Goal: Task Accomplishment & Management: Use online tool/utility

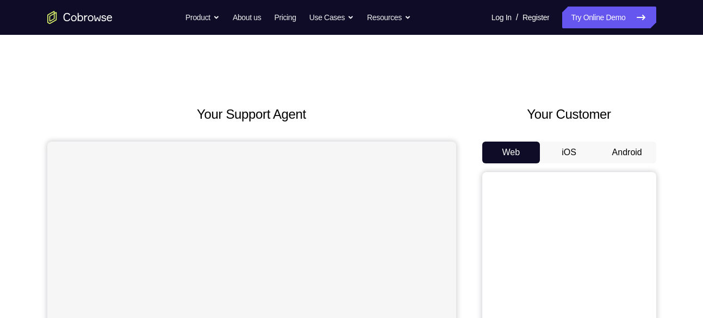
click at [622, 138] on div "Your Customer Web iOS Android" at bounding box center [569, 305] width 174 height 402
click at [625, 144] on button "Android" at bounding box center [627, 152] width 58 height 22
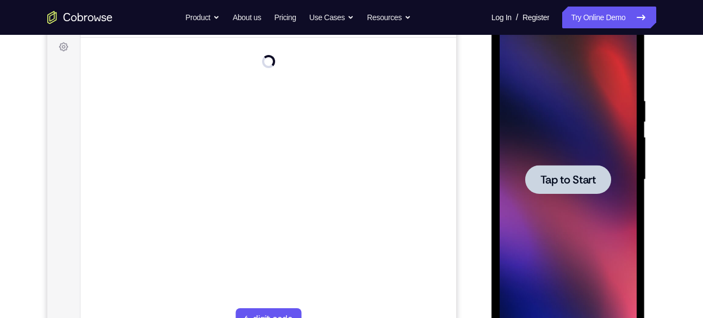
click at [573, 175] on span "Tap to Start" at bounding box center [567, 179] width 55 height 11
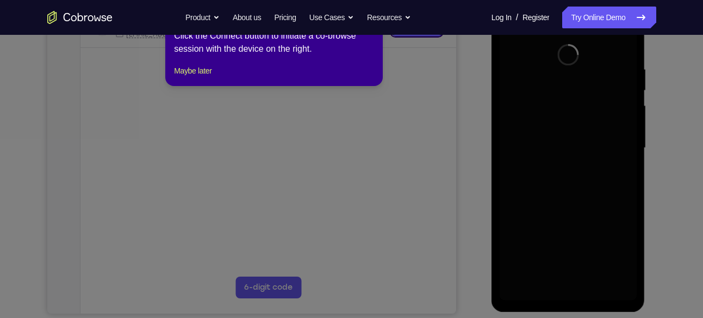
scroll to position [194, 0]
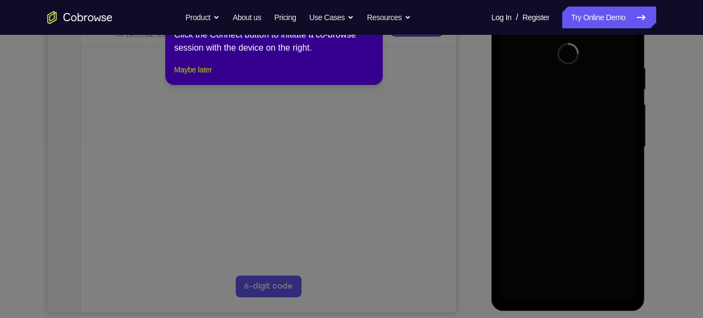
click at [209, 76] on button "Maybe later" at bounding box center [193, 69] width 38 height 13
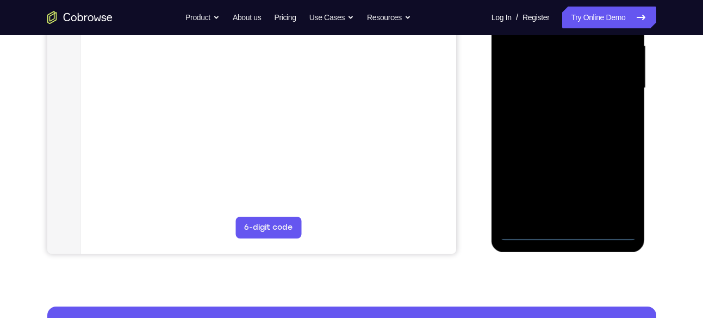
scroll to position [263, 0]
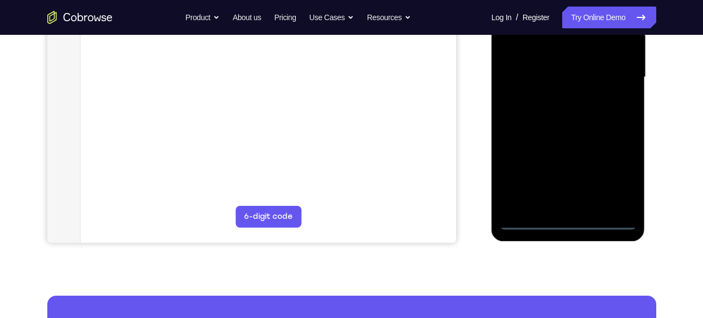
click at [604, 218] on div at bounding box center [568, 77] width 137 height 305
click at [517, 145] on div at bounding box center [568, 77] width 137 height 305
drag, startPoint x: 517, startPoint y: 145, endPoint x: 608, endPoint y: 145, distance: 90.8
click at [608, 145] on div at bounding box center [568, 77] width 137 height 305
click at [613, 181] on div at bounding box center [568, 77] width 137 height 305
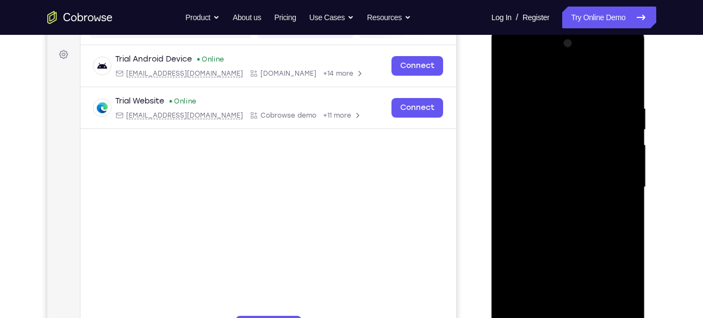
scroll to position [152, 0]
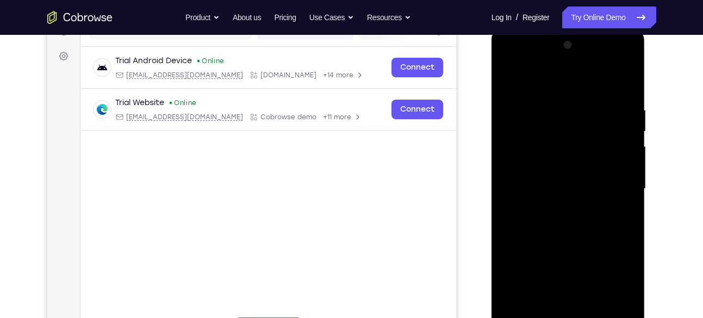
click at [552, 70] on div at bounding box center [568, 188] width 137 height 305
click at [552, 81] on div at bounding box center [568, 188] width 137 height 305
click at [612, 175] on div at bounding box center [568, 188] width 137 height 305
click at [557, 207] on div at bounding box center [568, 188] width 137 height 305
click at [580, 245] on div at bounding box center [568, 188] width 137 height 305
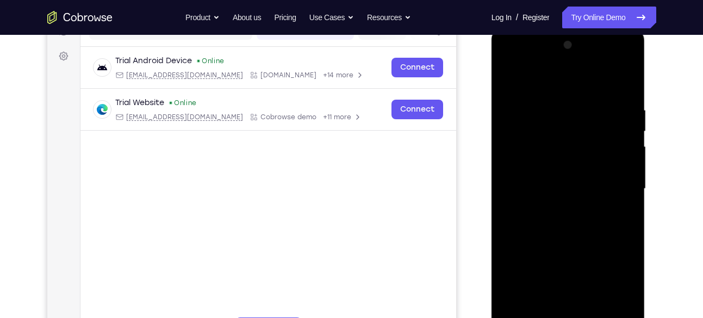
click at [575, 135] on div at bounding box center [568, 188] width 137 height 305
click at [560, 160] on div at bounding box center [568, 188] width 137 height 305
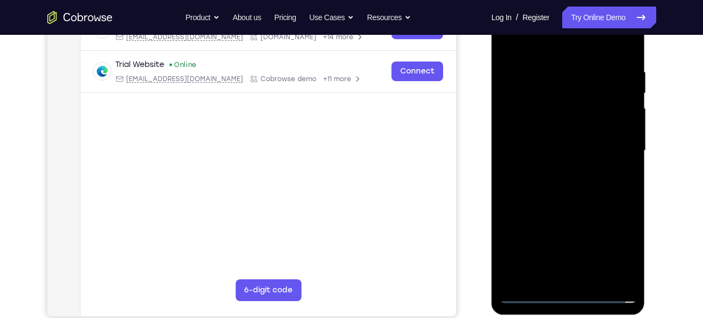
scroll to position [191, 0]
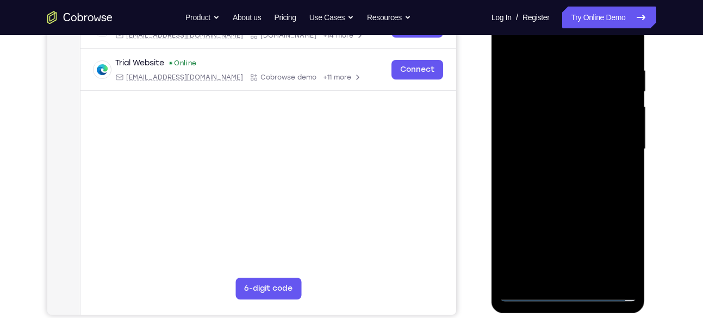
click at [564, 203] on div at bounding box center [568, 149] width 137 height 305
click at [569, 276] on div at bounding box center [568, 149] width 137 height 305
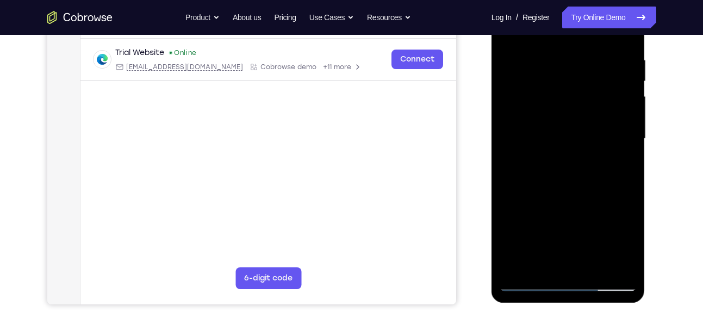
scroll to position [202, 0]
click at [565, 179] on div at bounding box center [568, 138] width 137 height 305
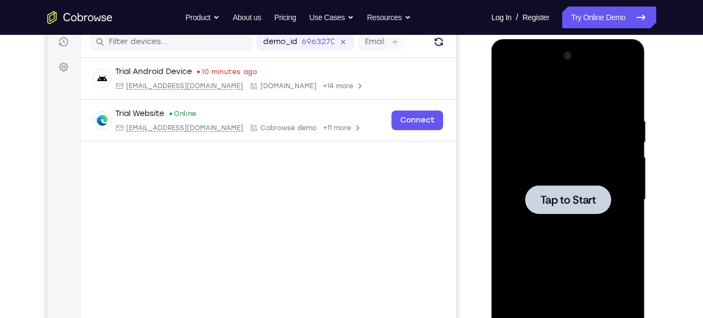
scroll to position [131, 0]
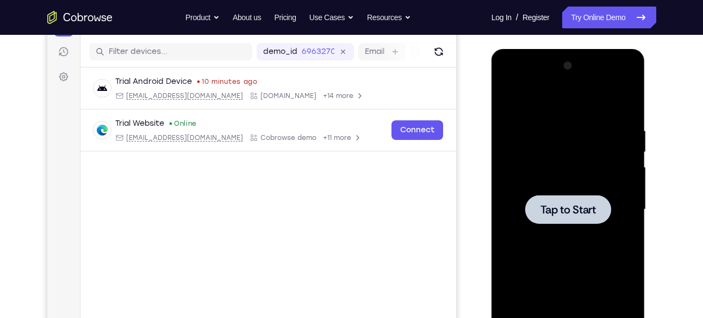
click at [548, 210] on span "Tap to Start" at bounding box center [567, 209] width 55 height 11
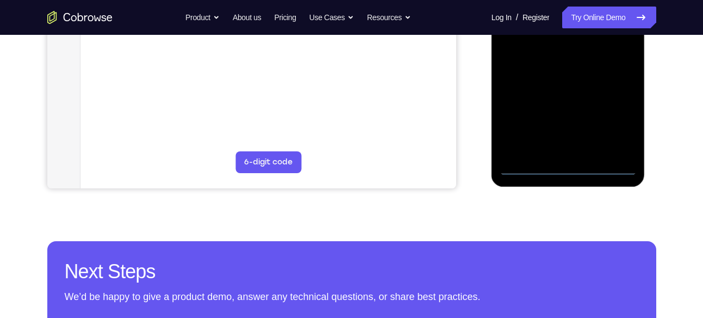
scroll to position [332, 0]
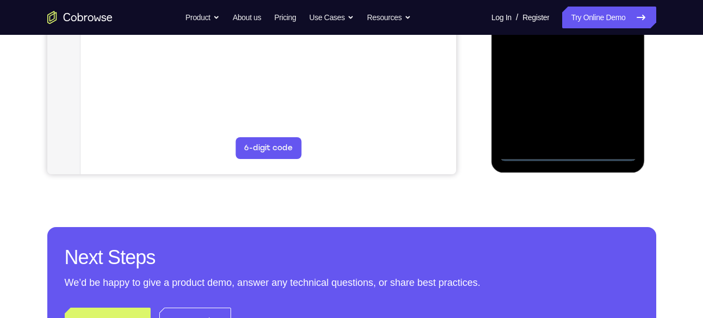
click at [620, 151] on div at bounding box center [568, 8] width 137 height 305
click at [602, 155] on div at bounding box center [568, 8] width 137 height 305
click at [609, 150] on div at bounding box center [568, 8] width 137 height 305
drag, startPoint x: 502, startPoint y: 80, endPoint x: 602, endPoint y: 89, distance: 100.4
click at [602, 89] on div at bounding box center [568, 8] width 137 height 305
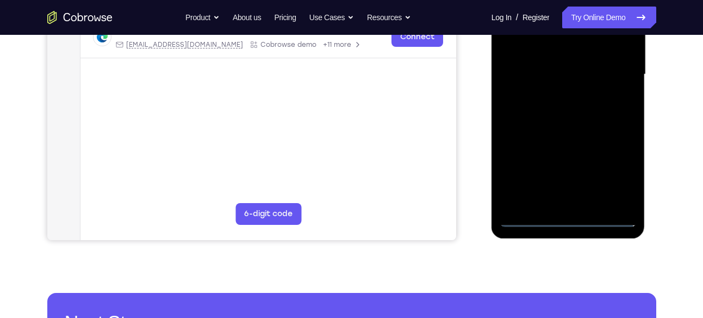
scroll to position [265, 0]
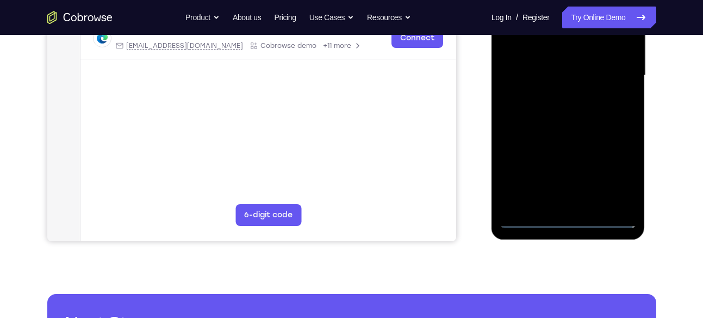
click at [519, 71] on div at bounding box center [568, 75] width 137 height 305
click at [605, 176] on div at bounding box center [568, 75] width 137 height 305
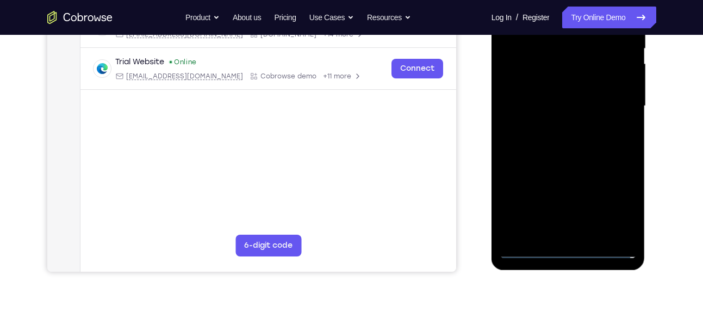
scroll to position [233, 0]
click at [612, 203] on div at bounding box center [568, 107] width 137 height 305
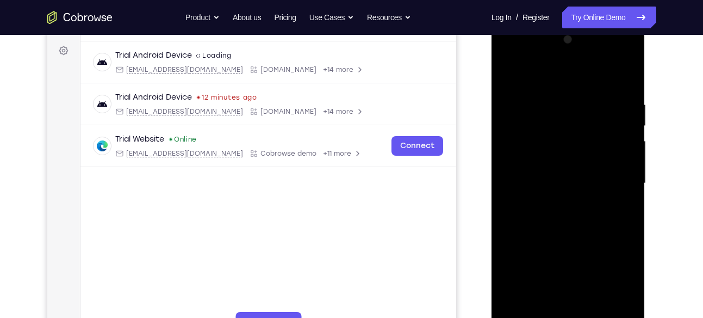
scroll to position [157, 0]
click at [571, 86] on div at bounding box center [568, 184] width 137 height 305
click at [614, 185] on div at bounding box center [568, 184] width 137 height 305
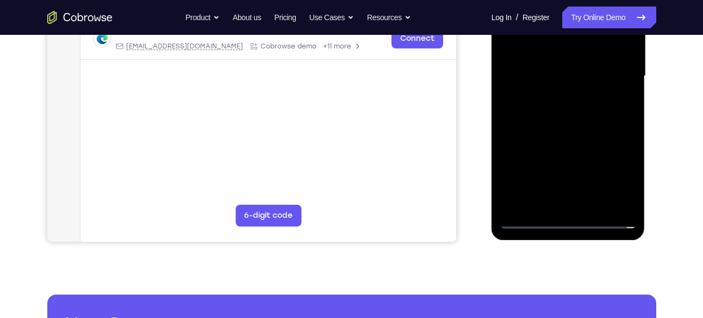
scroll to position [263, 0]
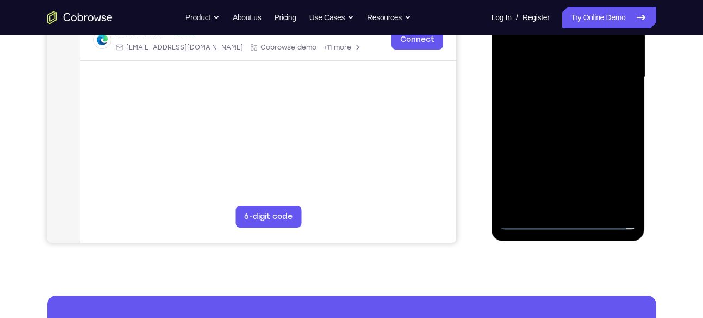
click at [557, 97] on div at bounding box center [568, 77] width 137 height 305
click at [570, 128] on div at bounding box center [568, 77] width 137 height 305
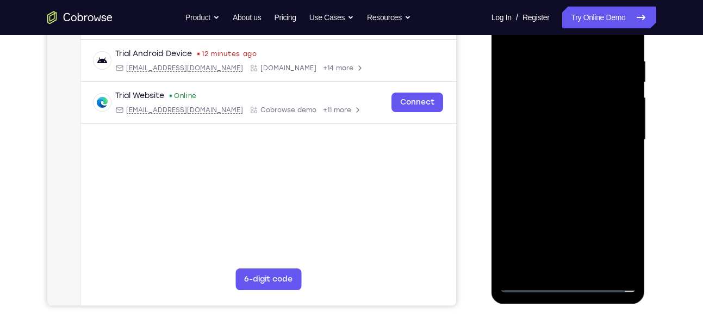
scroll to position [200, 0]
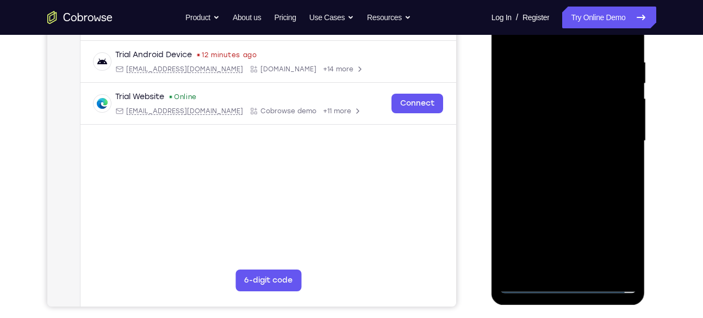
click at [579, 89] on div at bounding box center [568, 141] width 137 height 305
click at [570, 111] on div at bounding box center [568, 141] width 137 height 305
click at [558, 200] on div at bounding box center [568, 141] width 137 height 305
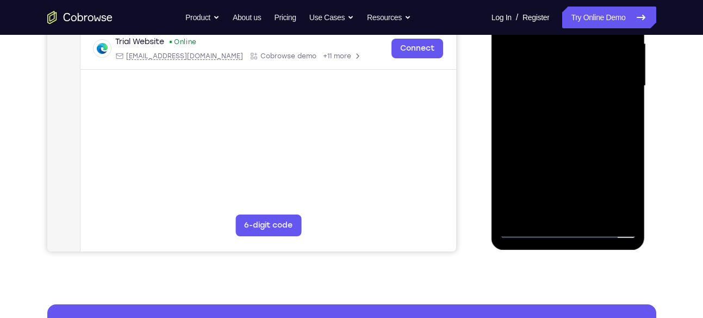
scroll to position [256, 0]
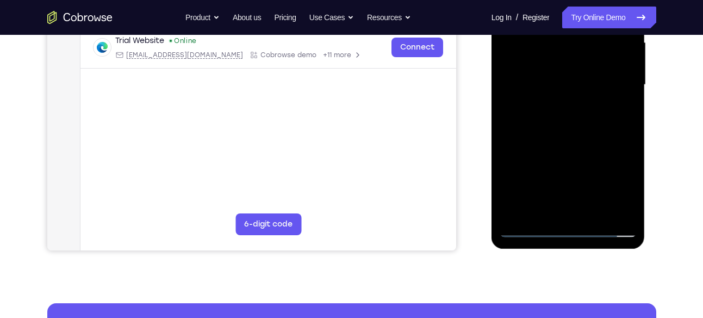
click at [558, 209] on div at bounding box center [568, 85] width 137 height 305
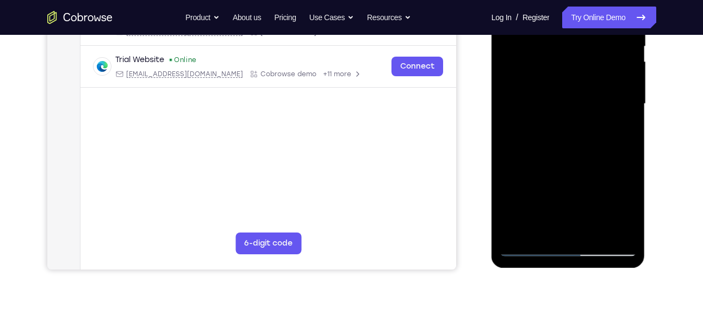
scroll to position [238, 0]
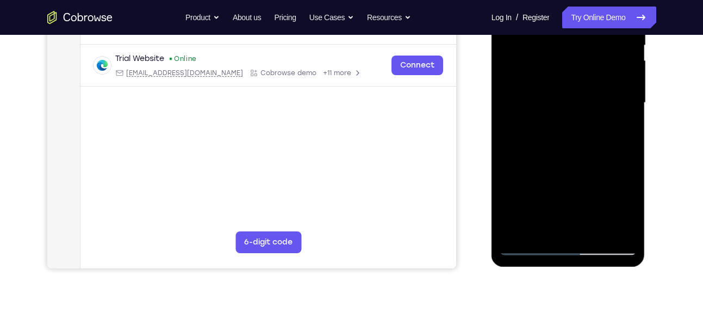
click at [582, 152] on div at bounding box center [568, 103] width 137 height 305
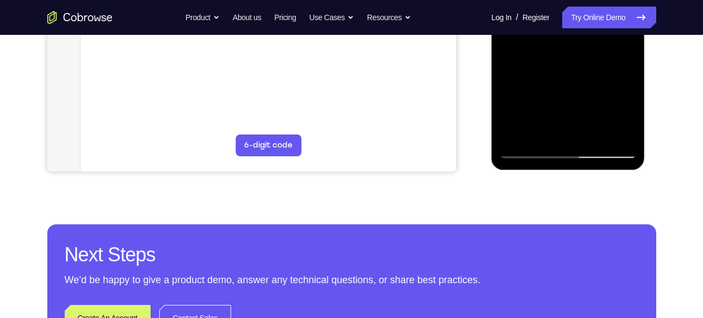
scroll to position [328, 0]
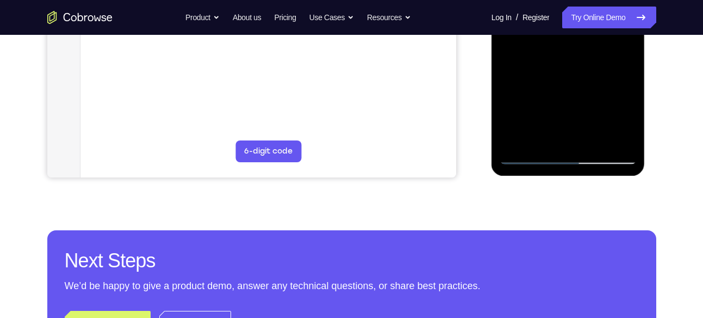
click at [631, 137] on div at bounding box center [568, 12] width 137 height 305
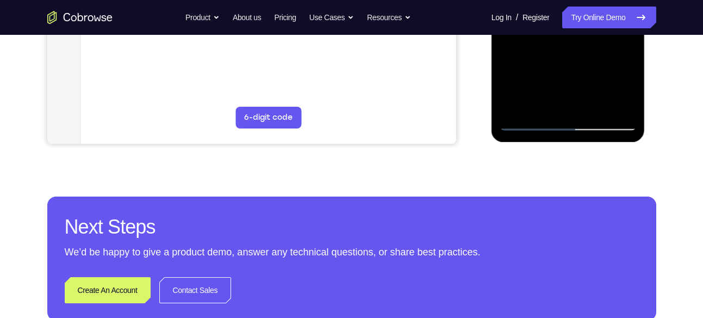
scroll to position [366, 0]
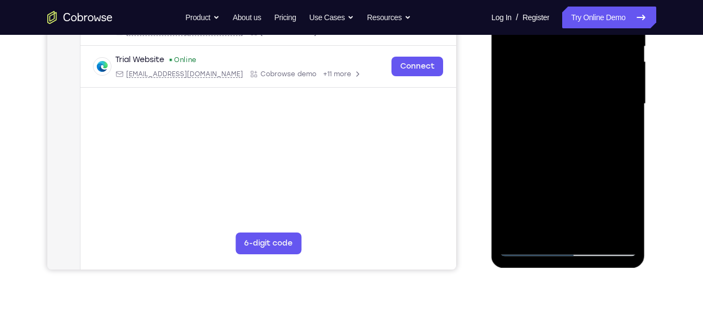
scroll to position [235, 0]
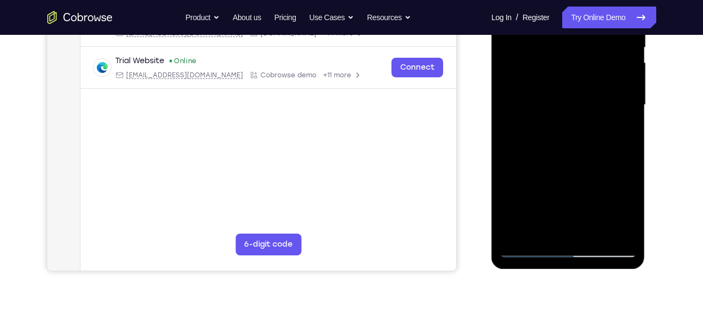
click at [568, 164] on div at bounding box center [568, 105] width 137 height 305
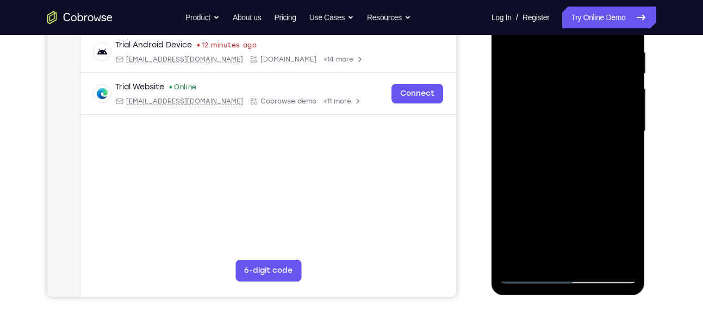
scroll to position [203, 0]
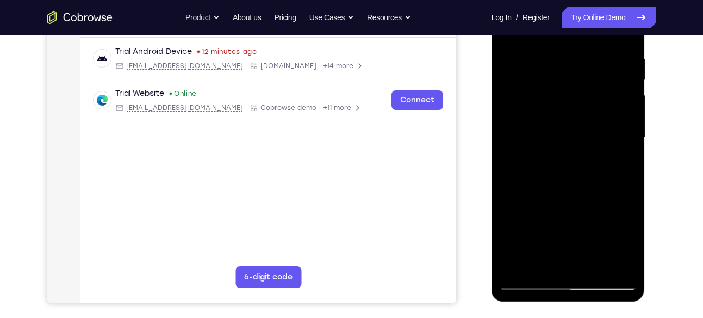
click at [628, 78] on div at bounding box center [568, 137] width 137 height 305
click at [628, 80] on div at bounding box center [568, 137] width 137 height 305
click at [630, 77] on div at bounding box center [568, 137] width 137 height 305
click at [509, 78] on div at bounding box center [568, 137] width 137 height 305
click at [631, 79] on div at bounding box center [568, 137] width 137 height 305
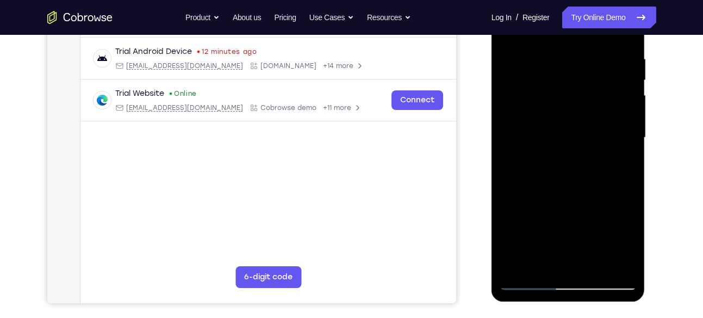
click at [631, 79] on div at bounding box center [568, 137] width 137 height 305
click at [508, 79] on div at bounding box center [568, 137] width 137 height 305
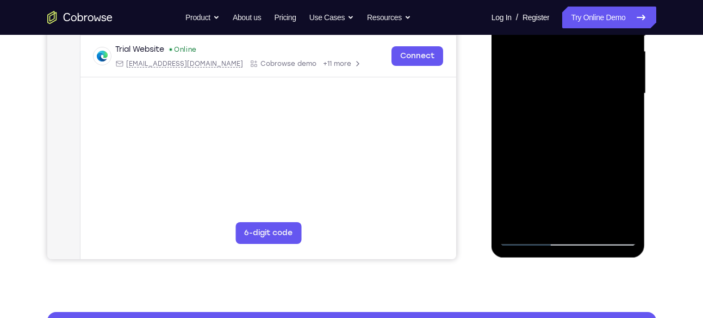
scroll to position [257, 0]
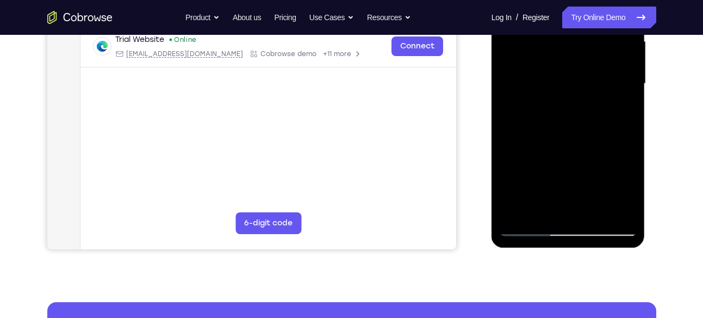
click at [556, 84] on div at bounding box center [568, 83] width 137 height 305
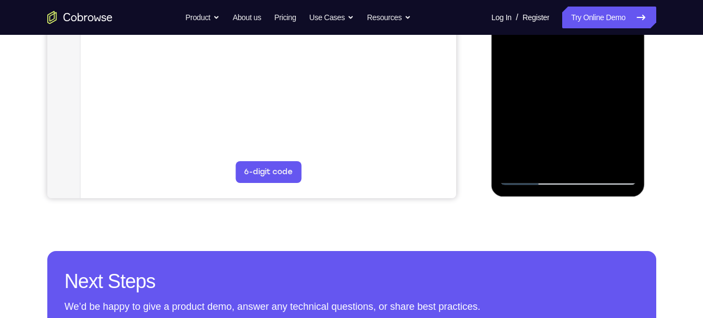
scroll to position [361, 0]
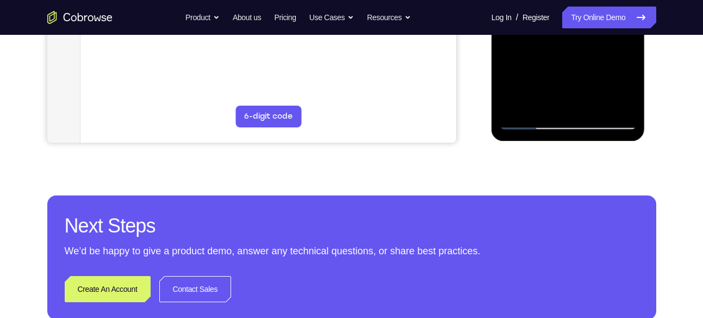
scroll to position [365, 0]
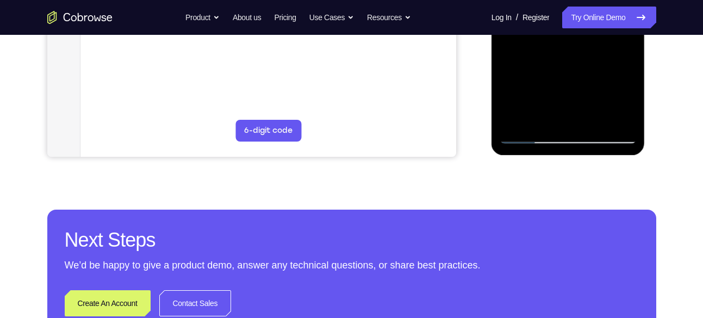
scroll to position [338, 0]
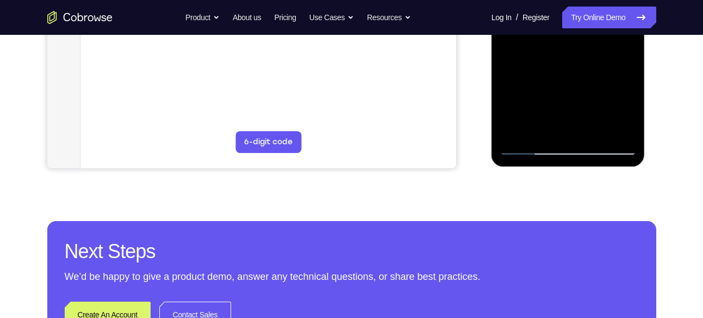
click at [594, 133] on div at bounding box center [568, 2] width 137 height 305
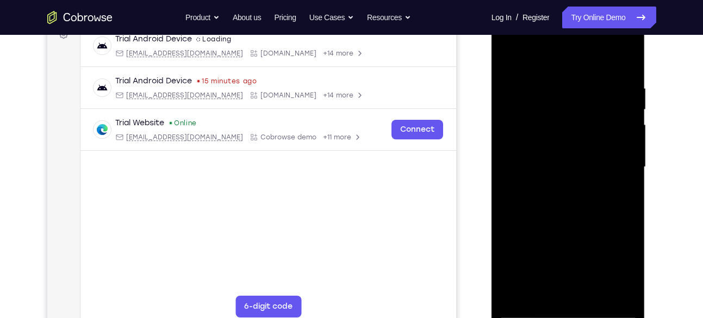
scroll to position [172, 0]
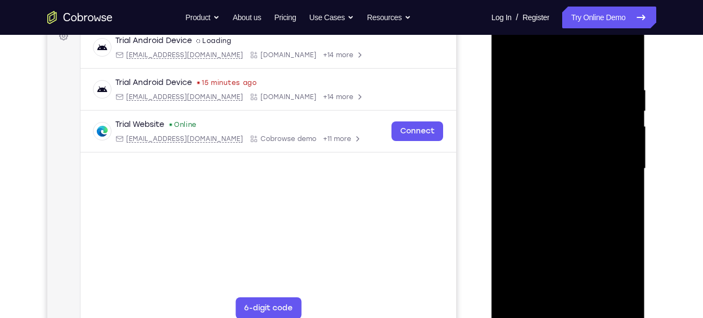
click at [512, 57] on div at bounding box center [568, 168] width 137 height 305
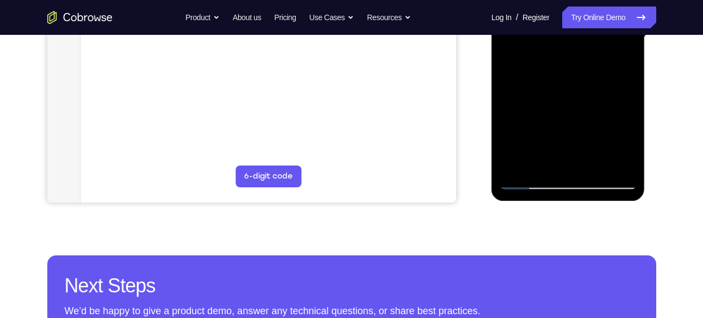
scroll to position [323, 0]
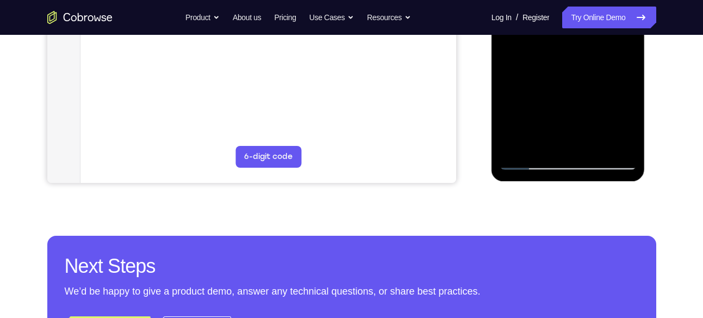
click at [622, 145] on div at bounding box center [568, 17] width 137 height 305
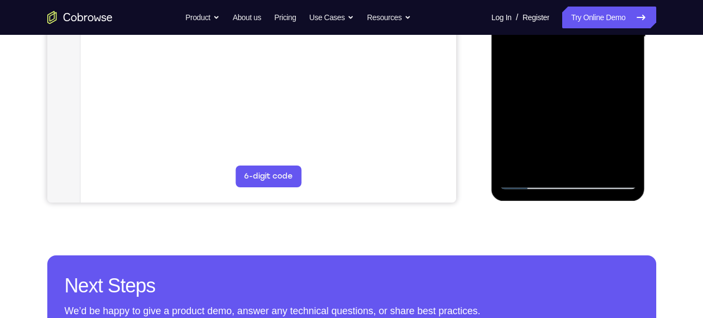
scroll to position [272, 0]
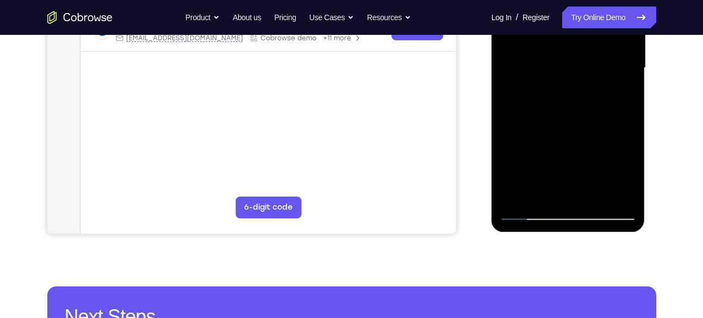
click at [613, 91] on div at bounding box center [568, 68] width 137 height 305
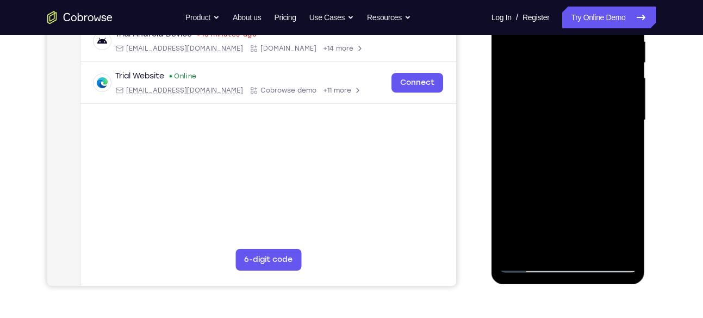
scroll to position [219, 0]
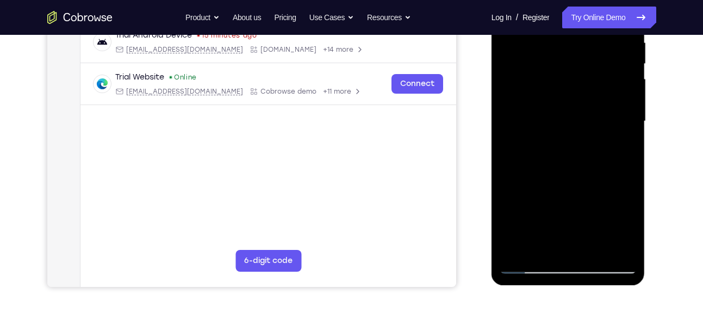
click at [512, 107] on div at bounding box center [568, 121] width 137 height 305
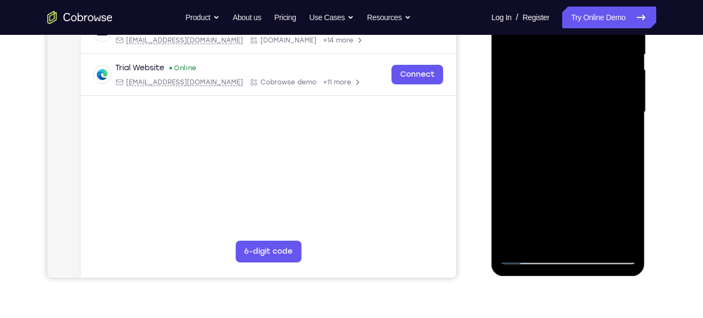
scroll to position [231, 0]
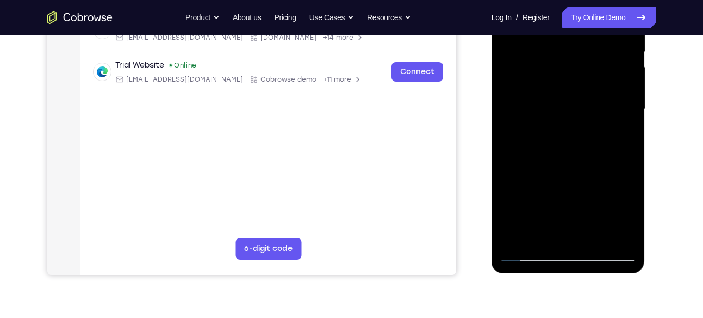
click at [510, 83] on div at bounding box center [568, 109] width 137 height 305
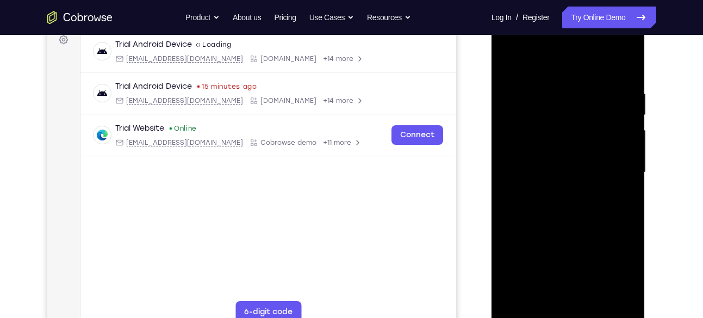
scroll to position [195, 0]
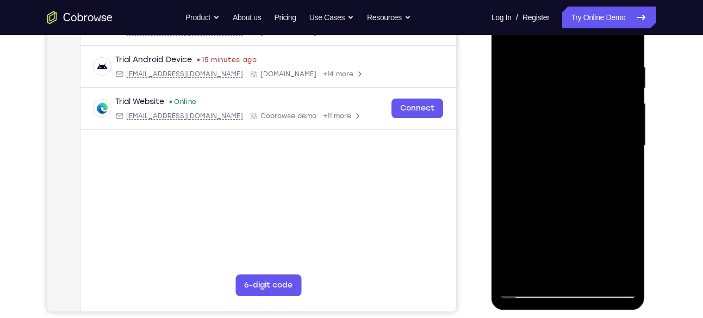
click at [631, 126] on div at bounding box center [568, 145] width 137 height 305
click at [623, 126] on div at bounding box center [568, 145] width 137 height 305
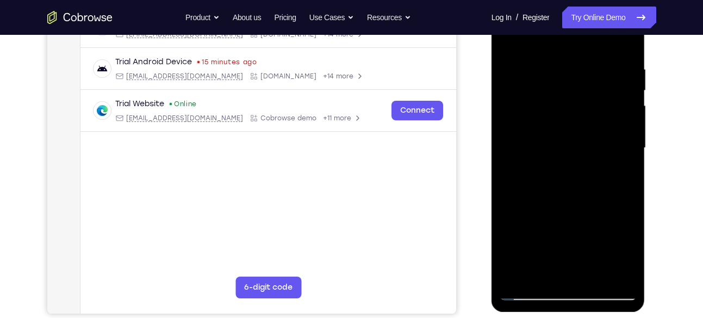
click at [618, 127] on div at bounding box center [568, 148] width 137 height 305
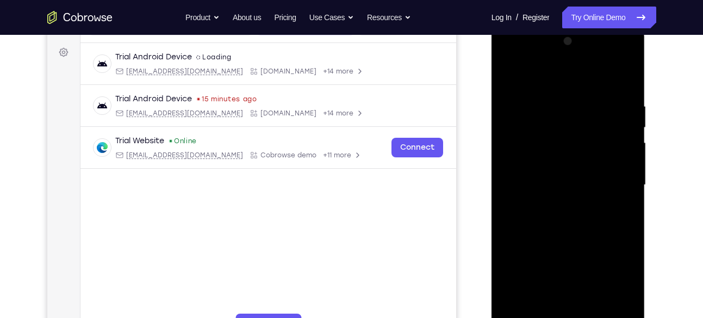
scroll to position [146, 0]
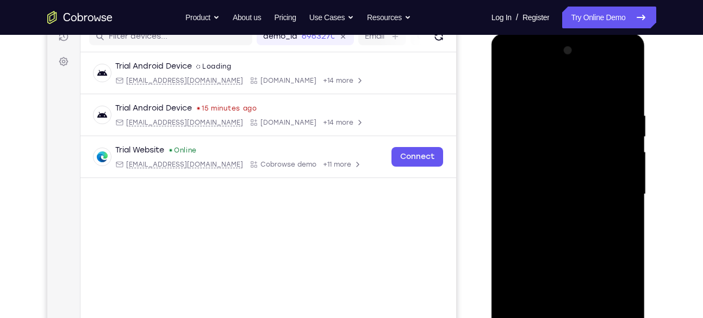
click at [629, 54] on div at bounding box center [568, 194] width 137 height 305
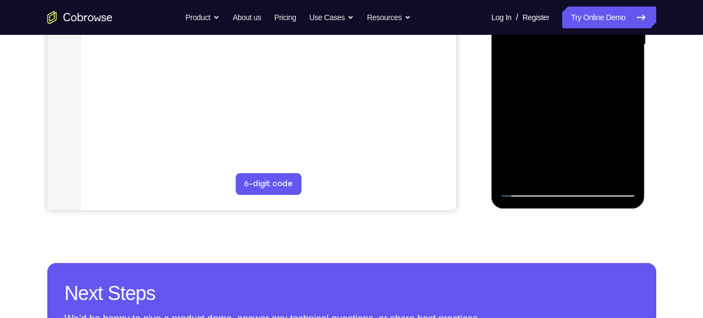
scroll to position [297, 0]
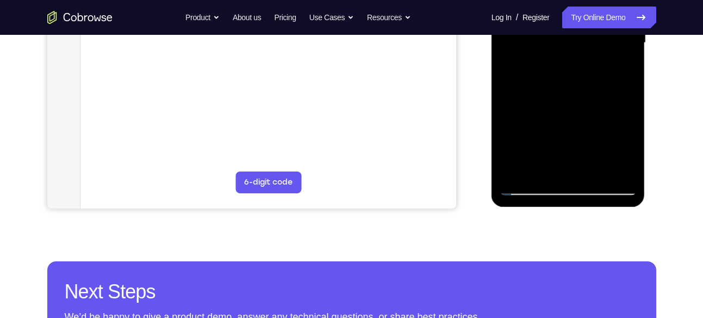
click at [532, 122] on div at bounding box center [568, 43] width 137 height 305
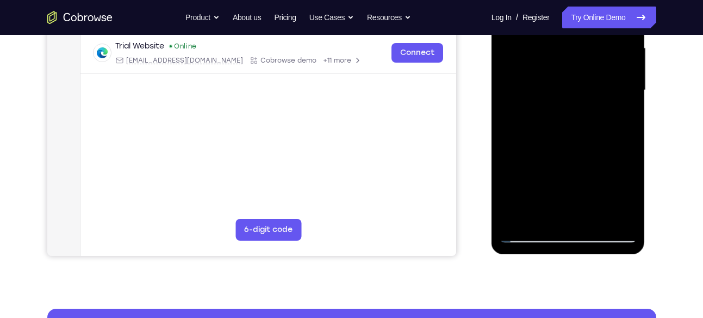
scroll to position [250, 0]
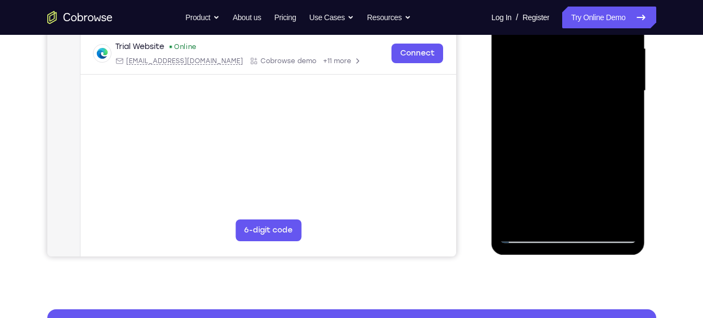
click at [630, 94] on div at bounding box center [568, 91] width 137 height 305
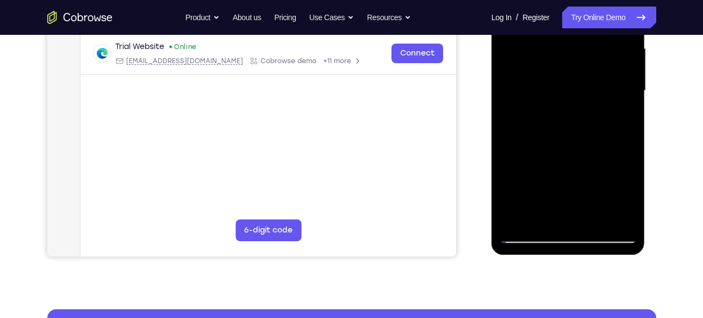
click at [507, 90] on div at bounding box center [568, 91] width 137 height 305
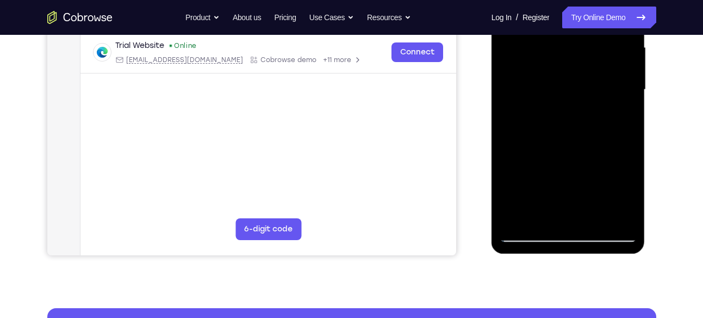
scroll to position [247, 0]
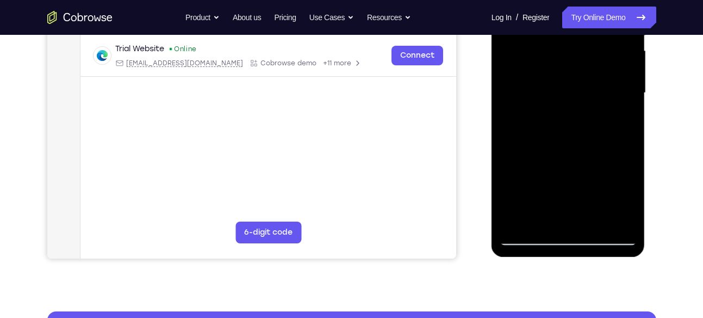
click at [625, 91] on div at bounding box center [568, 93] width 137 height 305
click at [632, 97] on div at bounding box center [568, 93] width 137 height 305
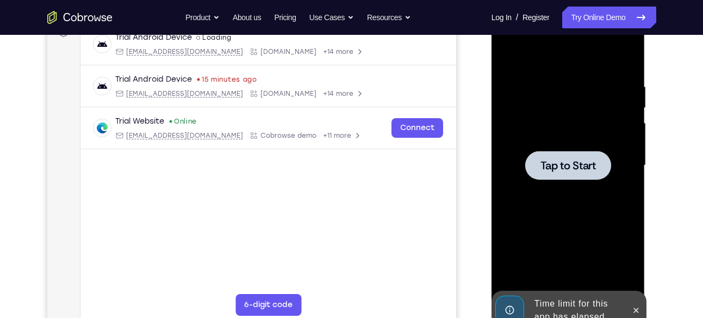
scroll to position [175, 0]
click at [551, 140] on div at bounding box center [568, 166] width 137 height 305
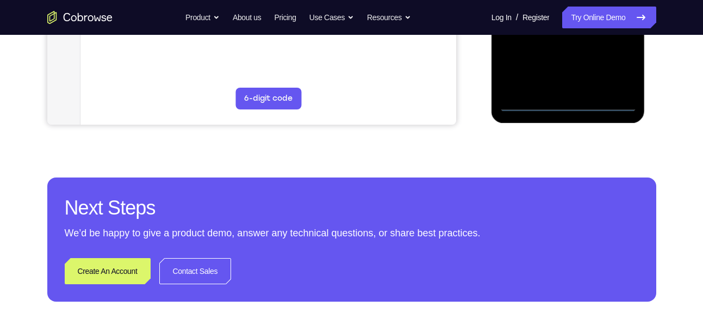
scroll to position [382, 0]
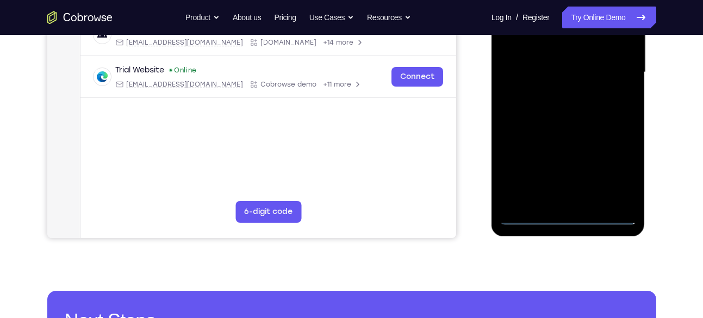
scroll to position [227, 0]
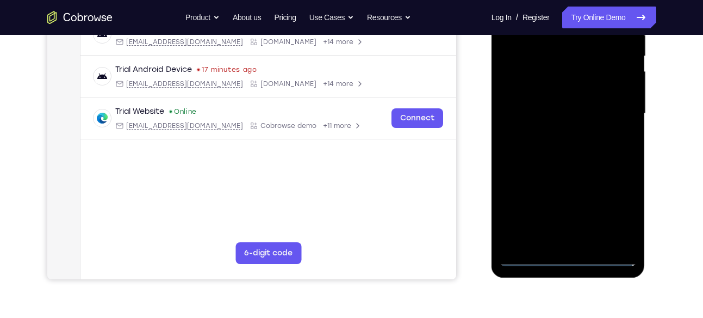
click at [617, 216] on div at bounding box center [568, 113] width 137 height 305
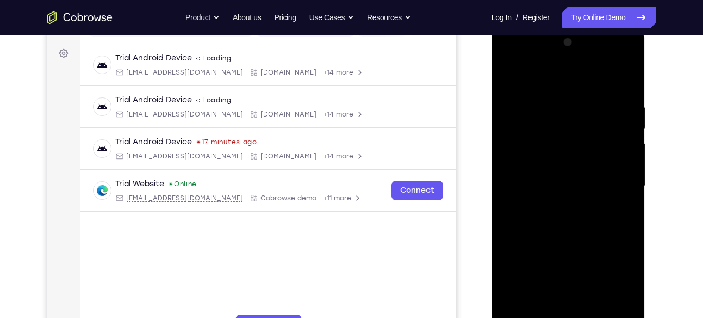
scroll to position [104, 0]
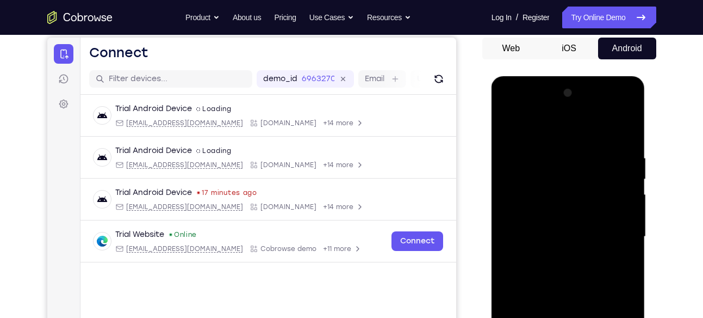
click at [511, 109] on div at bounding box center [568, 236] width 137 height 305
click at [617, 234] on div at bounding box center [568, 236] width 137 height 305
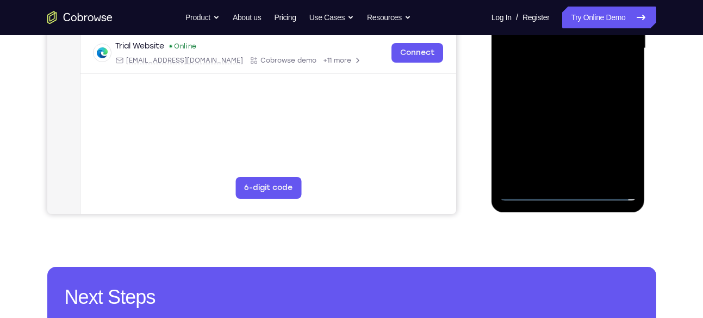
scroll to position [293, 0]
click at [558, 173] on div at bounding box center [568, 48] width 137 height 305
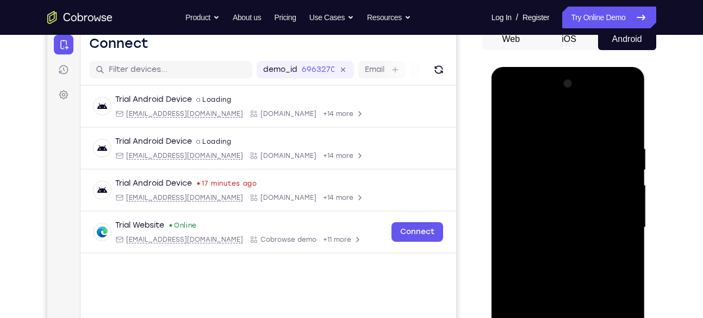
scroll to position [120, 0]
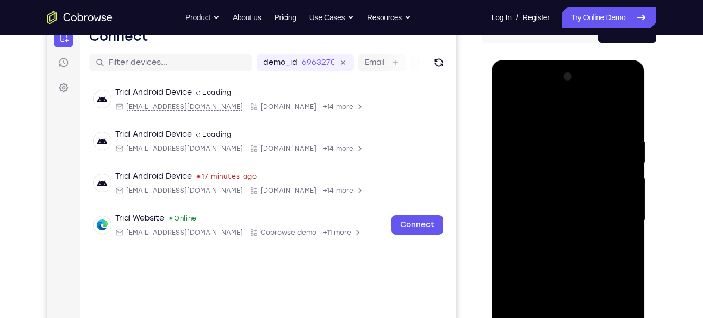
click at [542, 208] on div at bounding box center [568, 220] width 137 height 305
click at [548, 201] on div at bounding box center [568, 220] width 137 height 305
click at [557, 219] on div at bounding box center [568, 220] width 137 height 305
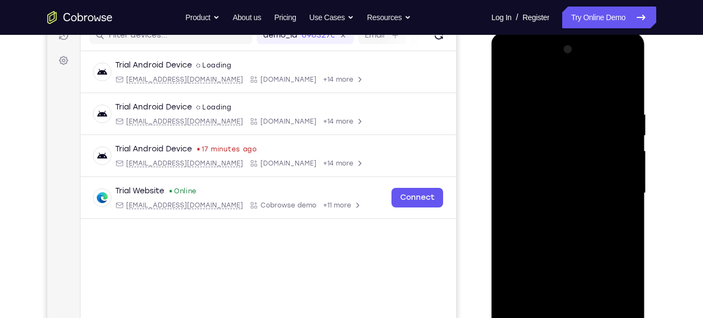
scroll to position [145, 0]
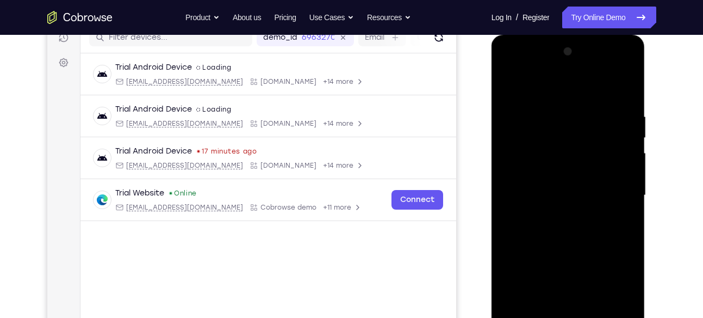
click at [552, 235] on div at bounding box center [568, 195] width 137 height 305
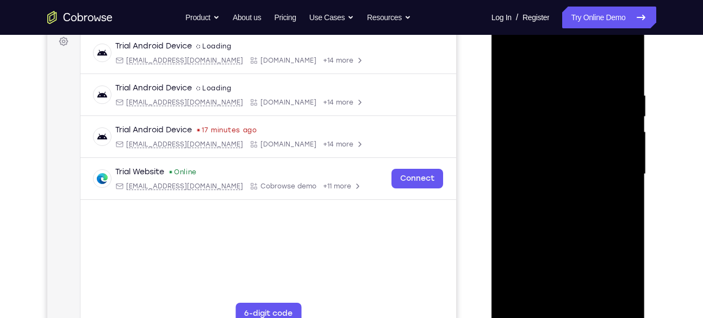
scroll to position [167, 0]
click at [564, 219] on div at bounding box center [568, 173] width 137 height 305
click at [619, 92] on div at bounding box center [568, 173] width 137 height 305
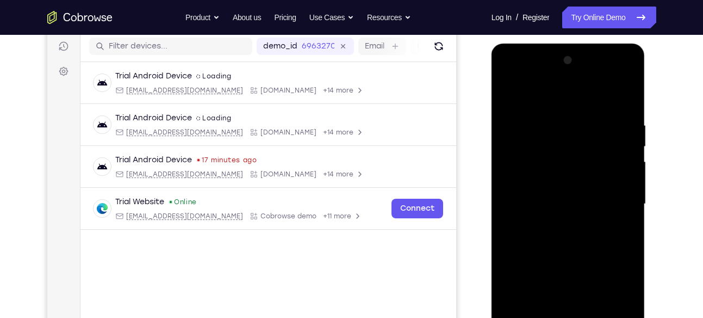
scroll to position [122, 0]
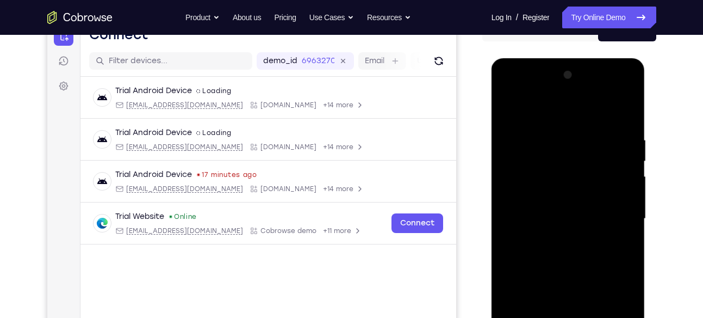
drag, startPoint x: 564, startPoint y: 110, endPoint x: 563, endPoint y: 30, distance: 80.5
click at [563, 58] on html "Online web based iOS Simulators and Android Emulators. Run iPhone, iPad, Mobile…" at bounding box center [569, 221] width 155 height 326
click at [625, 114] on div at bounding box center [568, 218] width 137 height 305
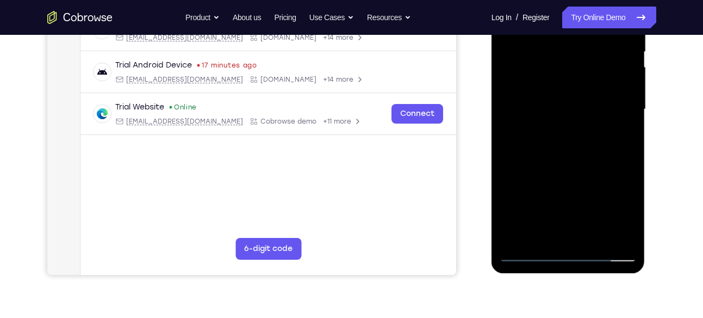
scroll to position [219, 0]
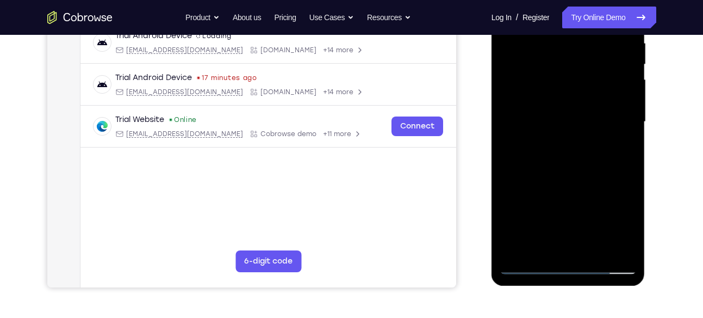
click at [592, 251] on div at bounding box center [568, 122] width 137 height 305
click at [572, 180] on div at bounding box center [568, 122] width 137 height 305
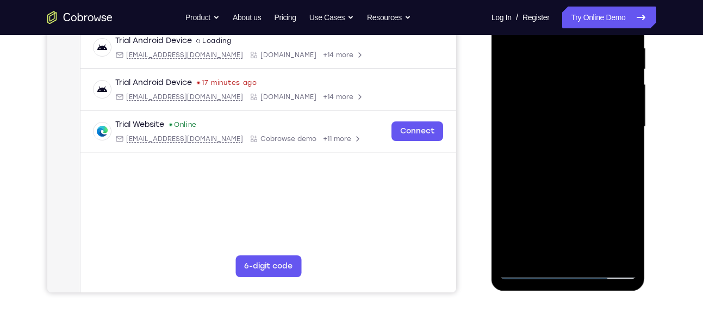
scroll to position [214, 0]
click at [527, 270] on div at bounding box center [568, 126] width 137 height 305
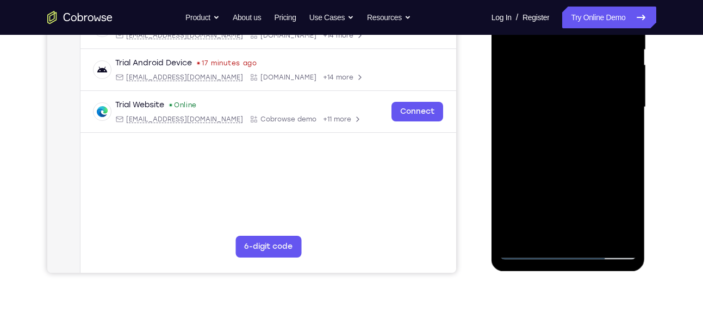
scroll to position [239, 0]
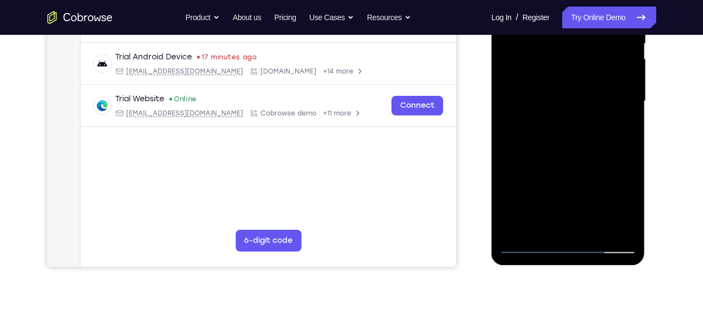
click at [620, 230] on div at bounding box center [568, 101] width 137 height 305
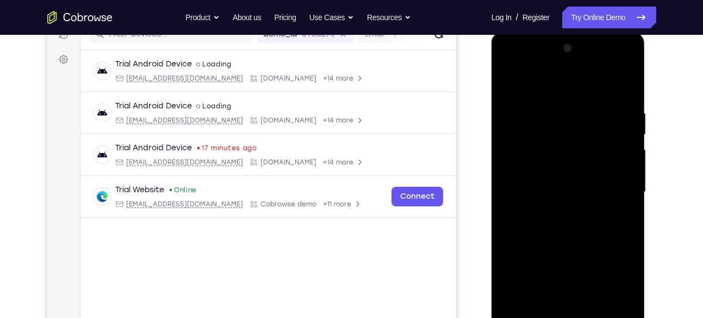
scroll to position [148, 0]
click at [566, 81] on div at bounding box center [568, 192] width 137 height 305
click at [562, 173] on div at bounding box center [568, 192] width 137 height 305
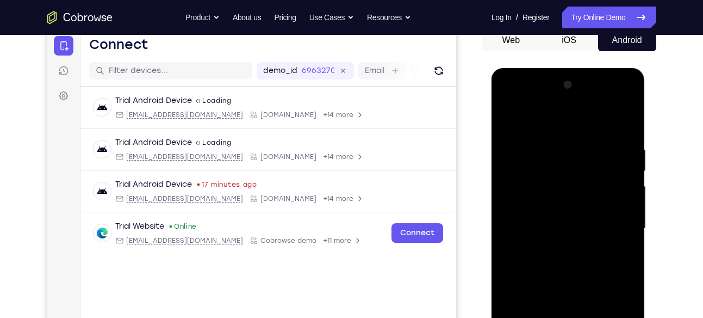
scroll to position [111, 0]
click at [543, 180] on div at bounding box center [568, 229] width 137 height 305
click at [560, 227] on div at bounding box center [568, 229] width 137 height 305
click at [574, 171] on div at bounding box center [568, 229] width 137 height 305
click at [568, 197] on div at bounding box center [568, 229] width 137 height 305
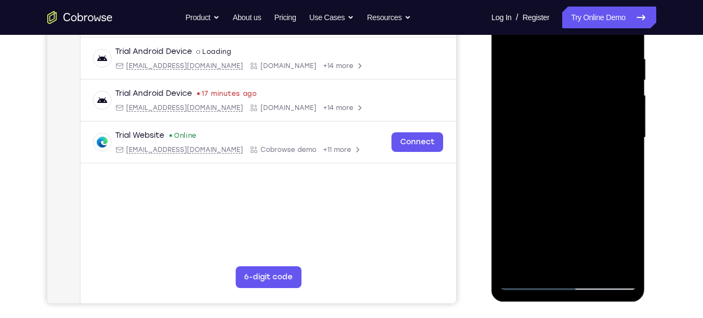
scroll to position [210, 0]
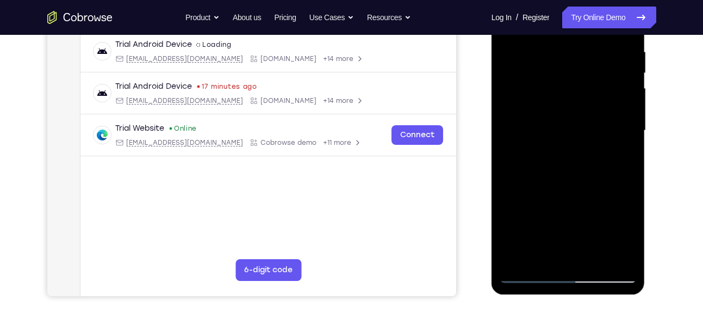
click at [574, 195] on div at bounding box center [568, 130] width 137 height 305
click at [567, 263] on div at bounding box center [568, 130] width 137 height 305
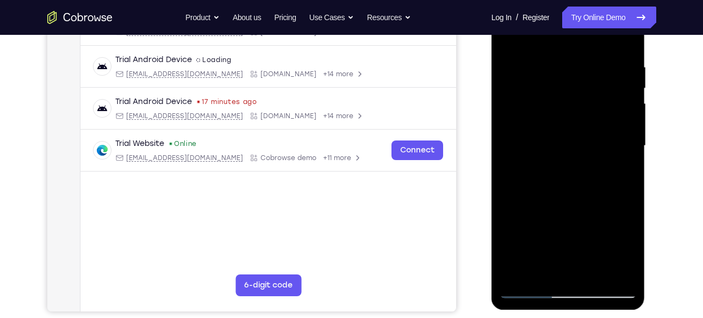
scroll to position [194, 0]
click at [595, 275] on div at bounding box center [568, 146] width 137 height 305
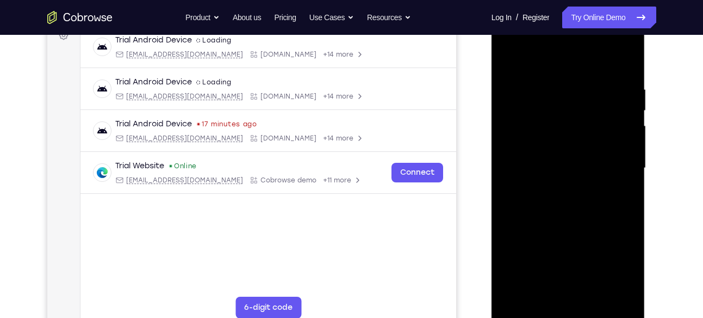
scroll to position [167, 0]
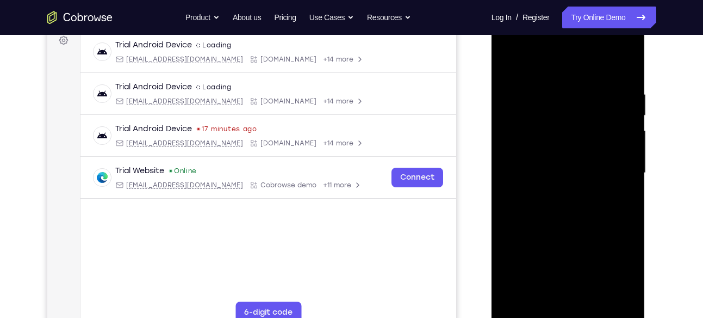
click at [570, 170] on div at bounding box center [568, 173] width 137 height 305
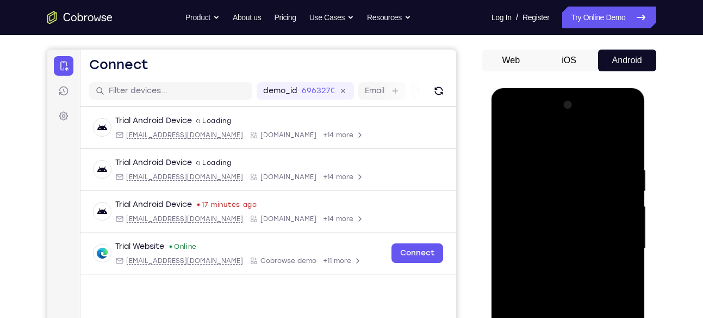
scroll to position [91, 0]
click at [509, 140] on div at bounding box center [568, 249] width 137 height 305
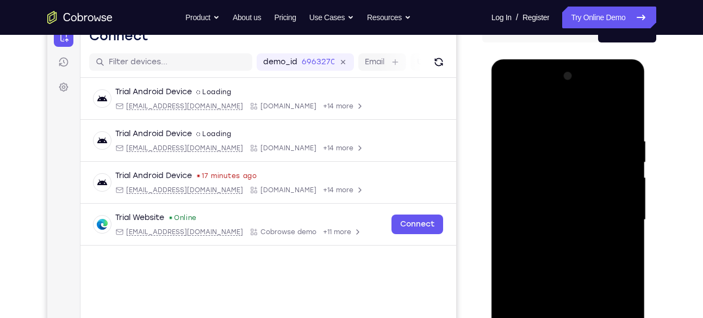
scroll to position [121, 0]
click at [509, 104] on div at bounding box center [568, 219] width 137 height 305
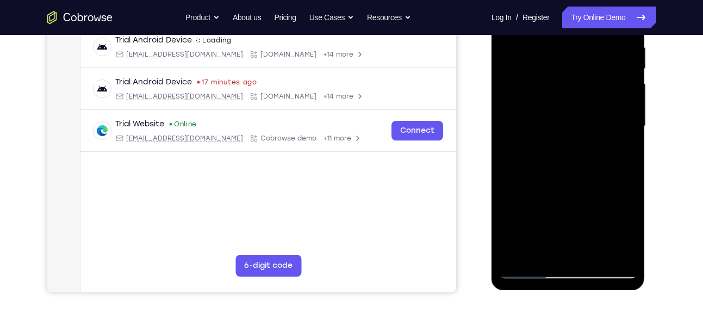
scroll to position [217, 0]
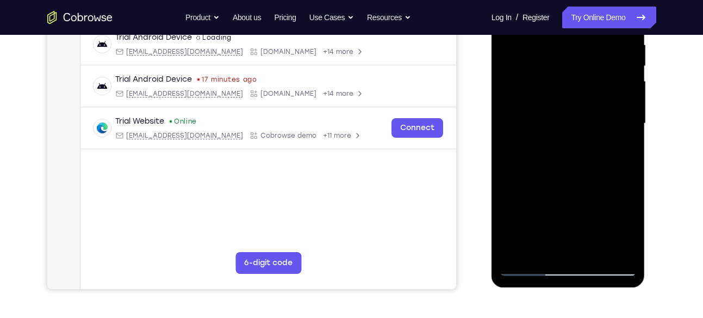
click at [618, 253] on div at bounding box center [568, 123] width 137 height 305
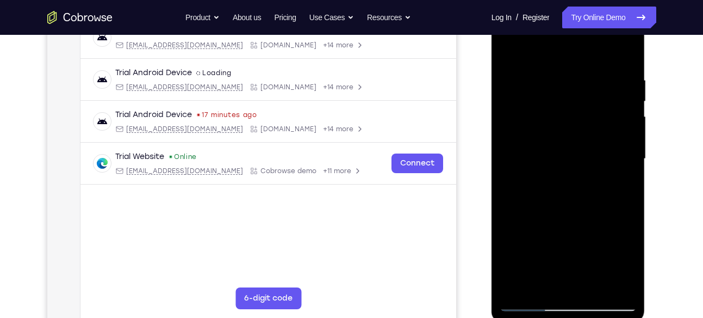
scroll to position [181, 0]
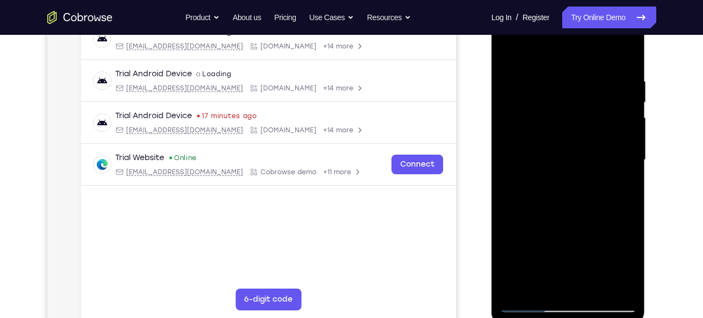
click at [616, 183] on div at bounding box center [568, 160] width 137 height 305
click at [610, 144] on div at bounding box center [568, 160] width 137 height 305
click at [566, 183] on div at bounding box center [568, 160] width 137 height 305
click at [618, 161] on div at bounding box center [568, 160] width 137 height 305
click at [586, 174] on div at bounding box center [568, 160] width 137 height 305
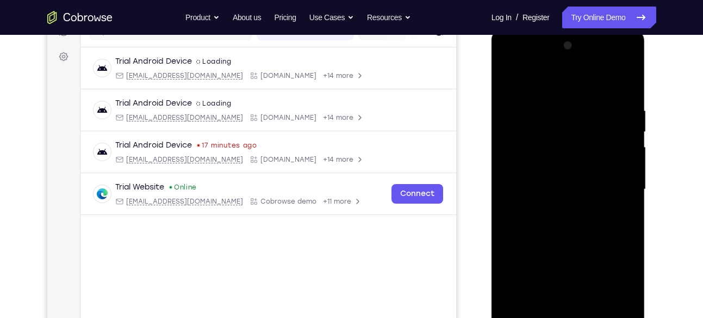
scroll to position [151, 0]
drag, startPoint x: 564, startPoint y: 228, endPoint x: 583, endPoint y: 123, distance: 106.2
click at [583, 123] on div at bounding box center [568, 190] width 137 height 305
drag, startPoint x: 564, startPoint y: 218, endPoint x: 594, endPoint y: 128, distance: 95.3
click at [594, 128] on div at bounding box center [568, 190] width 137 height 305
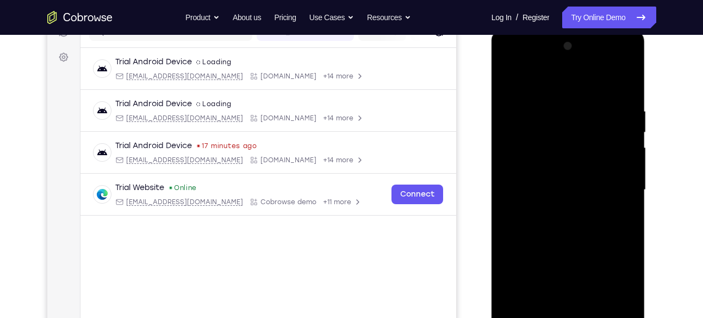
drag, startPoint x: 556, startPoint y: 218, endPoint x: 592, endPoint y: 128, distance: 96.6
click at [592, 128] on div at bounding box center [568, 190] width 137 height 305
drag, startPoint x: 563, startPoint y: 204, endPoint x: 610, endPoint y: 115, distance: 100.9
click at [610, 115] on div at bounding box center [568, 190] width 137 height 305
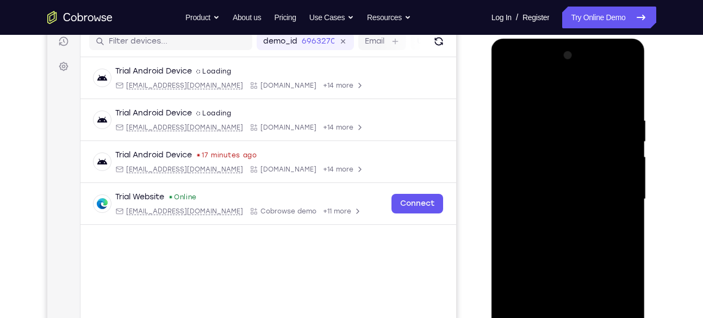
scroll to position [136, 0]
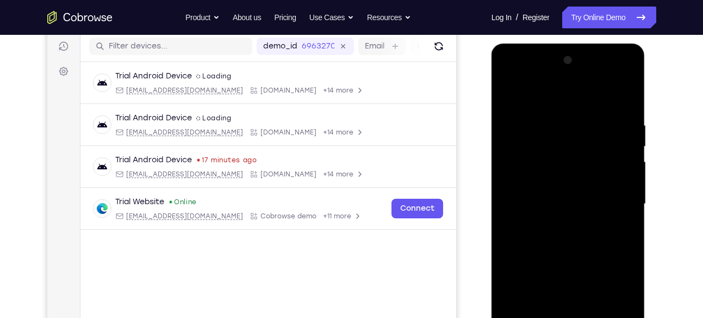
click at [541, 162] on div at bounding box center [568, 204] width 137 height 305
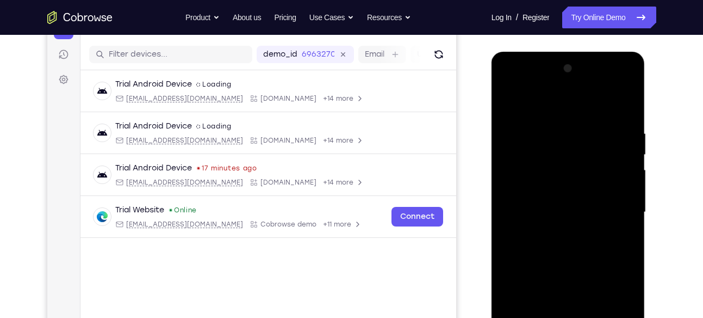
scroll to position [102, 0]
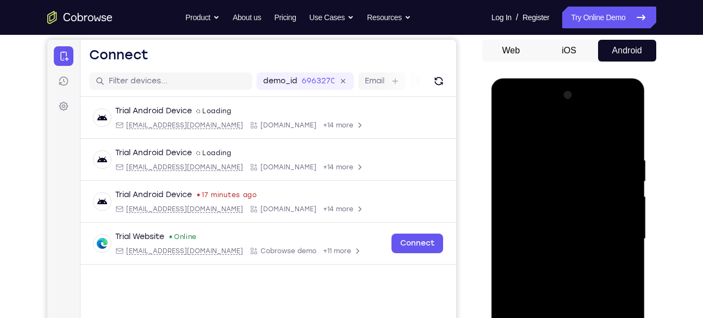
click at [511, 128] on div at bounding box center [568, 238] width 137 height 305
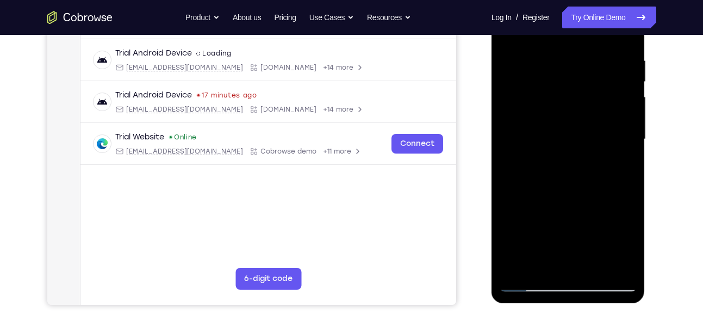
scroll to position [201, 0]
drag, startPoint x: 564, startPoint y: 198, endPoint x: 585, endPoint y: 123, distance: 78.0
click at [585, 123] on div at bounding box center [568, 139] width 137 height 305
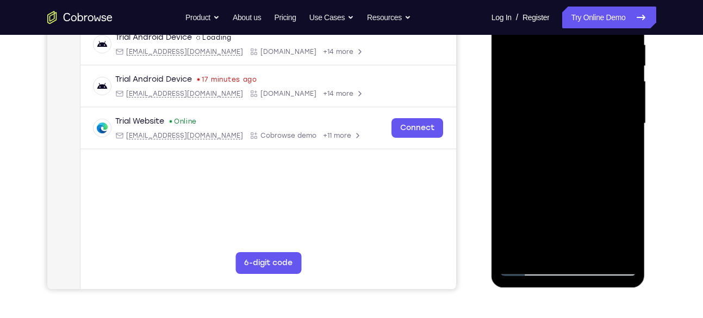
drag, startPoint x: 557, startPoint y: 212, endPoint x: 577, endPoint y: 142, distance: 72.5
click at [577, 142] on div at bounding box center [568, 123] width 137 height 305
drag, startPoint x: 558, startPoint y: 190, endPoint x: 583, endPoint y: 103, distance: 91.0
click at [583, 103] on div at bounding box center [568, 123] width 137 height 305
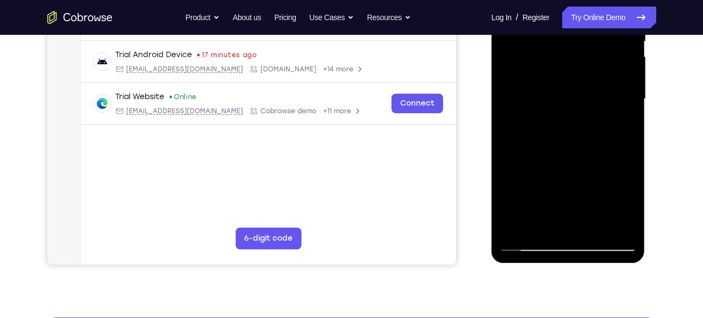
scroll to position [246, 0]
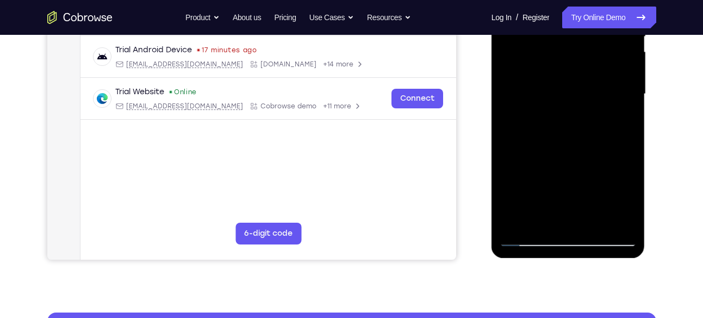
drag, startPoint x: 569, startPoint y: 194, endPoint x: 581, endPoint y: 119, distance: 76.1
click at [581, 119] on div at bounding box center [568, 94] width 137 height 305
drag, startPoint x: 560, startPoint y: 183, endPoint x: 592, endPoint y: 81, distance: 106.8
click at [592, 81] on div at bounding box center [568, 94] width 137 height 305
drag, startPoint x: 551, startPoint y: 196, endPoint x: 587, endPoint y: 103, distance: 99.5
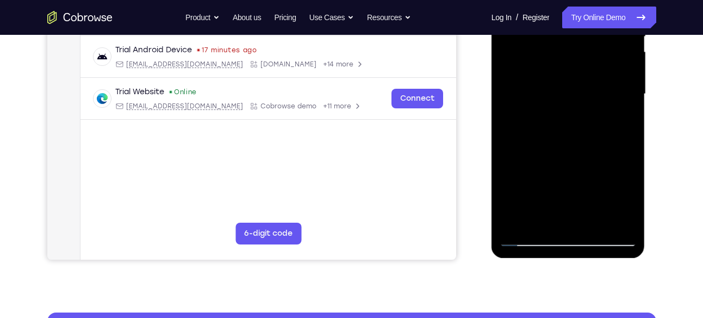
click at [587, 103] on div at bounding box center [568, 94] width 137 height 305
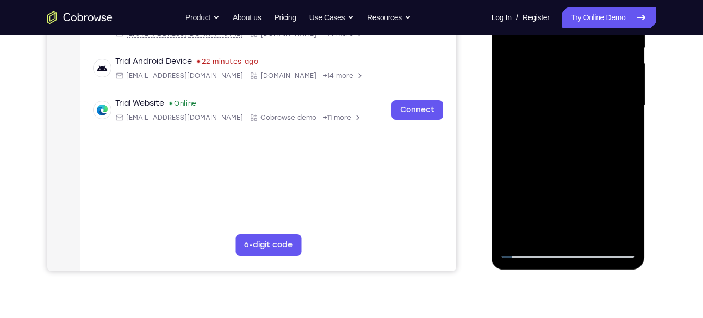
scroll to position [235, 0]
click at [594, 226] on div at bounding box center [568, 105] width 137 height 305
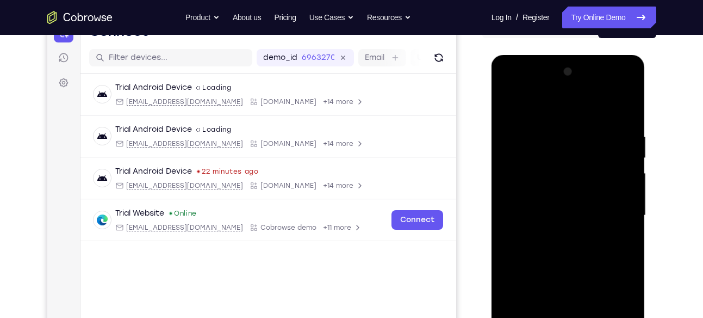
scroll to position [123, 0]
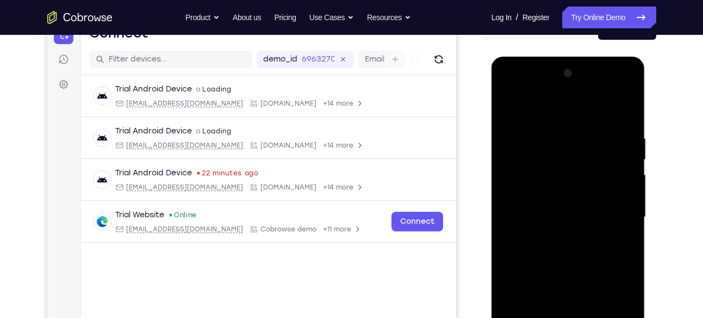
click at [569, 191] on div at bounding box center [568, 217] width 137 height 305
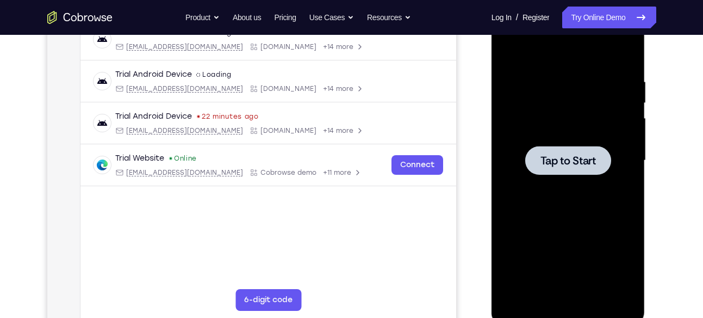
scroll to position [178, 0]
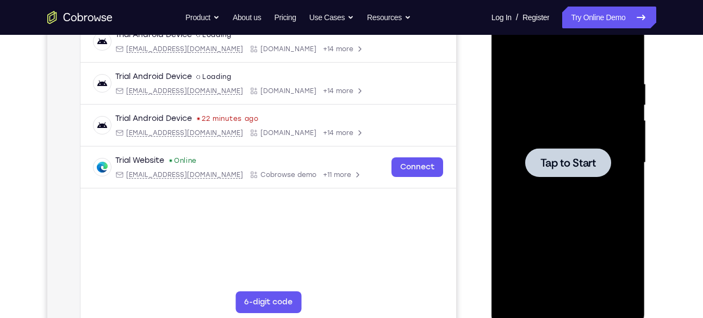
click at [566, 171] on div at bounding box center [568, 162] width 86 height 29
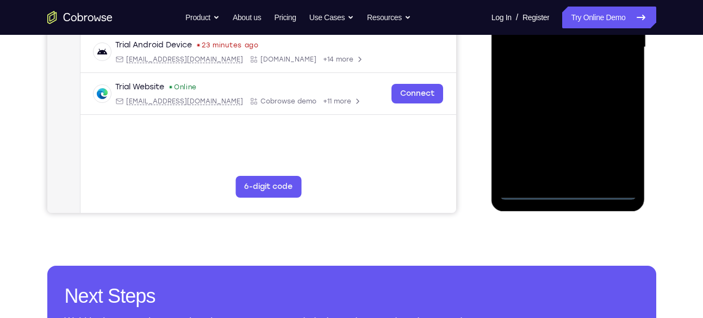
scroll to position [293, 0]
click at [565, 192] on div at bounding box center [568, 48] width 137 height 305
drag, startPoint x: 612, startPoint y: 149, endPoint x: 606, endPoint y: 157, distance: 10.1
click at [606, 157] on div at bounding box center [568, 48] width 137 height 305
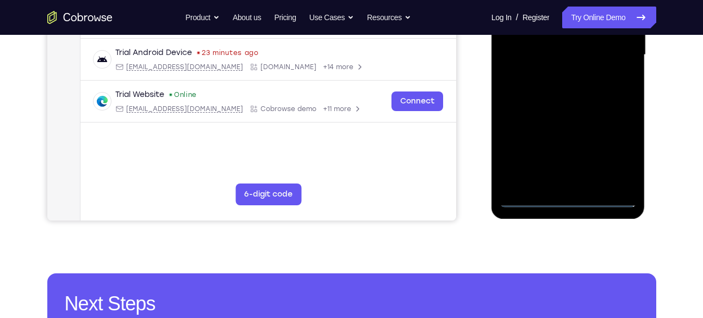
scroll to position [288, 0]
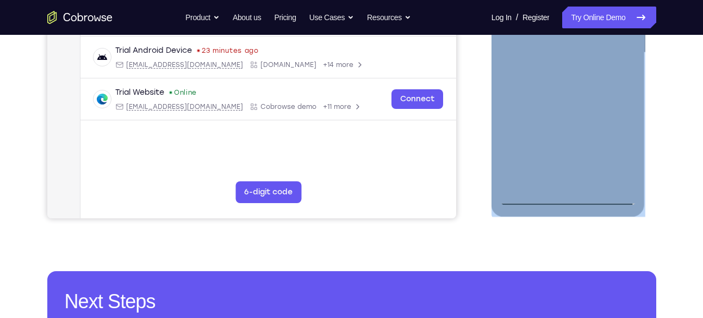
drag, startPoint x: 573, startPoint y: 215, endPoint x: 568, endPoint y: 167, distance: 47.6
click at [568, 167] on div at bounding box center [569, 54] width 154 height 324
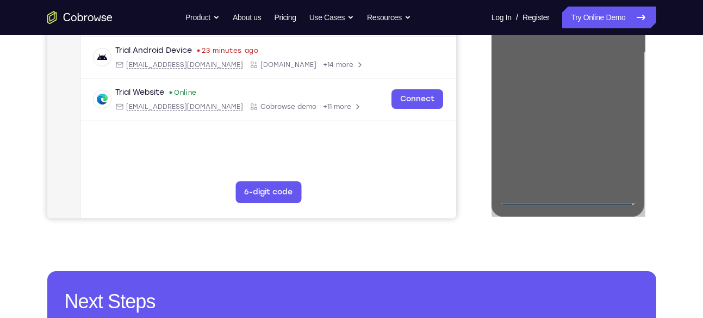
drag, startPoint x: 123, startPoint y: 129, endPoint x: 430, endPoint y: 127, distance: 306.1
click at [430, 127] on div "Trial Android Device spin2 Loading android@example.com Cobrowse.io +14 more and…" at bounding box center [268, 42] width 376 height 262
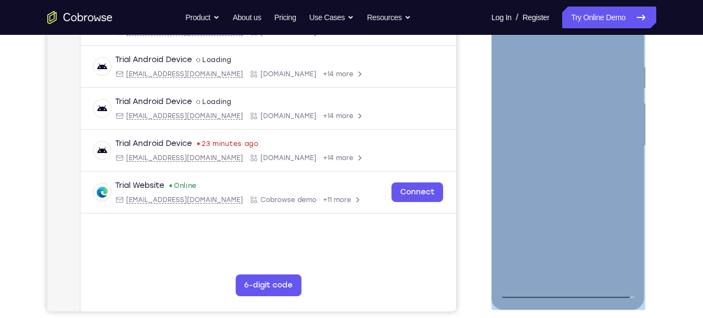
scroll to position [195, 0]
click at [614, 238] on div at bounding box center [568, 145] width 137 height 305
click at [540, 47] on div at bounding box center [568, 145] width 137 height 305
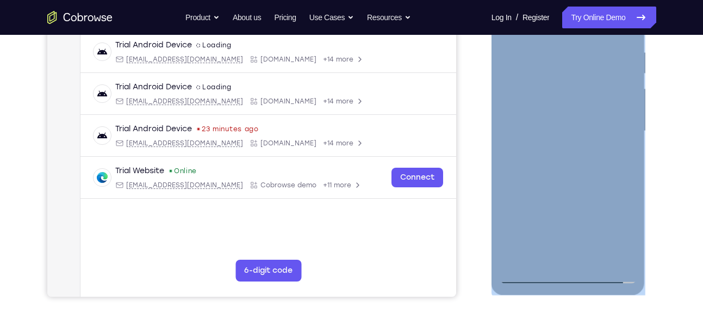
scroll to position [210, 0]
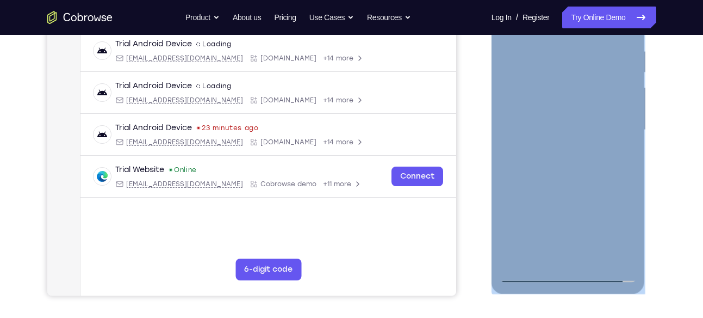
click at [617, 124] on div at bounding box center [568, 130] width 137 height 305
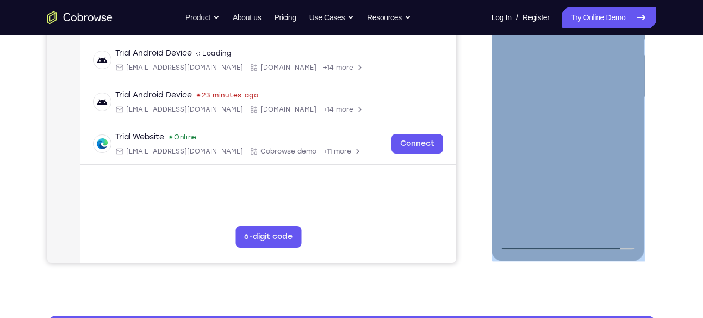
scroll to position [244, 0]
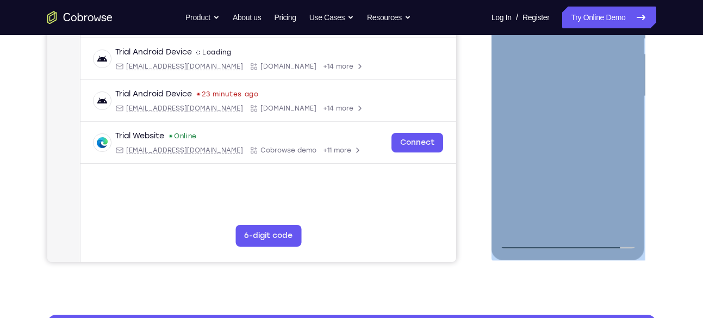
click at [559, 225] on div at bounding box center [568, 96] width 137 height 305
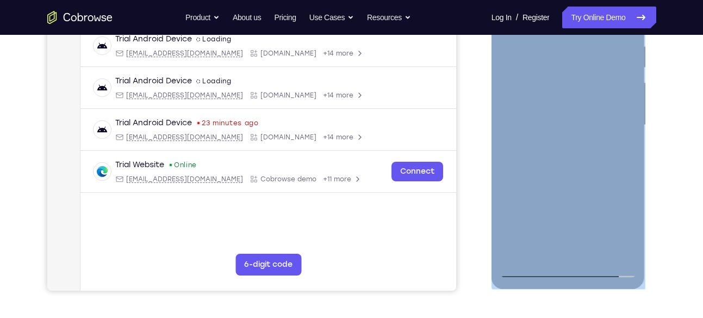
scroll to position [213, 0]
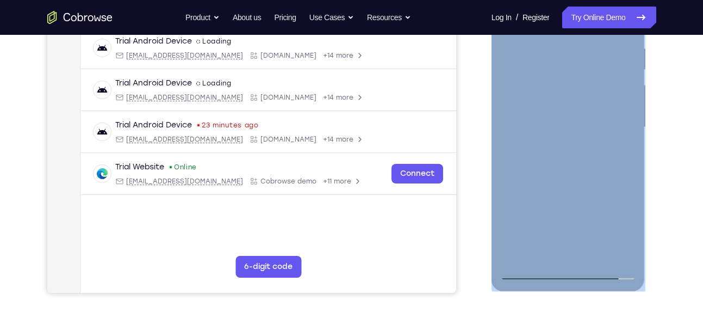
click at [558, 113] on div at bounding box center [568, 127] width 137 height 305
click at [518, 101] on div at bounding box center [568, 127] width 137 height 305
click at [573, 129] on div at bounding box center [568, 127] width 137 height 305
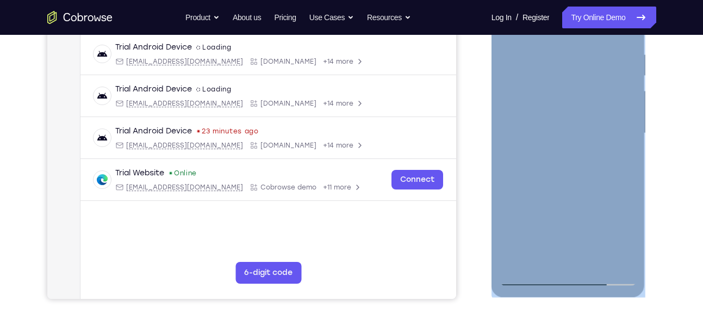
scroll to position [208, 0]
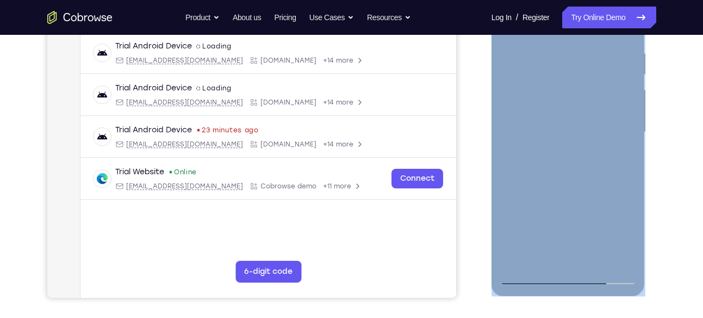
click at [566, 175] on div at bounding box center [568, 132] width 137 height 305
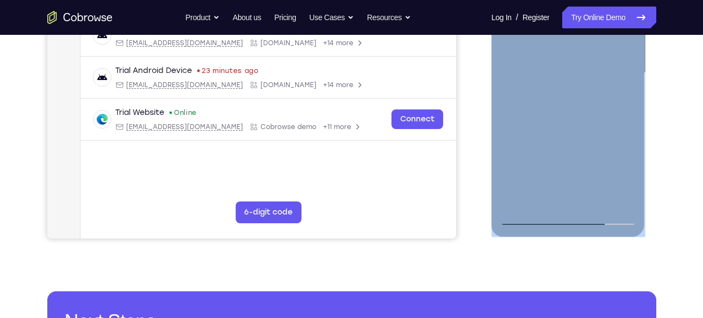
click at [591, 201] on div at bounding box center [568, 73] width 137 height 305
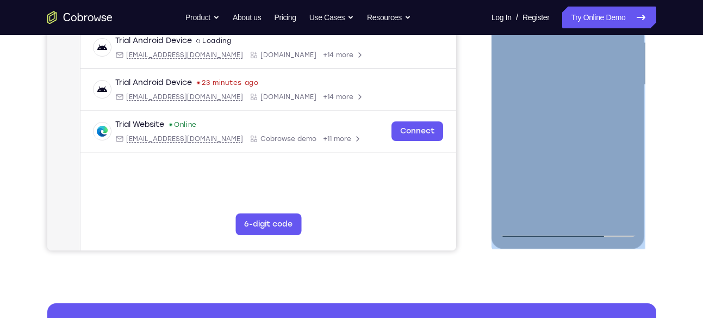
scroll to position [254, 0]
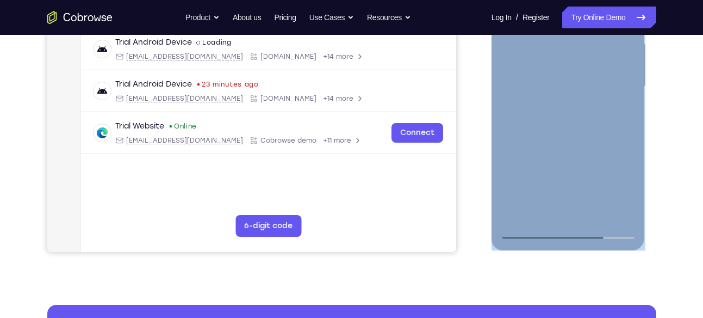
click at [563, 145] on div at bounding box center [568, 86] width 137 height 305
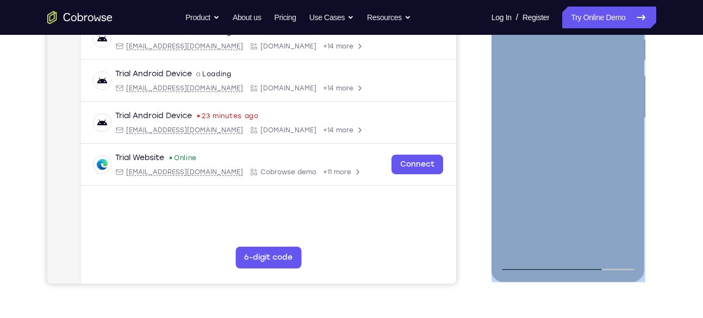
scroll to position [221, 0]
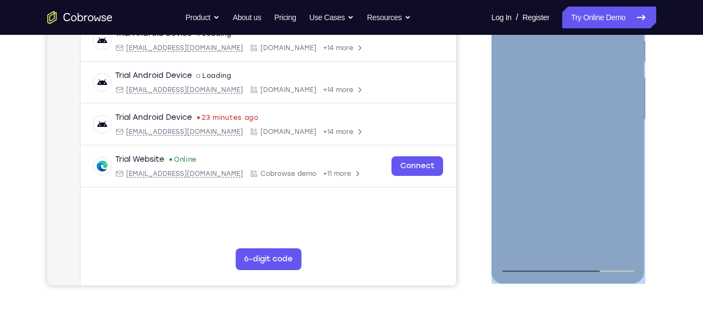
click at [549, 90] on div at bounding box center [568, 119] width 137 height 305
click at [527, 188] on div at bounding box center [568, 119] width 137 height 305
click at [553, 185] on div at bounding box center [568, 119] width 137 height 305
click at [622, 146] on div at bounding box center [568, 119] width 137 height 305
click at [559, 71] on div at bounding box center [568, 119] width 137 height 305
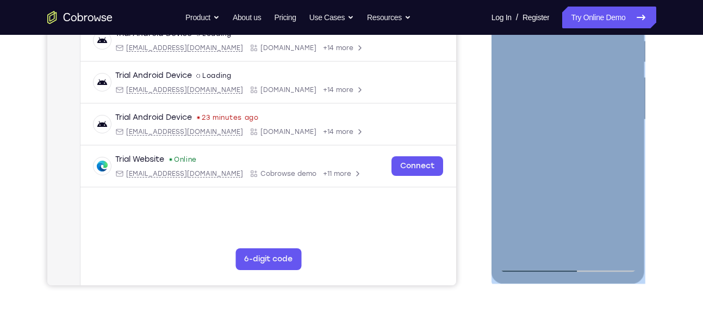
click at [582, 152] on div at bounding box center [568, 119] width 137 height 305
click at [624, 223] on div at bounding box center [568, 119] width 137 height 305
click at [618, 146] on div at bounding box center [568, 119] width 137 height 305
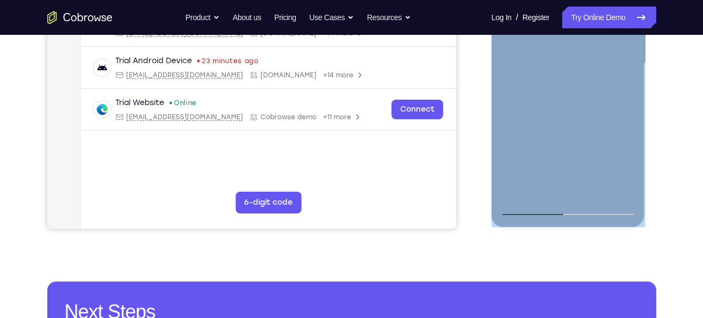
scroll to position [277, 0]
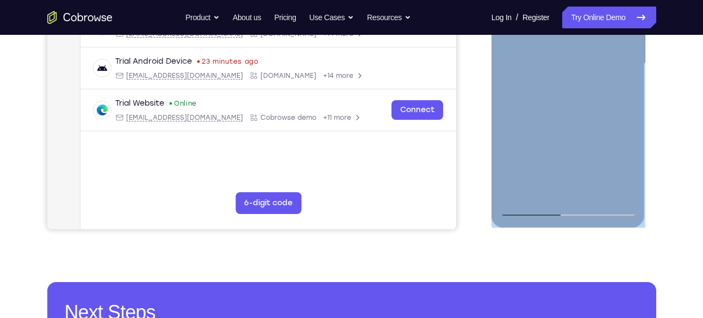
click at [579, 57] on div at bounding box center [568, 63] width 137 height 305
click at [611, 153] on div at bounding box center [568, 63] width 137 height 305
click at [580, 115] on div at bounding box center [568, 63] width 137 height 305
click at [613, 115] on div at bounding box center [568, 63] width 137 height 305
click at [625, 166] on div at bounding box center [568, 63] width 137 height 305
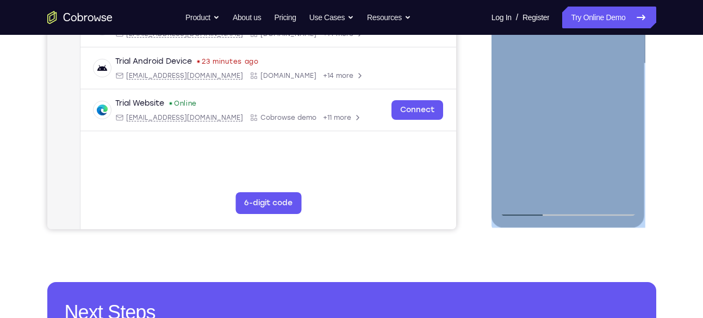
click at [539, 185] on div at bounding box center [568, 63] width 137 height 305
click at [595, 127] on div at bounding box center [568, 63] width 137 height 305
click at [620, 81] on div at bounding box center [568, 63] width 137 height 305
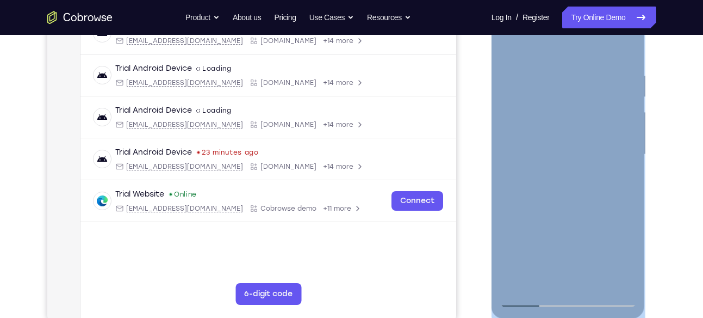
scroll to position [185, 0]
click at [550, 123] on div at bounding box center [568, 155] width 137 height 305
click at [577, 220] on div at bounding box center [568, 155] width 137 height 305
click at [579, 213] on div at bounding box center [568, 155] width 137 height 305
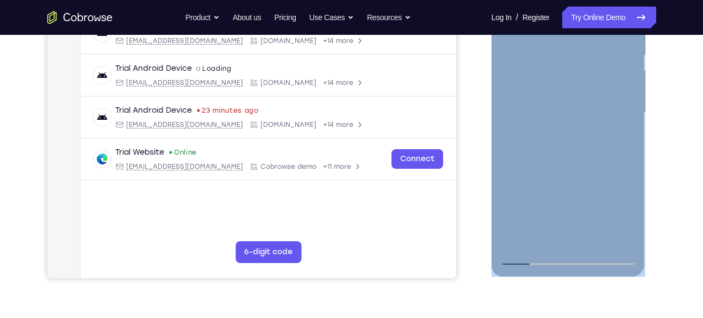
scroll to position [229, 0]
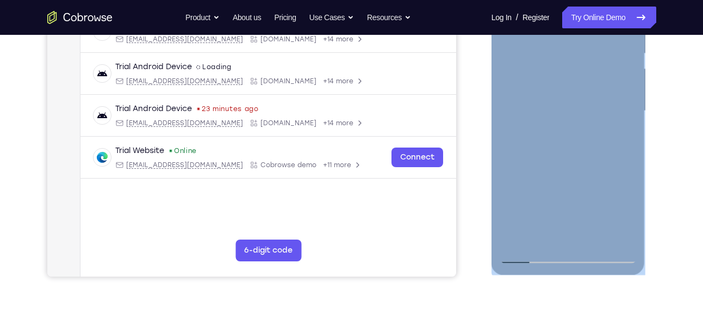
click at [626, 217] on div at bounding box center [568, 111] width 137 height 305
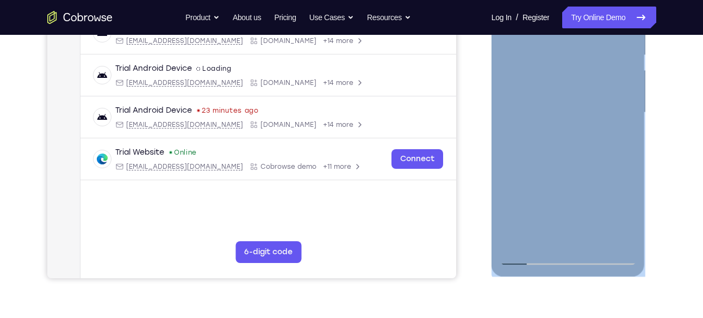
scroll to position [227, 0]
click at [625, 212] on div at bounding box center [568, 113] width 137 height 305
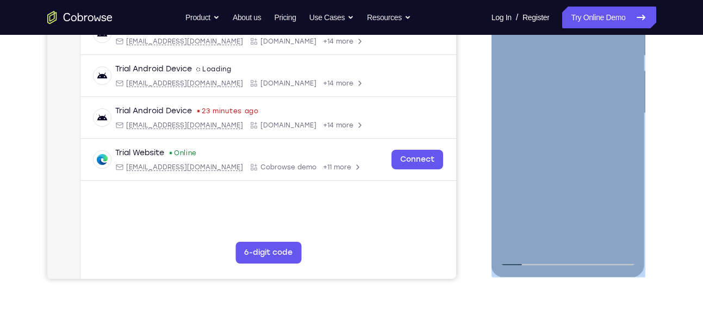
click at [617, 140] on div at bounding box center [568, 113] width 137 height 305
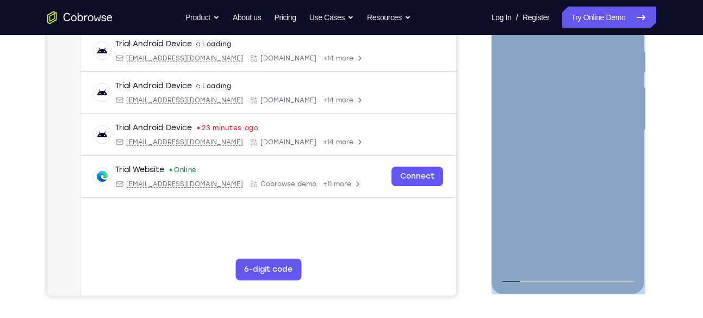
click at [542, 80] on div at bounding box center [568, 130] width 137 height 305
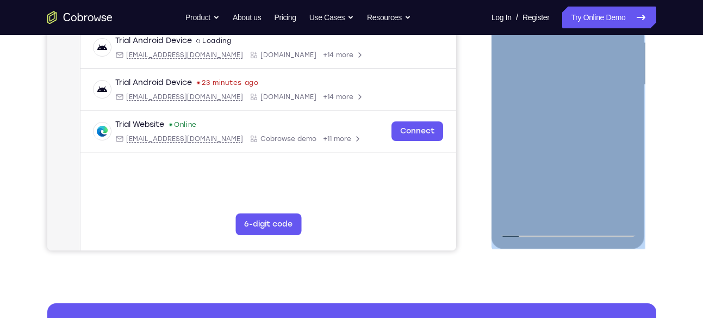
scroll to position [257, 0]
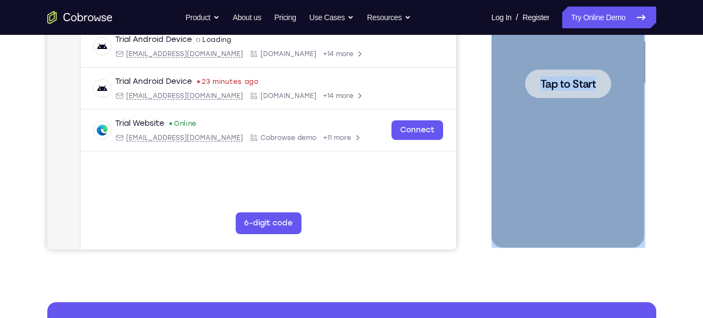
click at [543, 87] on span "Tap to Start" at bounding box center [567, 83] width 55 height 11
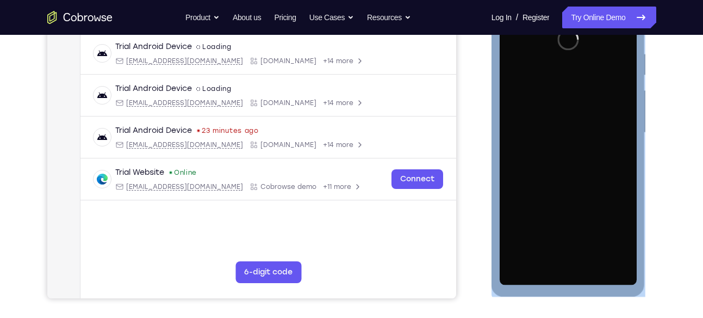
scroll to position [207, 0]
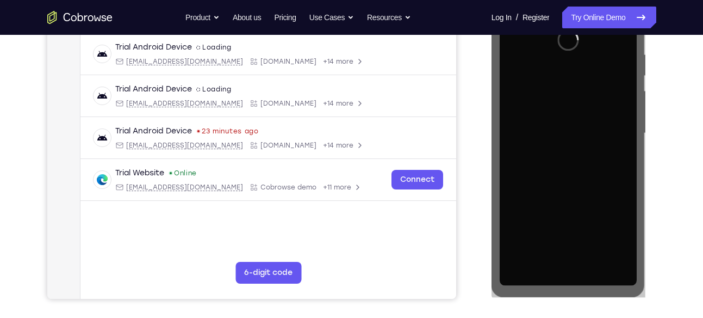
click at [671, 93] on div "Your Support Agent Your Customer Web iOS Android Next Steps We’d be happy to gi…" at bounding box center [352, 186] width 696 height 717
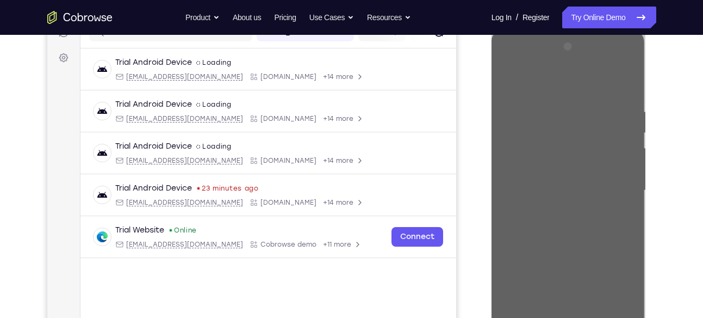
click at [671, 93] on div "Your Support Agent Your Customer Web iOS Android Next Steps We’d be happy to gi…" at bounding box center [352, 243] width 696 height 717
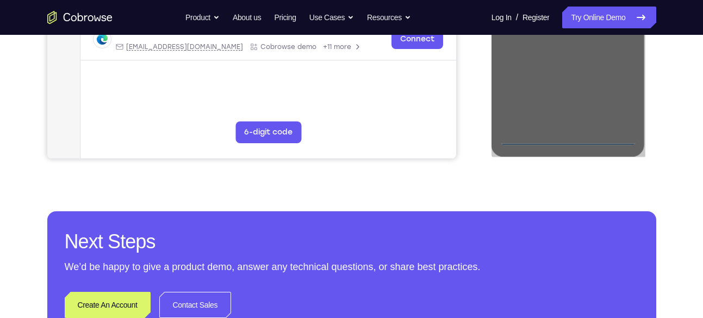
scroll to position [353, 0]
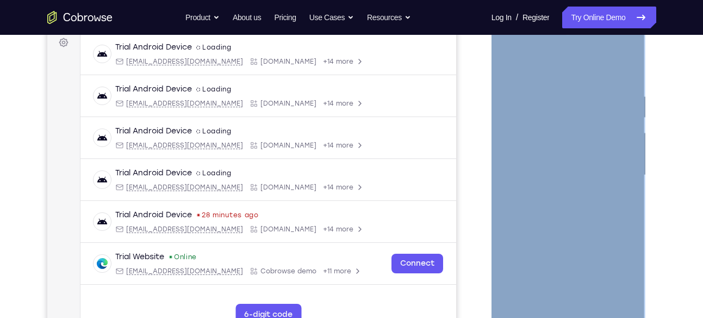
scroll to position [151, 0]
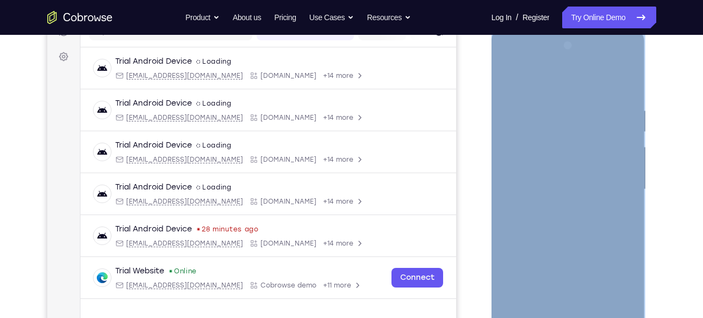
click at [537, 185] on div at bounding box center [568, 189] width 137 height 305
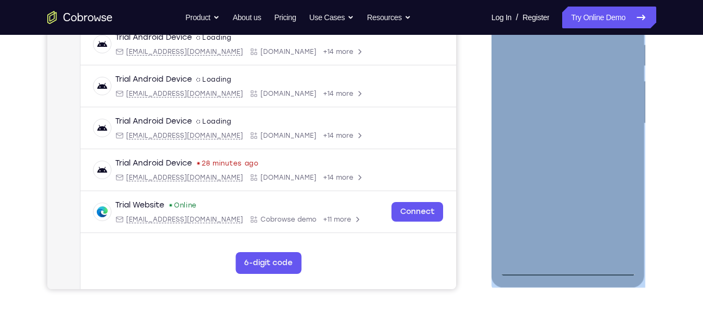
scroll to position [231, 0]
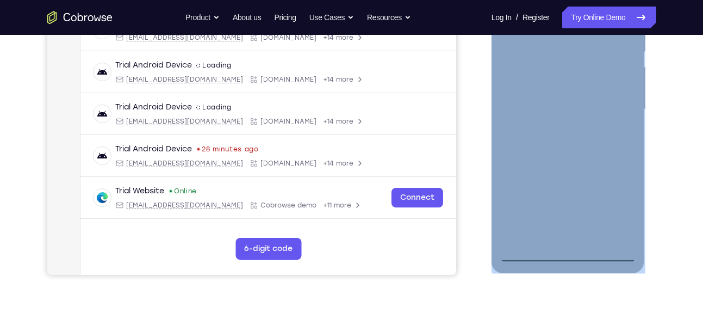
click at [520, 96] on div at bounding box center [568, 109] width 137 height 305
click at [614, 207] on div at bounding box center [568, 109] width 137 height 305
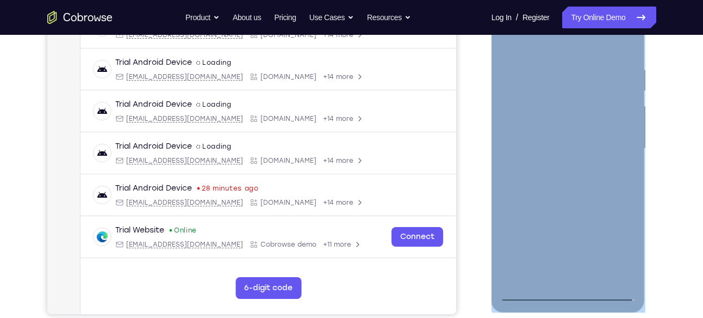
scroll to position [183, 0]
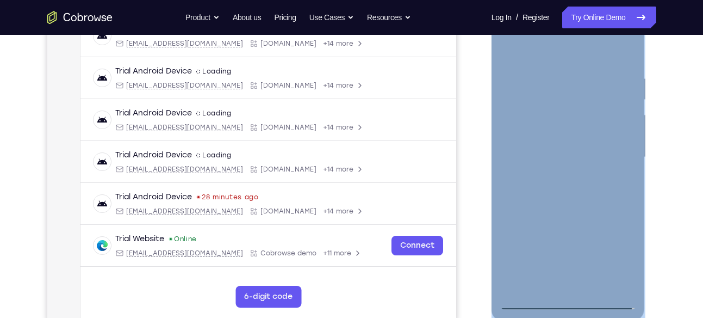
click at [558, 60] on div at bounding box center [568, 157] width 137 height 305
click at [607, 150] on div at bounding box center [568, 157] width 137 height 305
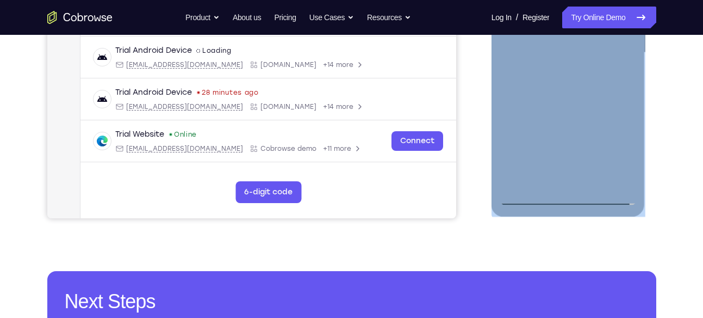
scroll to position [338, 0]
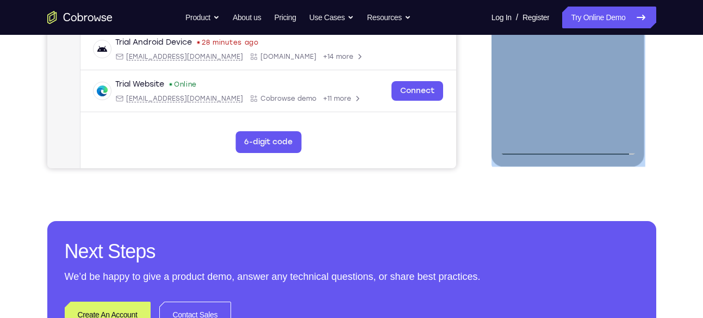
click at [556, 131] on div at bounding box center [568, 2] width 137 height 305
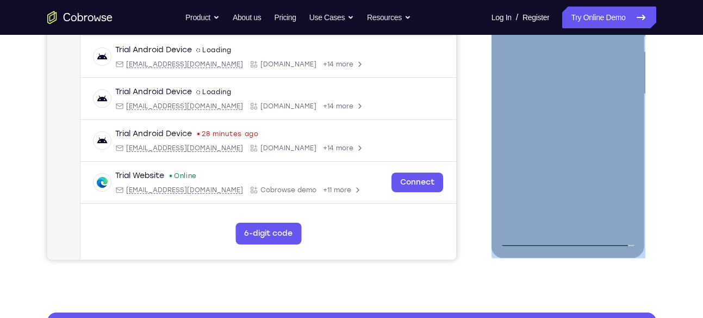
scroll to position [202, 0]
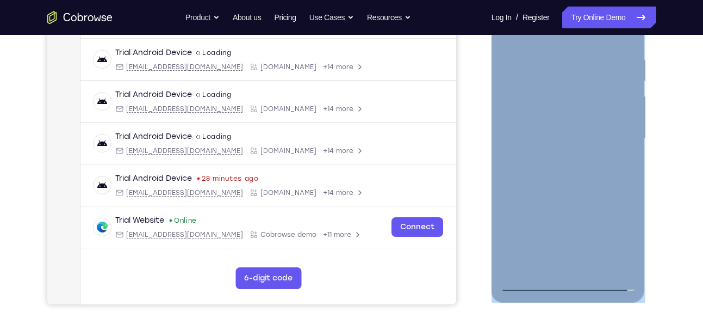
click at [565, 188] on div at bounding box center [568, 138] width 137 height 305
click at [592, 92] on div at bounding box center [568, 138] width 137 height 305
click at [573, 107] on div at bounding box center [568, 138] width 137 height 305
click at [560, 201] on div at bounding box center [568, 138] width 137 height 305
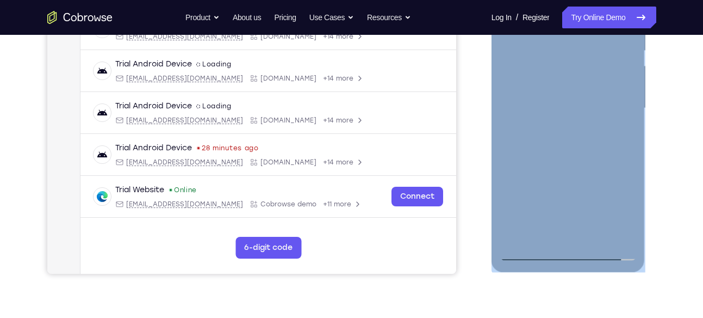
scroll to position [233, 0]
click at [561, 234] on div at bounding box center [568, 107] width 137 height 305
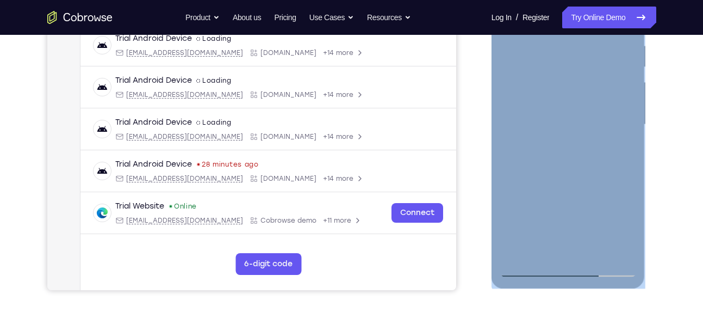
scroll to position [215, 0]
click at [557, 171] on div at bounding box center [568, 125] width 137 height 305
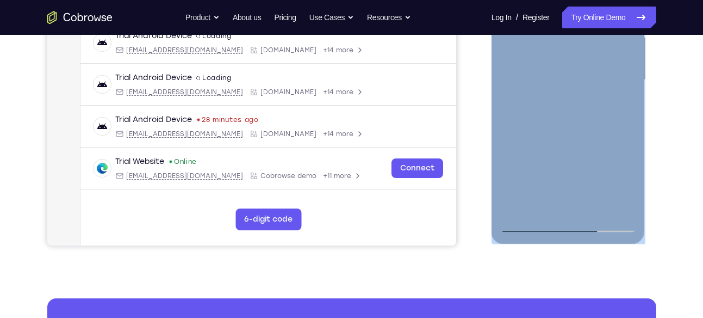
scroll to position [259, 0]
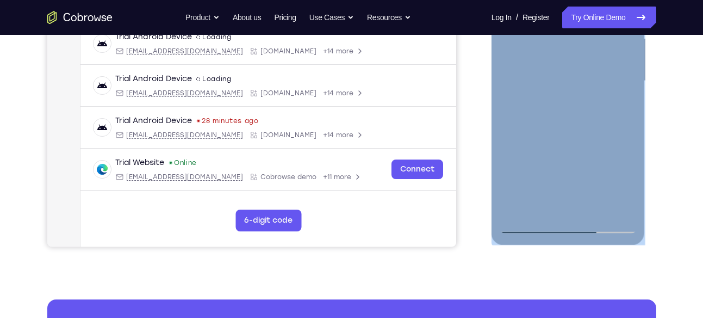
click at [590, 212] on div at bounding box center [568, 81] width 137 height 305
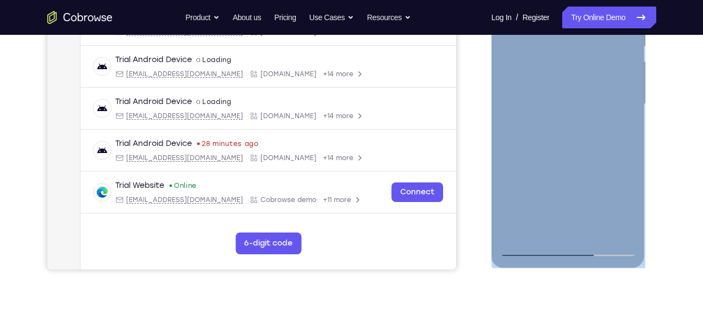
drag, startPoint x: 557, startPoint y: 163, endPoint x: 532, endPoint y: 76, distance: 91.0
click at [532, 76] on div at bounding box center [568, 104] width 137 height 305
click at [540, 230] on div at bounding box center [568, 104] width 137 height 305
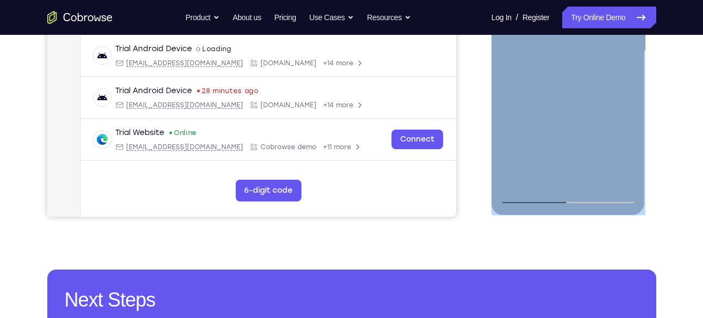
scroll to position [290, 0]
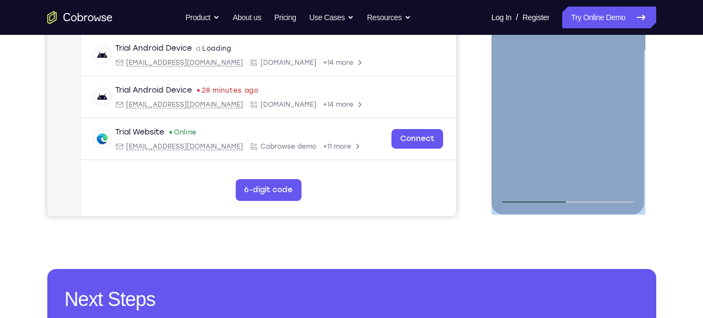
click at [529, 196] on div at bounding box center [568, 50] width 137 height 305
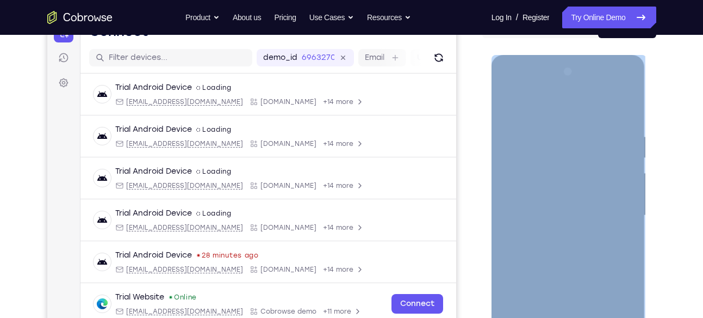
scroll to position [56, 0]
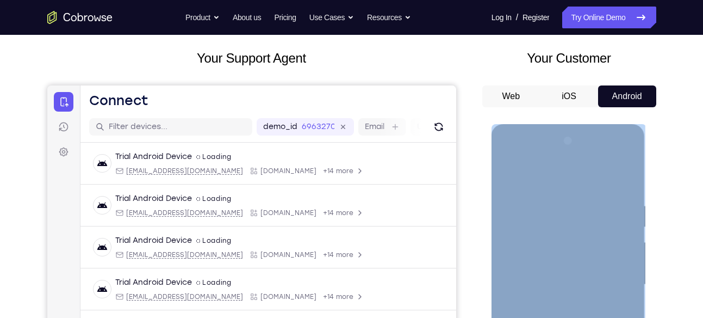
click at [510, 173] on div at bounding box center [568, 284] width 137 height 305
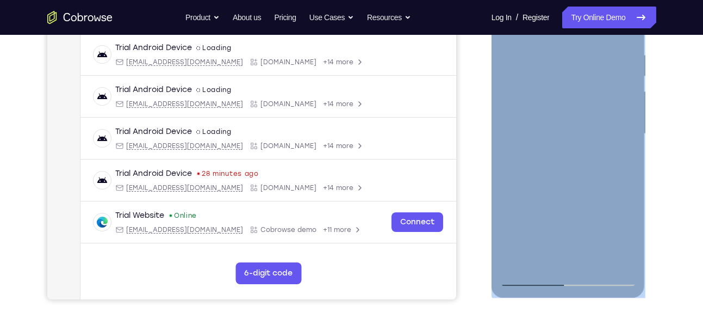
scroll to position [206, 0]
click at [545, 129] on div at bounding box center [568, 134] width 137 height 305
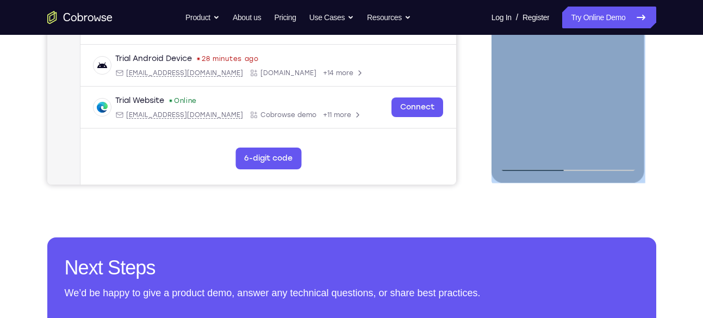
scroll to position [322, 0]
click at [526, 138] on div at bounding box center [568, 18] width 137 height 305
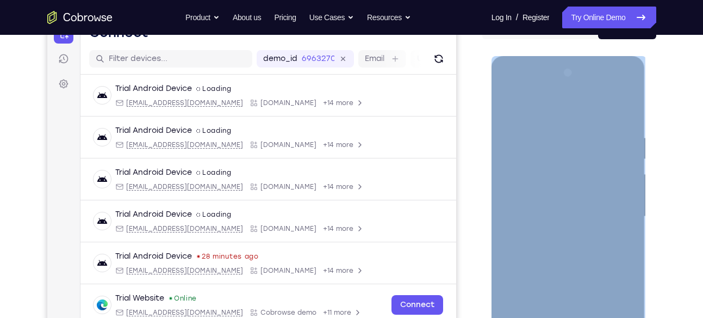
scroll to position [123, 0]
click at [504, 114] on div at bounding box center [568, 217] width 137 height 305
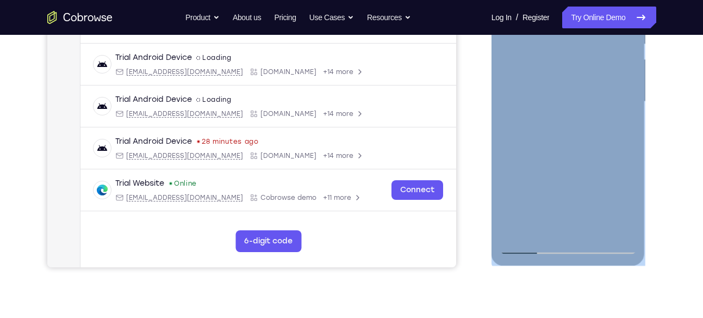
scroll to position [238, 0]
click at [529, 243] on div at bounding box center [568, 102] width 137 height 305
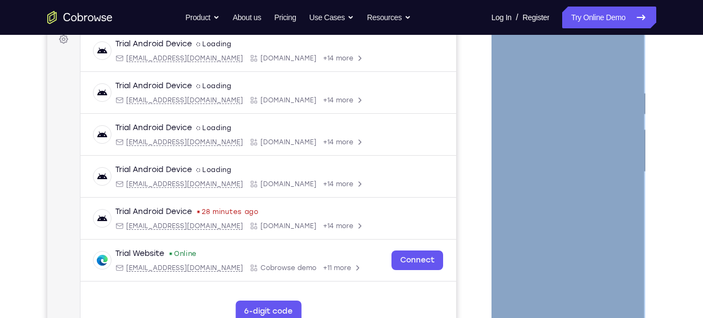
scroll to position [168, 0]
click at [512, 63] on div at bounding box center [568, 172] width 137 height 305
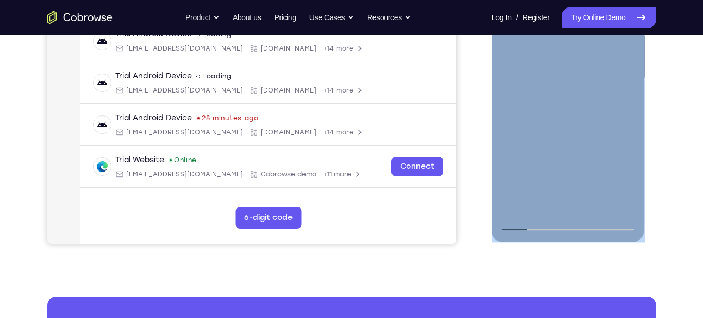
scroll to position [263, 0]
click at [597, 207] on div at bounding box center [568, 78] width 137 height 305
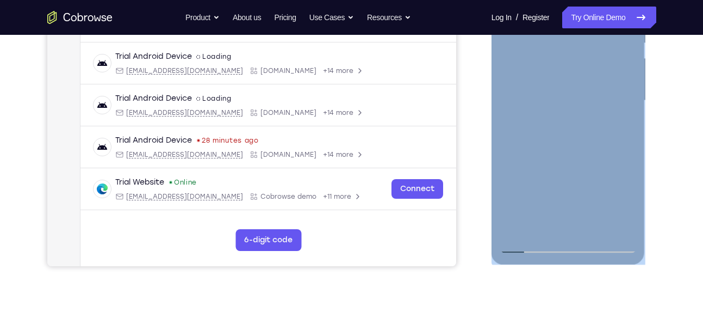
scroll to position [237, 0]
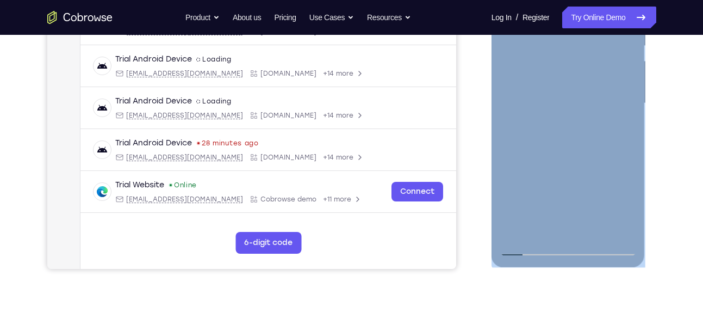
click at [551, 219] on div at bounding box center [568, 103] width 137 height 305
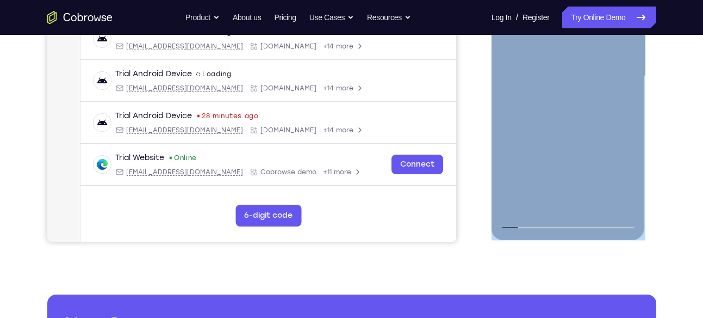
scroll to position [270, 0]
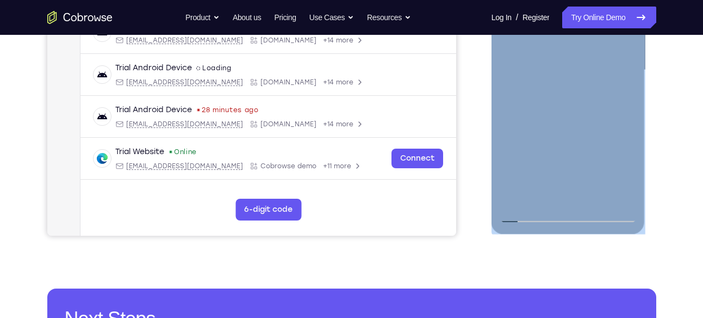
click at [531, 215] on div at bounding box center [568, 70] width 137 height 305
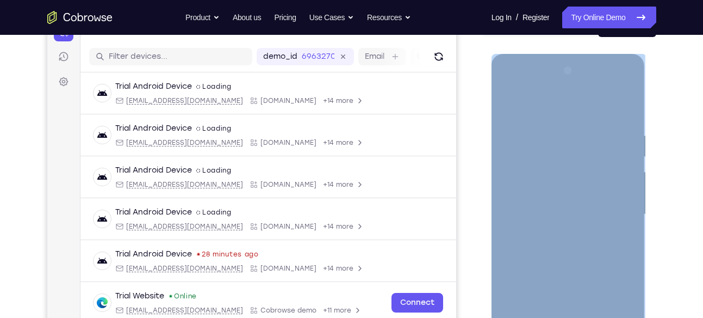
scroll to position [126, 0]
click at [510, 100] on div at bounding box center [568, 215] width 137 height 305
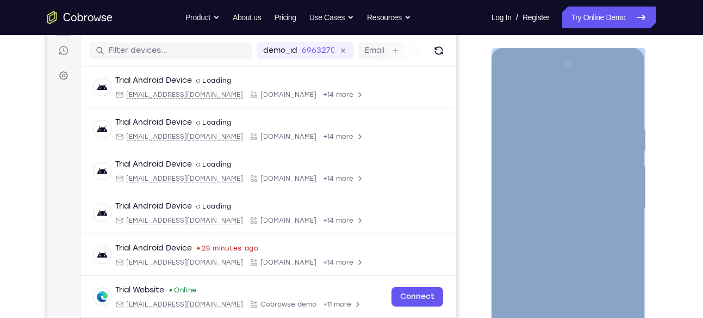
scroll to position [132, 0]
click at [614, 82] on div at bounding box center [568, 209] width 137 height 305
click at [599, 100] on div at bounding box center [568, 209] width 137 height 305
click at [629, 83] on div at bounding box center [568, 209] width 137 height 305
click at [626, 79] on div at bounding box center [568, 209] width 137 height 305
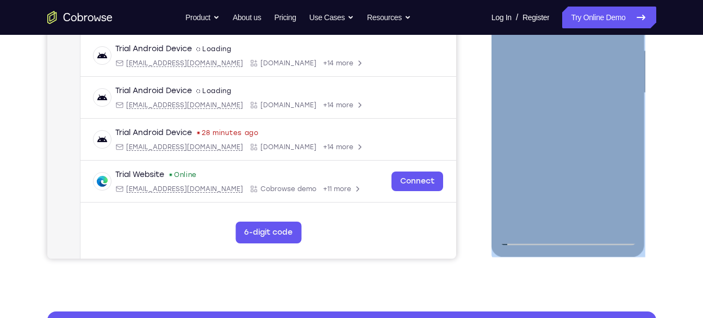
scroll to position [248, 0]
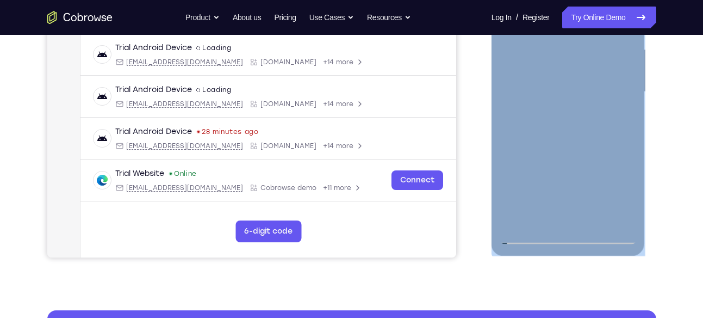
click at [597, 220] on div at bounding box center [568, 92] width 137 height 305
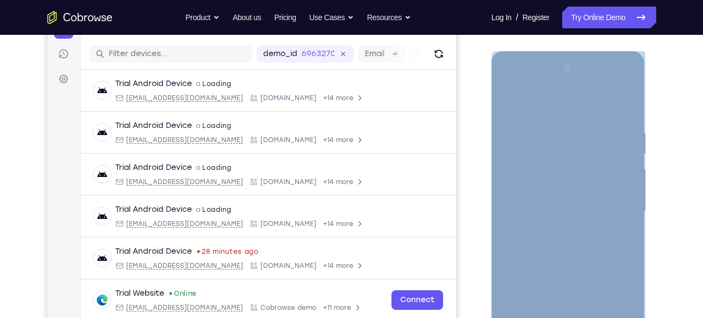
scroll to position [127, 0]
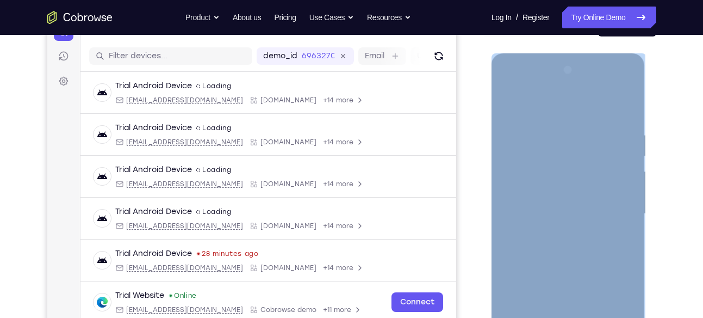
click at [566, 112] on div at bounding box center [568, 213] width 137 height 305
click at [555, 199] on div at bounding box center [568, 213] width 137 height 305
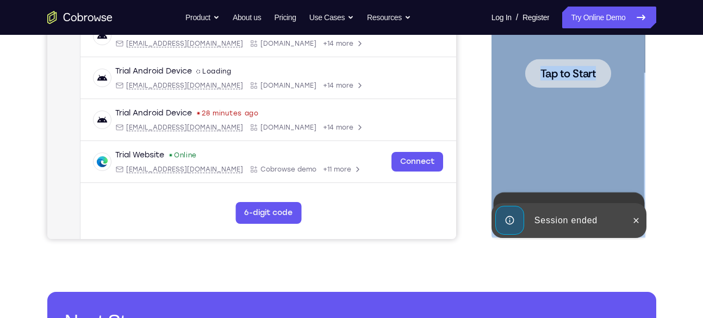
scroll to position [258, 0]
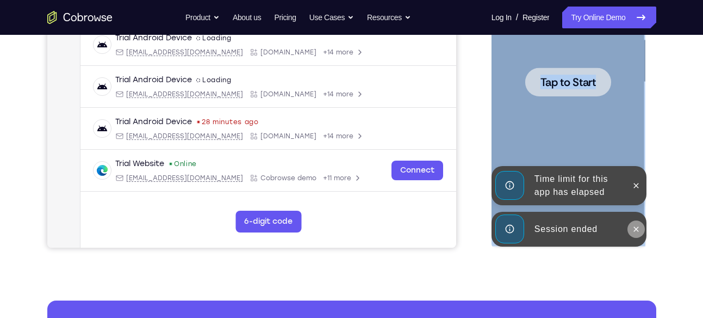
click at [632, 227] on icon at bounding box center [636, 229] width 9 height 9
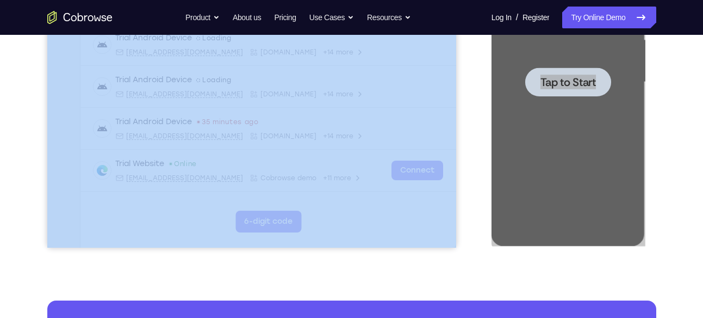
drag, startPoint x: 483, startPoint y: 100, endPoint x: 468, endPoint y: 226, distance: 127.1
click at [468, 226] on div "Your Support Agent Your Customer Web iOS Android" at bounding box center [351, 47] width 609 height 402
drag, startPoint x: 468, startPoint y: 226, endPoint x: 466, endPoint y: 109, distance: 116.9
click at [466, 109] on div "Your Support Agent Your Customer Web iOS Android" at bounding box center [351, 47] width 609 height 402
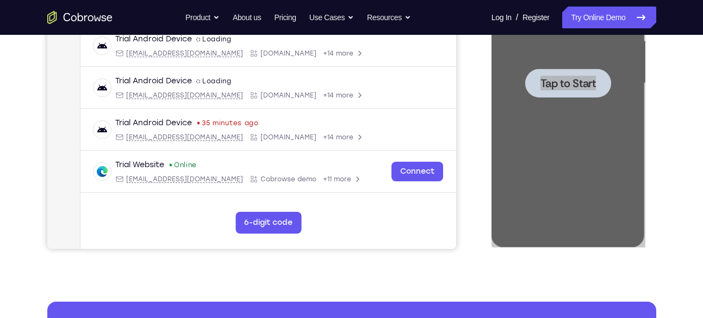
scroll to position [256, 0]
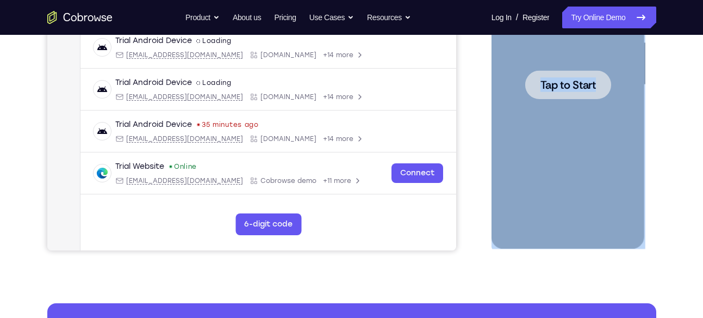
click at [534, 85] on div at bounding box center [568, 84] width 86 height 29
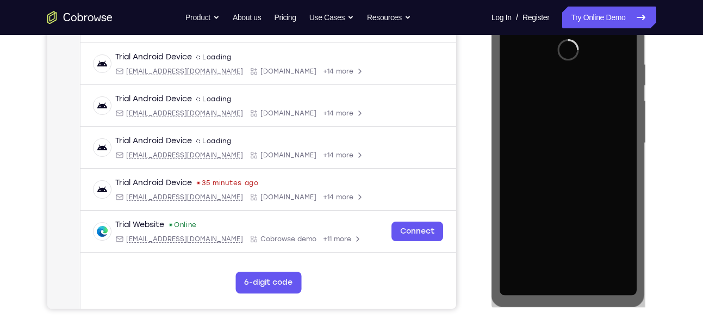
click at [691, 85] on div "Your Support Agent Your Customer Web iOS Android Next Steps We’d be happy to gi…" at bounding box center [352, 195] width 696 height 717
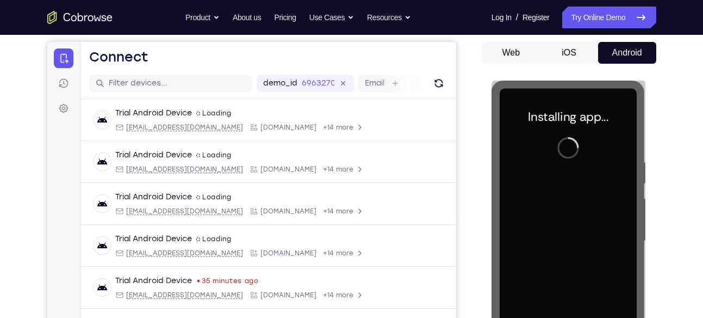
scroll to position [94, 0]
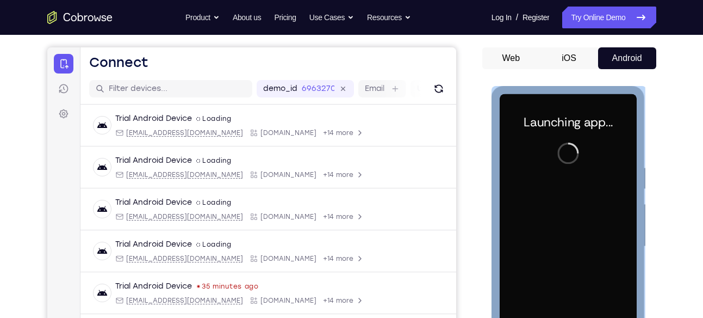
click at [642, 123] on div "Launching app..." at bounding box center [569, 248] width 154 height 324
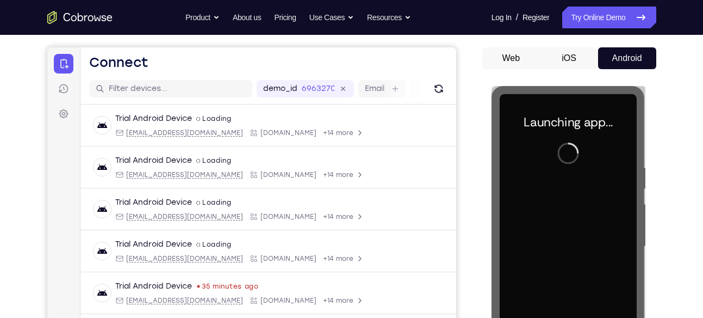
click at [647, 134] on html "Online web based iOS Simulators and Android Emulators. Run iPhone, iPad, Mobile…" at bounding box center [569, 249] width 155 height 326
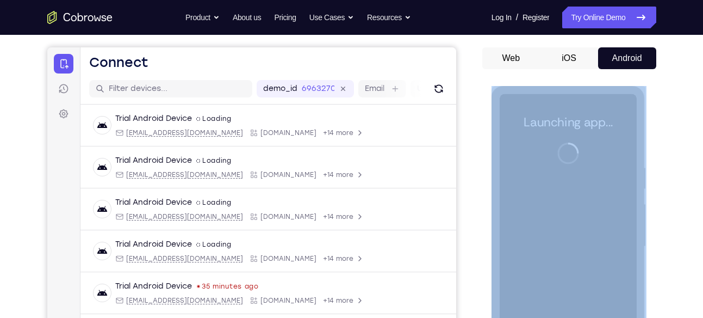
click at [664, 134] on div "Your Support Agent Your Customer Web iOS Android Next Steps We’d be happy to gi…" at bounding box center [352, 299] width 696 height 717
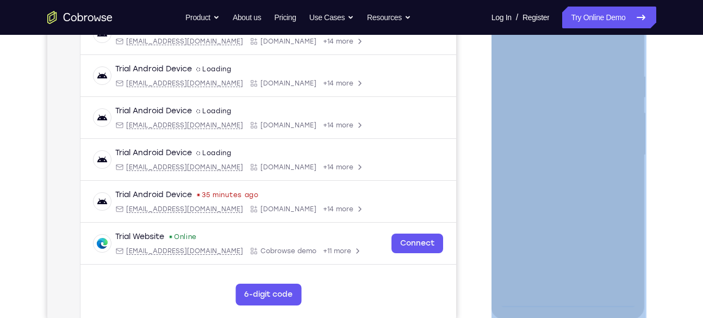
scroll to position [186, 0]
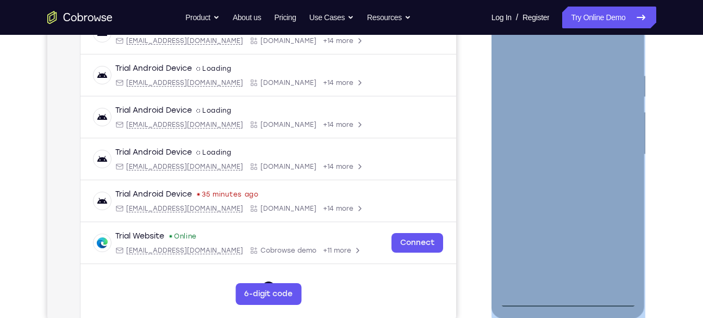
click at [612, 297] on div at bounding box center [568, 154] width 137 height 305
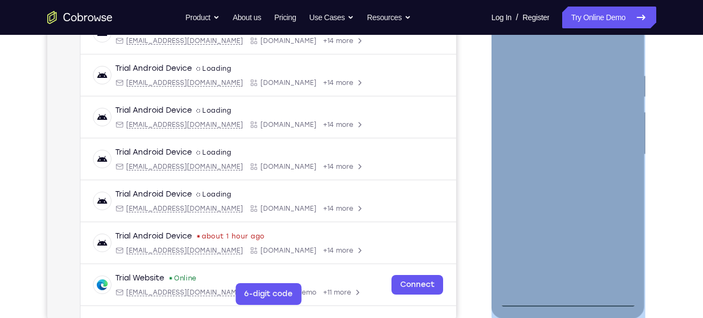
click at [524, 146] on div at bounding box center [568, 154] width 137 height 305
click at [535, 146] on div at bounding box center [568, 154] width 137 height 305
click at [611, 252] on div at bounding box center [568, 154] width 137 height 305
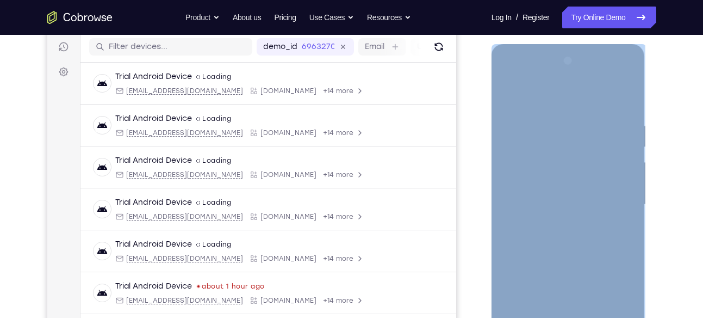
scroll to position [135, 0]
click at [523, 91] on div at bounding box center [568, 205] width 137 height 305
click at [611, 207] on div at bounding box center [568, 205] width 137 height 305
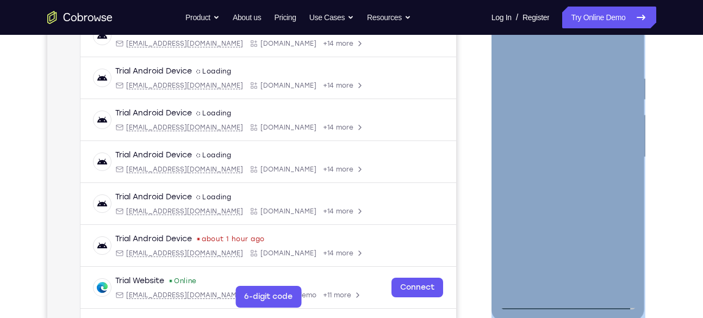
scroll to position [184, 0]
click at [551, 174] on div at bounding box center [568, 156] width 137 height 305
click at [561, 216] on div at bounding box center [568, 156] width 137 height 305
click at [601, 101] on div at bounding box center [568, 156] width 137 height 305
click at [568, 124] on div at bounding box center [568, 156] width 137 height 305
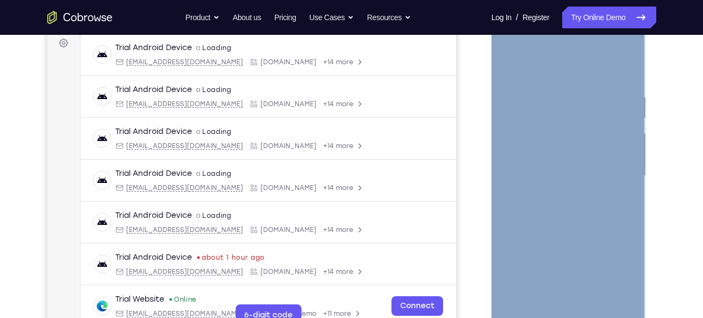
scroll to position [163, 0]
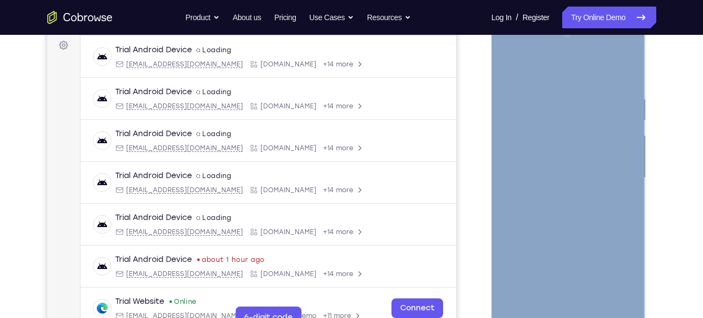
click at [574, 239] on div at bounding box center [568, 178] width 137 height 305
click at [557, 307] on div at bounding box center [568, 178] width 137 height 305
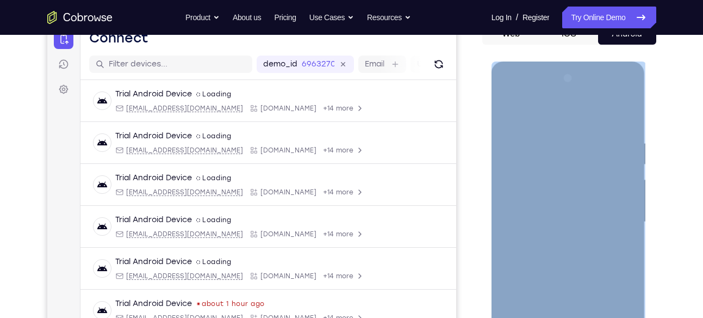
scroll to position [118, 0]
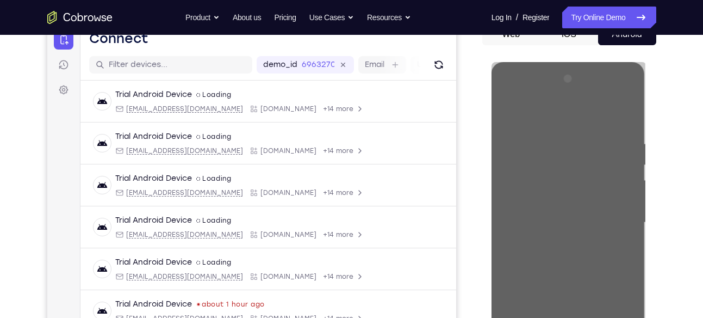
click at [681, 137] on div "Your Support Agent Your Customer Web iOS Android Next Steps We’d be happy to gi…" at bounding box center [352, 275] width 696 height 717
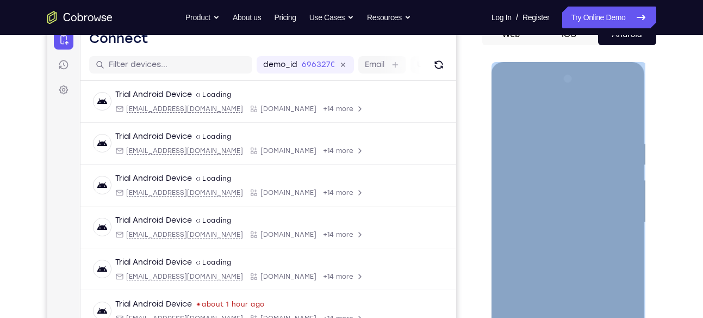
click at [583, 163] on div at bounding box center [568, 222] width 137 height 305
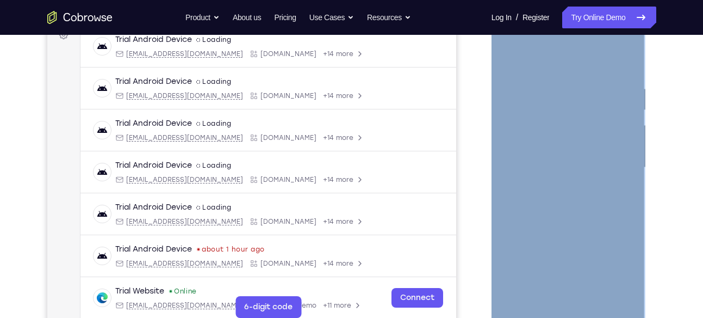
scroll to position [172, 0]
click at [551, 207] on div at bounding box center [568, 168] width 137 height 305
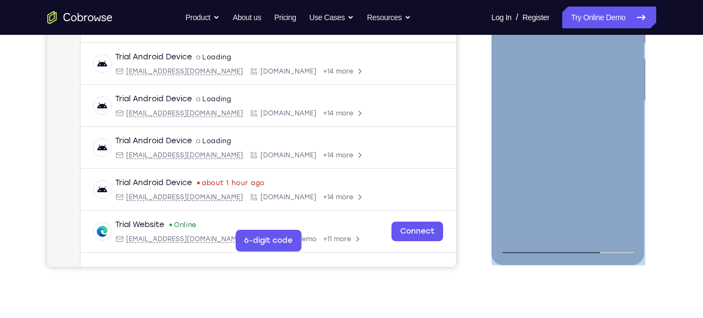
scroll to position [240, 0]
click at [629, 226] on div at bounding box center [568, 100] width 137 height 305
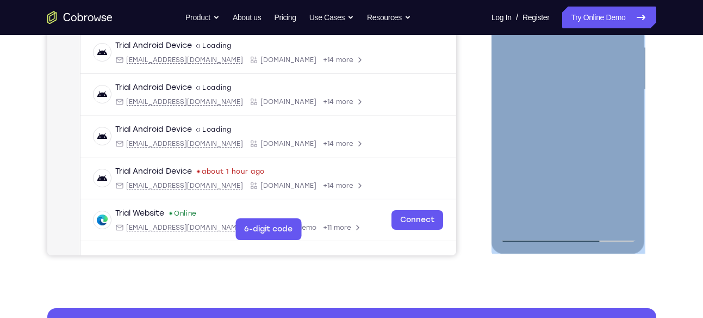
scroll to position [256, 0]
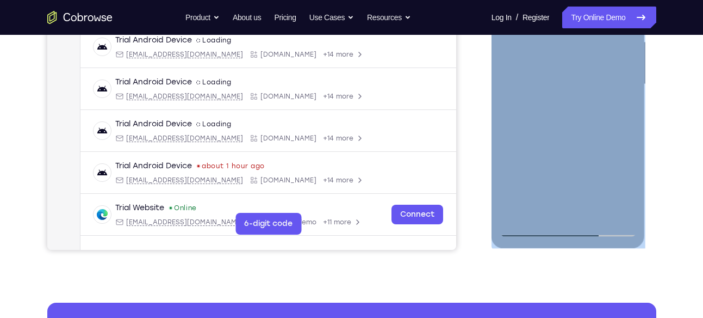
click at [598, 215] on div at bounding box center [568, 84] width 137 height 305
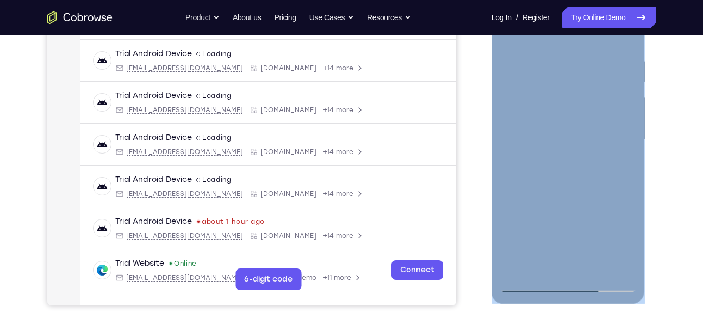
scroll to position [195, 0]
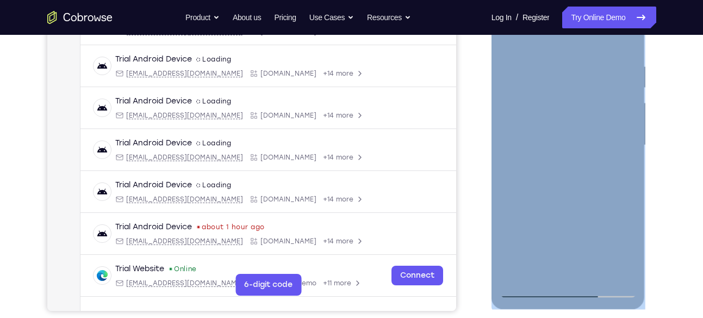
click at [579, 205] on div at bounding box center [568, 145] width 137 height 305
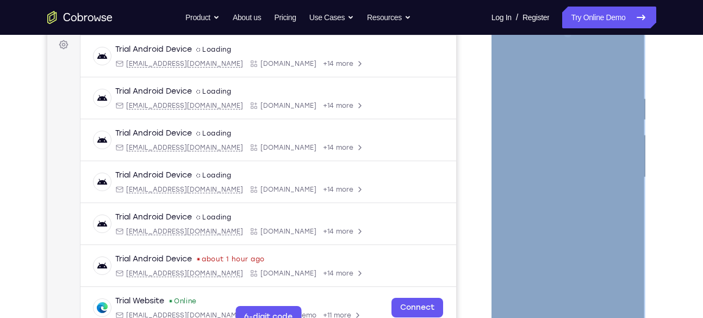
scroll to position [163, 0]
click at [576, 82] on div at bounding box center [568, 178] width 137 height 305
click at [551, 155] on div at bounding box center [568, 178] width 137 height 305
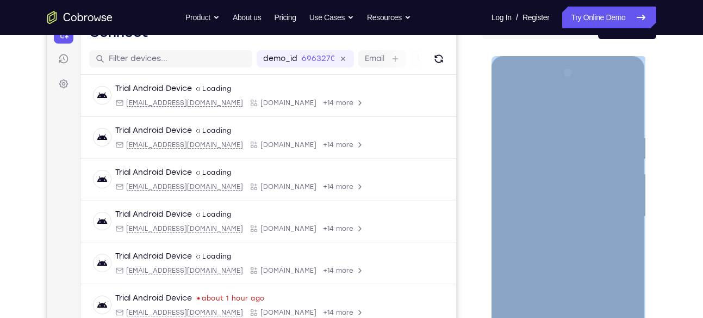
scroll to position [123, 0]
click at [538, 128] on div at bounding box center [568, 217] width 137 height 305
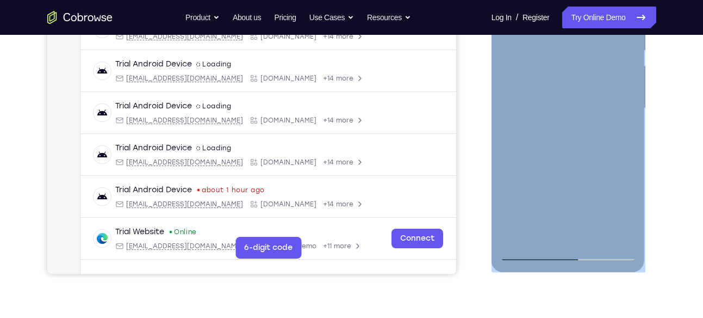
scroll to position [232, 0]
click at [620, 144] on div at bounding box center [568, 108] width 137 height 305
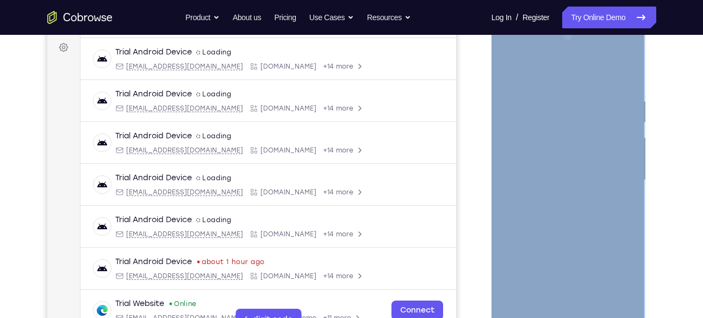
scroll to position [159, 0]
click at [630, 77] on div at bounding box center [568, 181] width 137 height 305
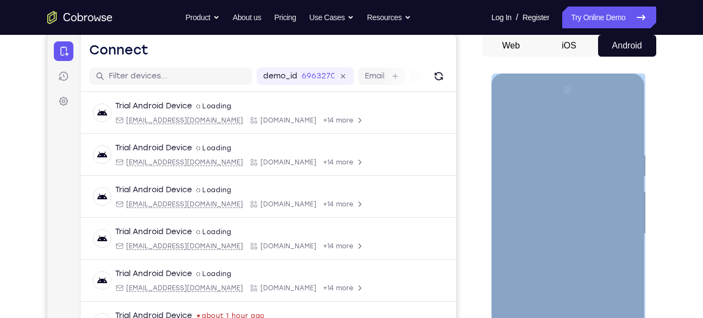
scroll to position [102, 0]
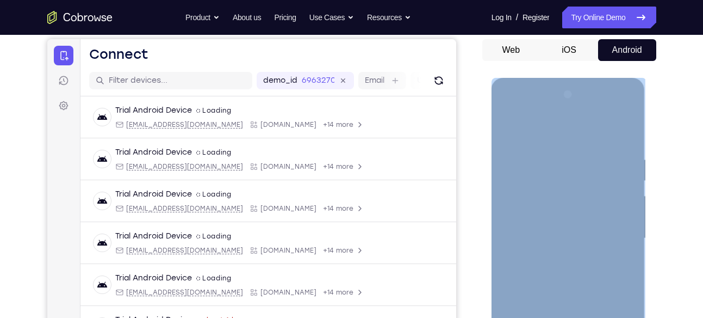
click at [628, 101] on div at bounding box center [568, 238] width 137 height 305
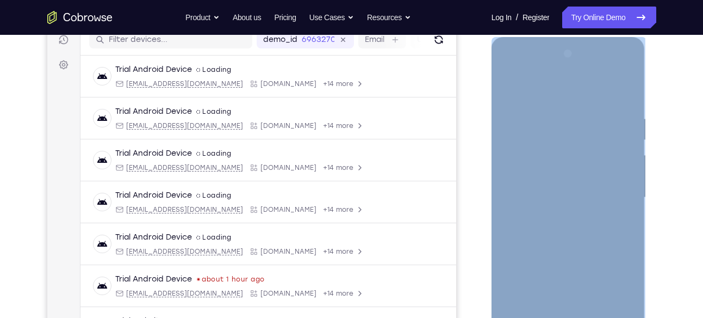
scroll to position [144, 0]
click at [508, 87] on div at bounding box center [568, 197] width 137 height 305
click at [511, 86] on div at bounding box center [568, 198] width 137 height 305
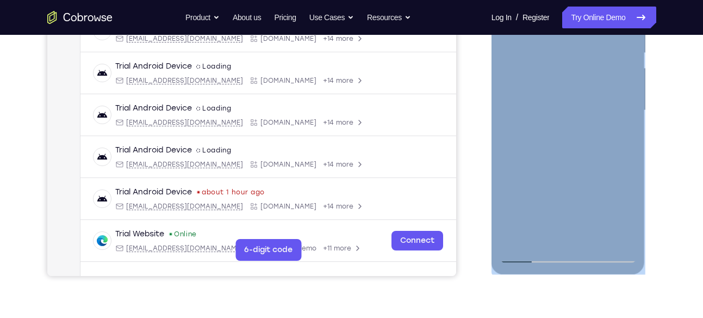
scroll to position [240, 0]
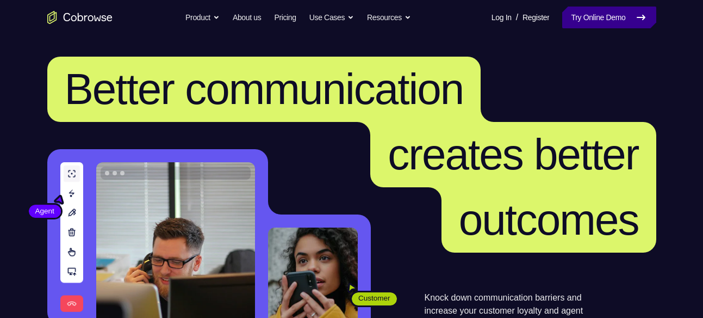
click at [585, 8] on link "Try Online Demo" at bounding box center [609, 18] width 94 height 22
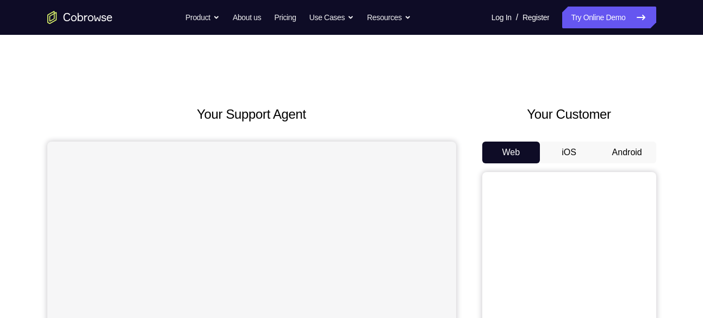
click at [626, 140] on div "Your Customer Web iOS Android" at bounding box center [569, 305] width 174 height 402
click at [622, 146] on button "Android" at bounding box center [627, 152] width 58 height 22
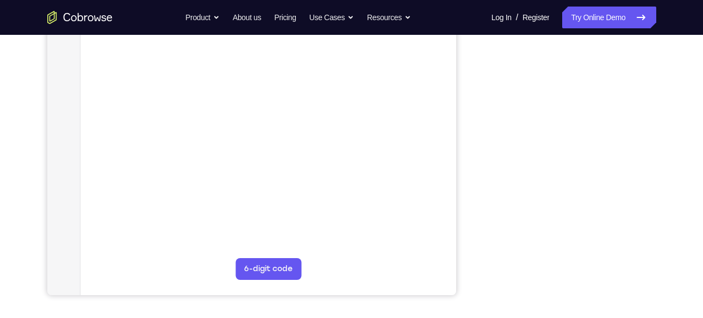
scroll to position [213, 0]
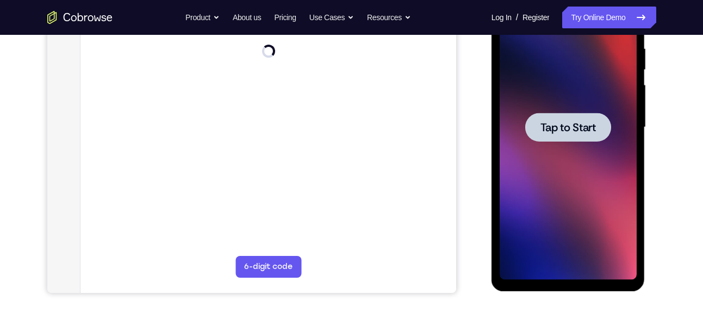
click at [581, 134] on div at bounding box center [568, 127] width 86 height 29
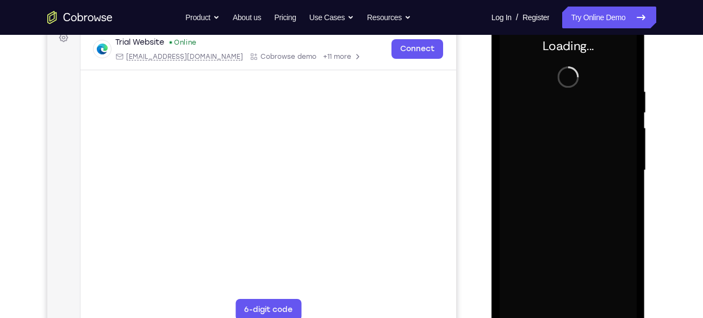
scroll to position [170, 0]
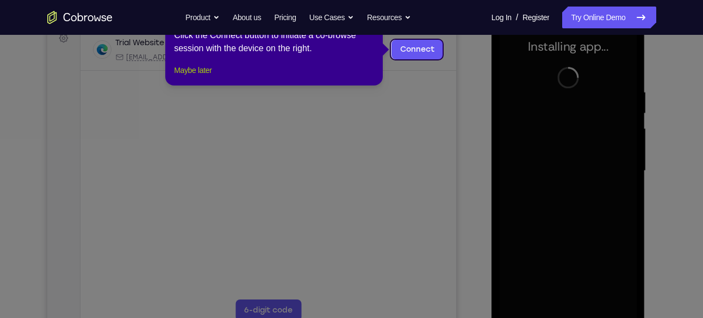
click at [203, 77] on button "Maybe later" at bounding box center [193, 70] width 38 height 13
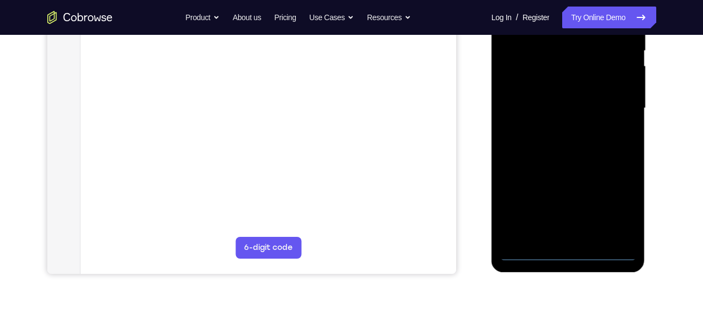
scroll to position [232, 0]
click at [603, 250] on div at bounding box center [568, 108] width 137 height 305
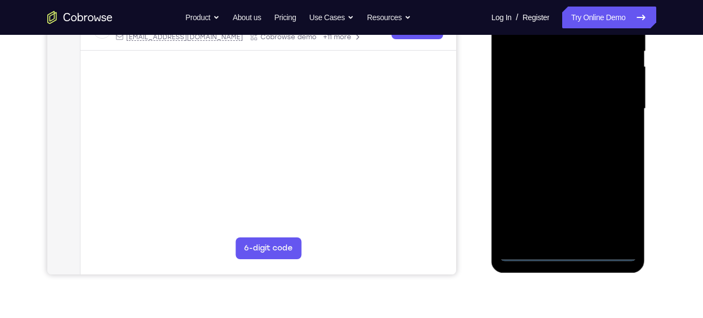
drag, startPoint x: 518, startPoint y: 176, endPoint x: 691, endPoint y: 179, distance: 172.9
click at [647, 179] on html "Online web based iOS Simulators and Android Emulators. Run iPhone, iPad, Mobile…" at bounding box center [569, 111] width 155 height 326
click at [533, 96] on div at bounding box center [568, 108] width 137 height 305
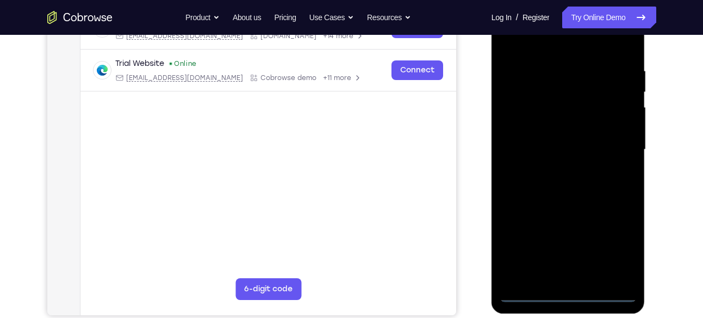
scroll to position [190, 0]
click at [618, 246] on div at bounding box center [568, 150] width 137 height 305
click at [558, 48] on div at bounding box center [568, 150] width 137 height 305
click at [615, 143] on div at bounding box center [568, 150] width 137 height 305
click at [560, 164] on div at bounding box center [568, 150] width 137 height 305
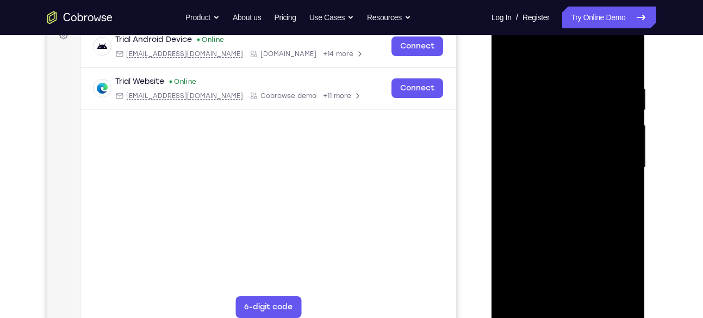
scroll to position [172, 0]
click at [564, 222] on div at bounding box center [568, 168] width 137 height 305
click at [567, 119] on div at bounding box center [568, 168] width 137 height 305
click at [559, 133] on div at bounding box center [568, 168] width 137 height 305
click at [568, 227] on div at bounding box center [568, 168] width 137 height 305
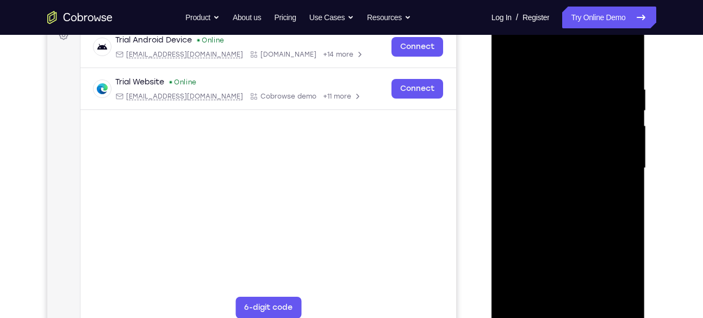
click at [576, 298] on div at bounding box center [568, 168] width 137 height 305
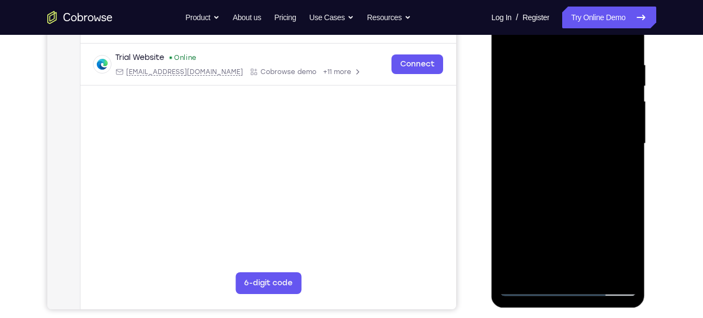
click at [600, 192] on div at bounding box center [568, 143] width 137 height 305
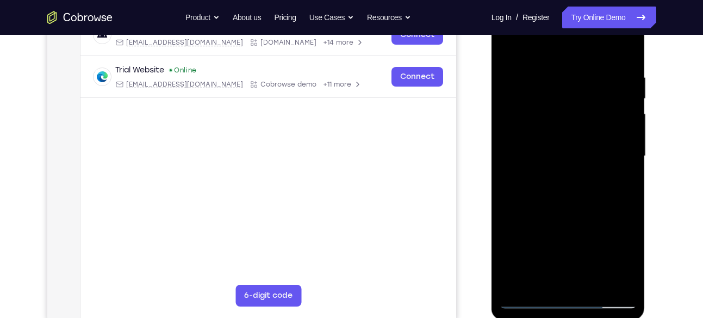
scroll to position [184, 0]
click at [625, 61] on div at bounding box center [568, 156] width 137 height 305
click at [593, 284] on div at bounding box center [568, 156] width 137 height 305
click at [576, 214] on div at bounding box center [568, 156] width 137 height 305
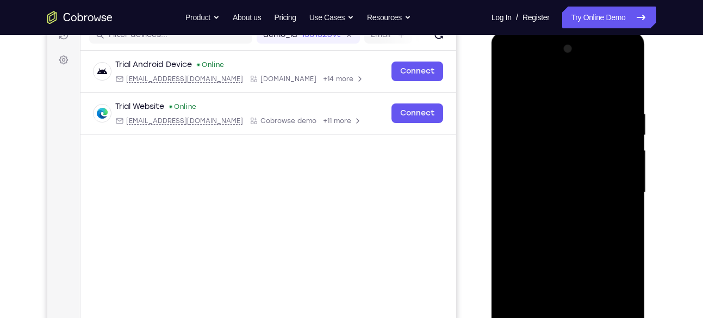
scroll to position [139, 0]
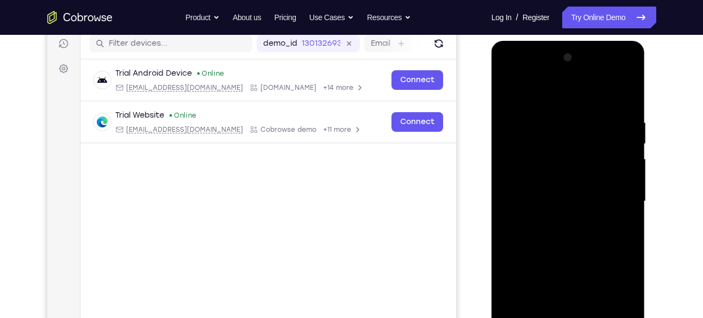
click at [545, 172] on div at bounding box center [568, 201] width 137 height 305
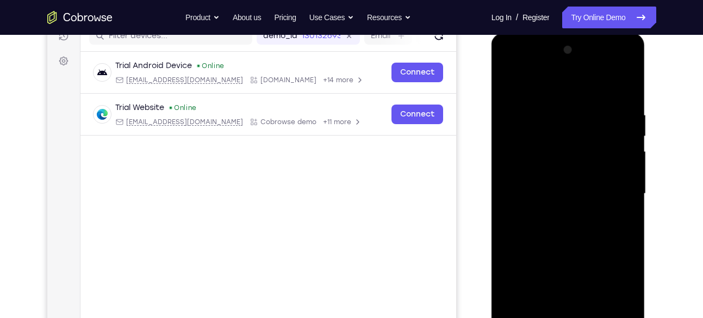
scroll to position [140, 0]
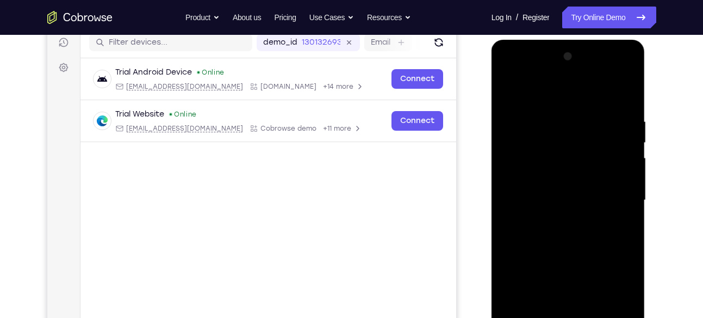
click at [505, 92] on div at bounding box center [568, 200] width 137 height 305
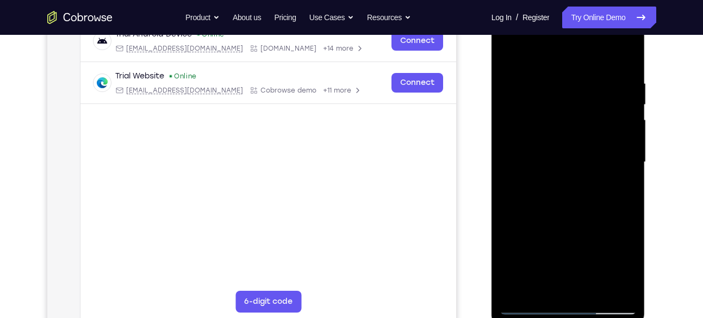
scroll to position [190, 0]
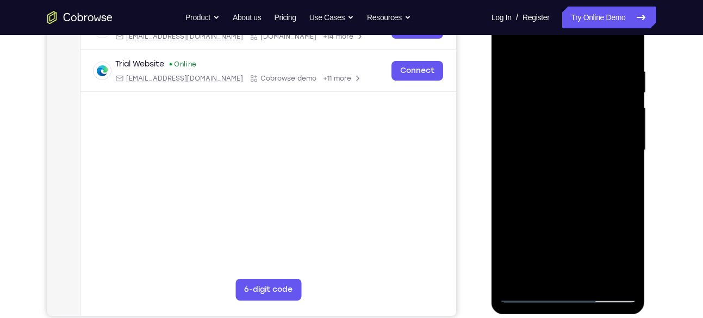
click at [616, 280] on div at bounding box center [568, 150] width 137 height 305
click at [618, 277] on div at bounding box center [568, 150] width 137 height 305
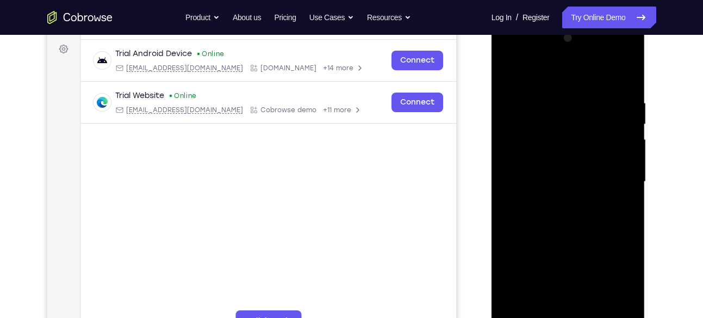
scroll to position [158, 0]
click at [516, 175] on div at bounding box center [568, 182] width 137 height 305
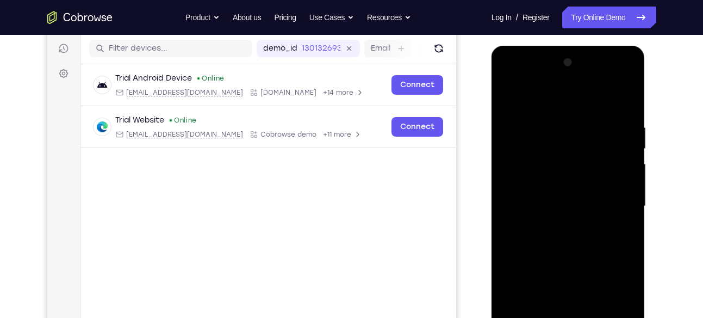
scroll to position [134, 0]
click at [619, 182] on div at bounding box center [568, 206] width 137 height 305
click at [504, 178] on div at bounding box center [568, 206] width 137 height 305
click at [632, 172] on div at bounding box center [568, 206] width 137 height 305
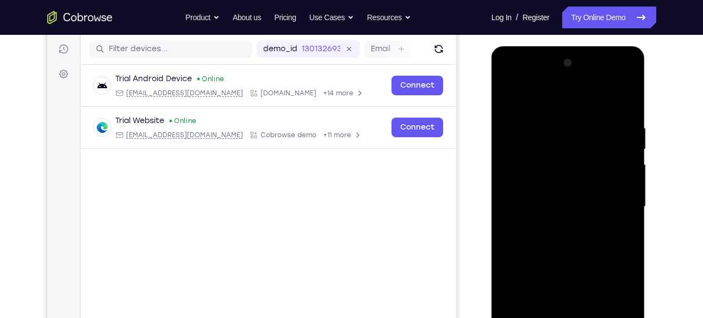
click at [625, 167] on div at bounding box center [568, 206] width 137 height 305
click at [518, 165] on div at bounding box center [568, 206] width 137 height 305
click at [619, 189] on div at bounding box center [568, 206] width 137 height 305
click at [505, 176] on div at bounding box center [568, 206] width 137 height 305
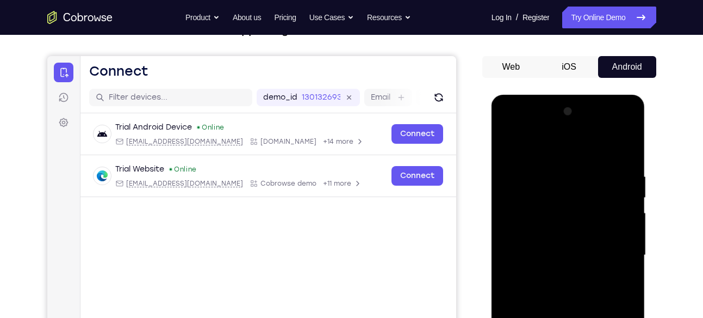
scroll to position [86, 0]
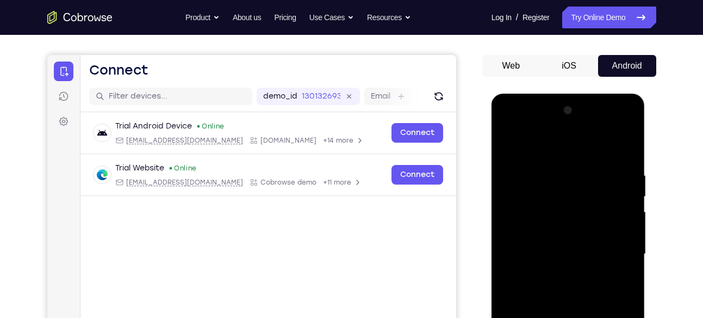
click at [619, 197] on div at bounding box center [568, 254] width 137 height 305
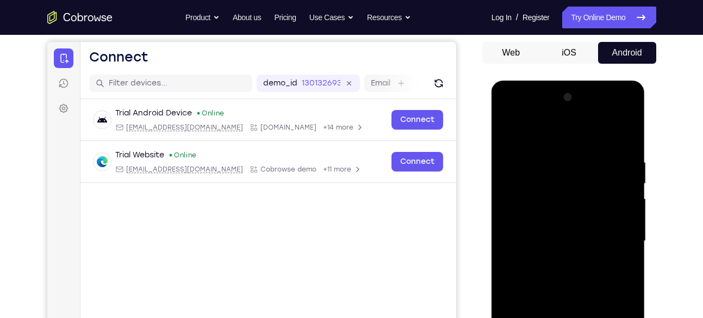
scroll to position [103, 0]
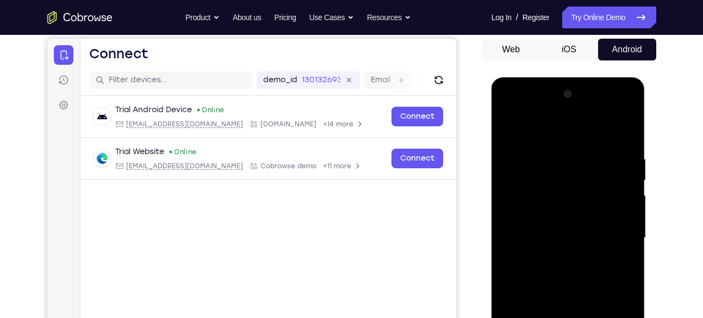
click at [625, 196] on div at bounding box center [568, 237] width 137 height 305
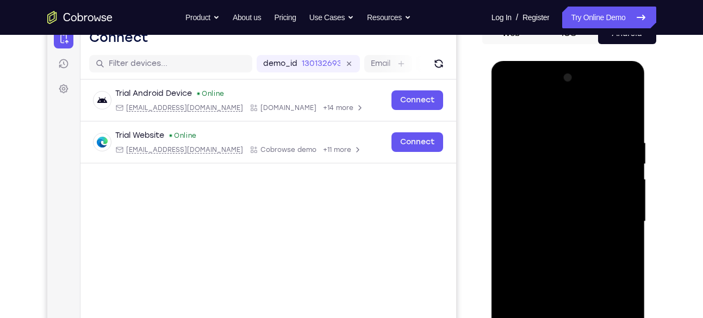
scroll to position [118, 0]
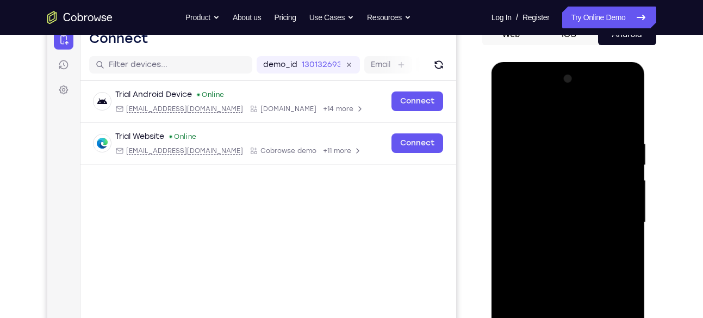
click at [627, 220] on div at bounding box center [568, 222] width 137 height 305
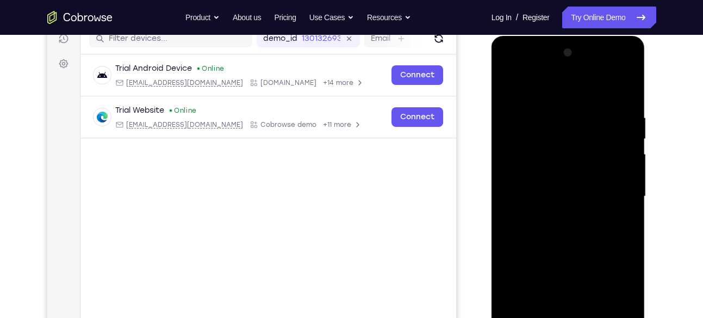
scroll to position [145, 0]
click at [624, 189] on div at bounding box center [568, 196] width 137 height 305
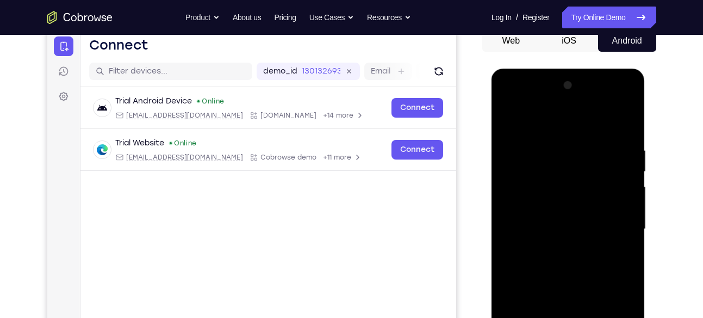
scroll to position [111, 0]
click at [628, 86] on div at bounding box center [568, 229] width 137 height 305
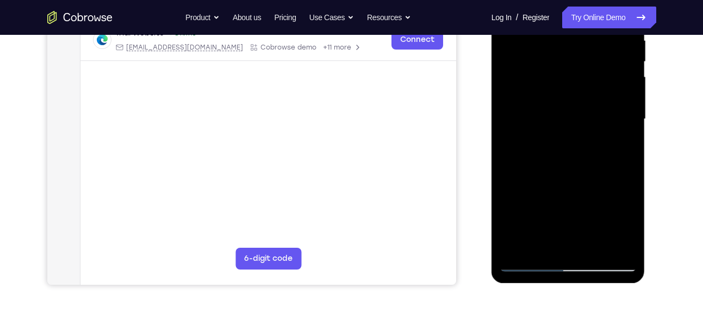
scroll to position [222, 0]
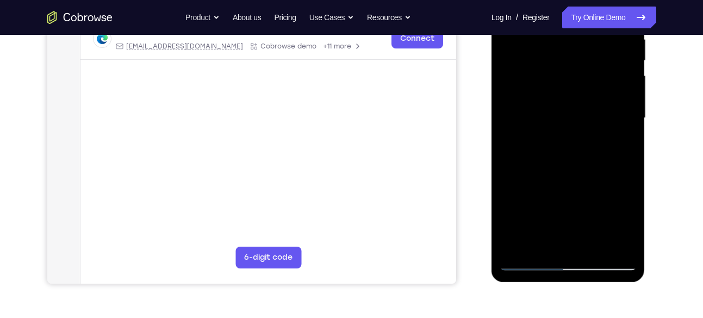
click at [598, 244] on div at bounding box center [568, 118] width 137 height 305
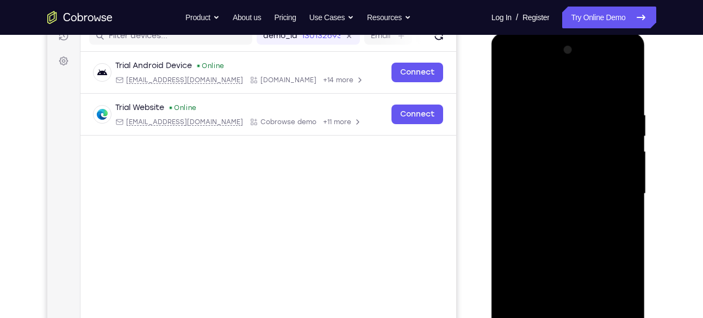
scroll to position [146, 0]
click at [575, 89] on div at bounding box center [568, 194] width 137 height 305
click at [627, 83] on div at bounding box center [568, 194] width 137 height 305
click at [507, 84] on div at bounding box center [568, 194] width 137 height 305
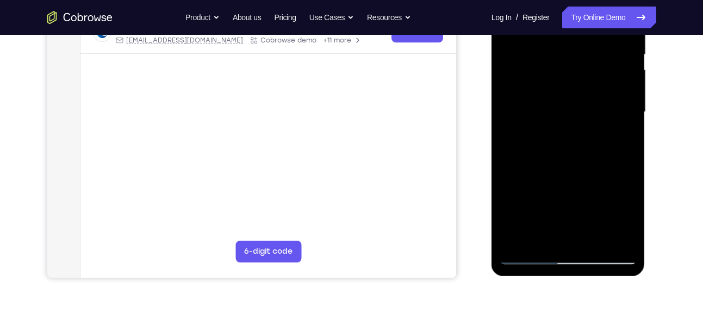
scroll to position [243, 0]
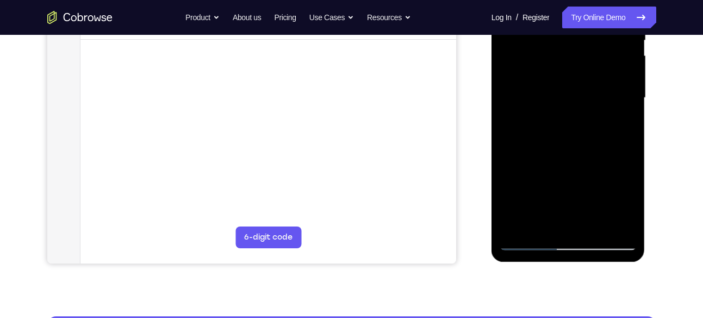
click at [619, 226] on div at bounding box center [568, 98] width 137 height 305
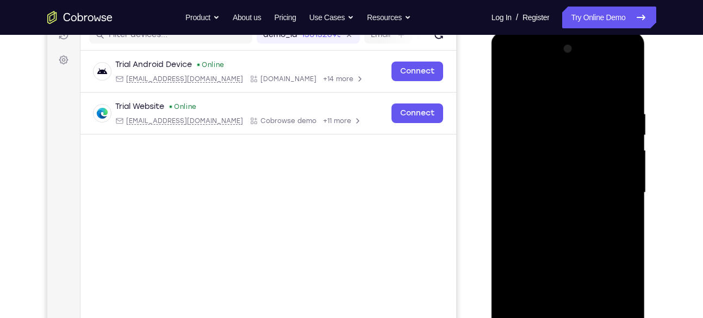
scroll to position [113, 0]
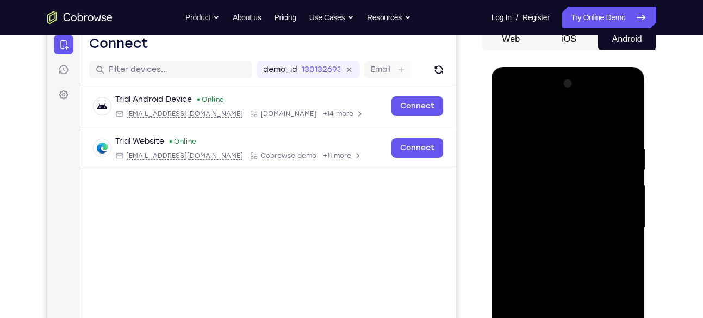
click at [573, 114] on div at bounding box center [568, 227] width 137 height 305
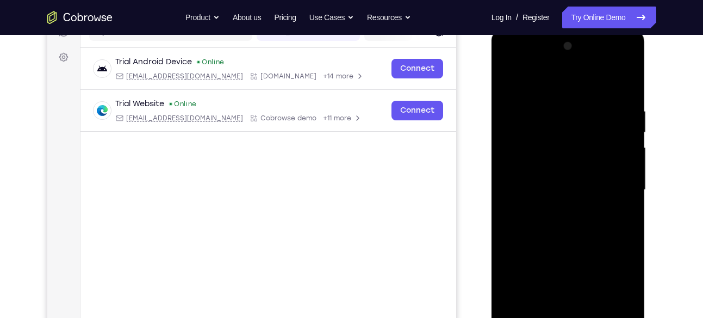
scroll to position [150, 0]
click at [626, 80] on div at bounding box center [568, 190] width 137 height 305
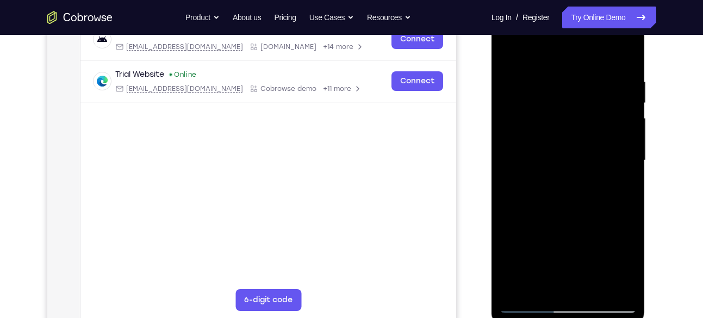
scroll to position [181, 0]
click at [557, 203] on div at bounding box center [568, 160] width 137 height 305
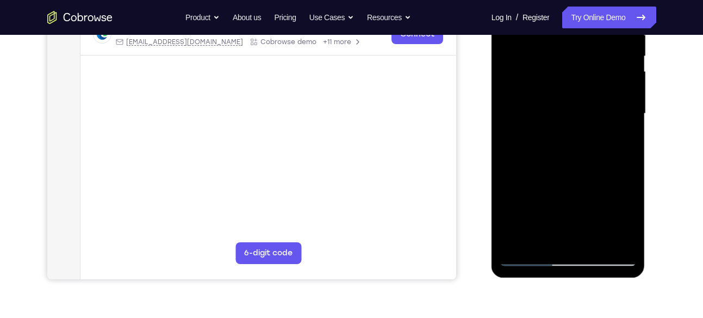
scroll to position [227, 0]
drag, startPoint x: 577, startPoint y: 210, endPoint x: 582, endPoint y: 140, distance: 69.8
click at [582, 140] on div at bounding box center [568, 113] width 137 height 305
click at [632, 225] on div at bounding box center [568, 113] width 137 height 305
drag, startPoint x: 599, startPoint y: 202, endPoint x: 607, endPoint y: 131, distance: 71.2
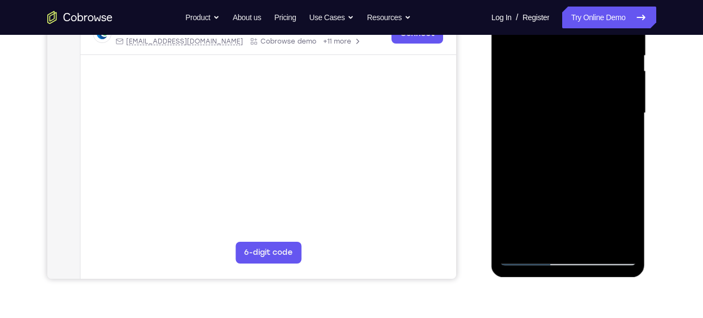
click at [607, 131] on div at bounding box center [568, 113] width 137 height 305
drag, startPoint x: 571, startPoint y: 211, endPoint x: 583, endPoint y: 82, distance: 130.0
click at [583, 82] on div at bounding box center [568, 113] width 137 height 305
drag, startPoint x: 570, startPoint y: 184, endPoint x: 593, endPoint y: 62, distance: 124.0
click at [593, 62] on div at bounding box center [568, 113] width 137 height 305
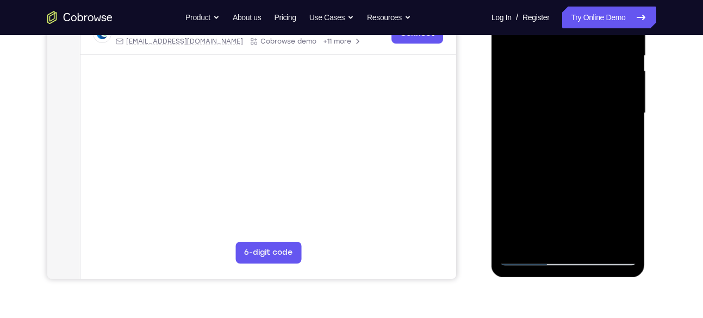
drag, startPoint x: 560, startPoint y: 164, endPoint x: 559, endPoint y: 190, distance: 26.1
click at [559, 190] on div at bounding box center [568, 113] width 137 height 305
drag, startPoint x: 571, startPoint y: 198, endPoint x: 576, endPoint y: 43, distance: 155.1
click at [576, 43] on div at bounding box center [568, 113] width 137 height 305
drag, startPoint x: 575, startPoint y: 196, endPoint x: 594, endPoint y: 77, distance: 120.1
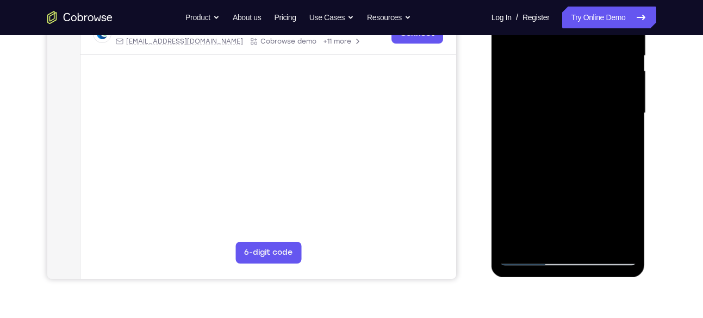
click at [594, 77] on div at bounding box center [568, 113] width 137 height 305
drag, startPoint x: 584, startPoint y: 181, endPoint x: 595, endPoint y: 38, distance: 144.0
click at [595, 38] on div at bounding box center [568, 113] width 137 height 305
drag, startPoint x: 584, startPoint y: 182, endPoint x: 591, endPoint y: 82, distance: 99.8
click at [591, 82] on div at bounding box center [568, 113] width 137 height 305
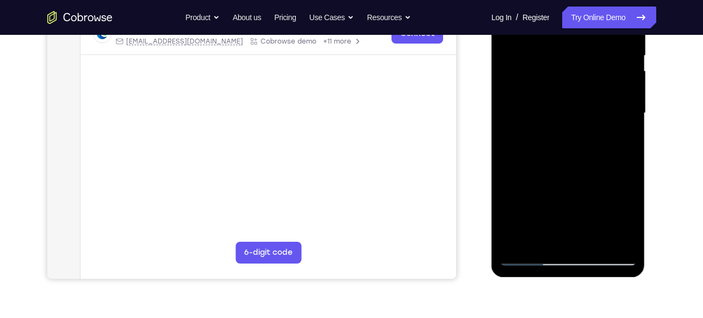
drag, startPoint x: 576, startPoint y: 173, endPoint x: 593, endPoint y: 38, distance: 136.4
click at [593, 38] on div at bounding box center [568, 113] width 137 height 305
drag, startPoint x: 584, startPoint y: 164, endPoint x: 595, endPoint y: 81, distance: 84.0
click at [595, 81] on div at bounding box center [568, 113] width 137 height 305
drag, startPoint x: 585, startPoint y: 173, endPoint x: 598, endPoint y: 67, distance: 106.8
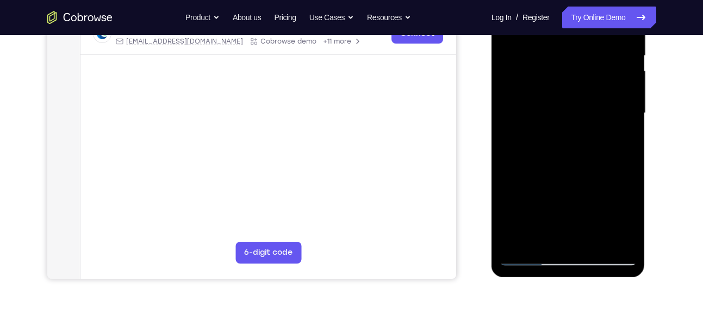
click at [598, 67] on div at bounding box center [568, 113] width 137 height 305
drag, startPoint x: 589, startPoint y: 171, endPoint x: 599, endPoint y: 46, distance: 124.9
click at [599, 46] on div at bounding box center [568, 113] width 137 height 305
drag, startPoint x: 582, startPoint y: 175, endPoint x: 594, endPoint y: 59, distance: 117.0
click at [594, 59] on div at bounding box center [568, 113] width 137 height 305
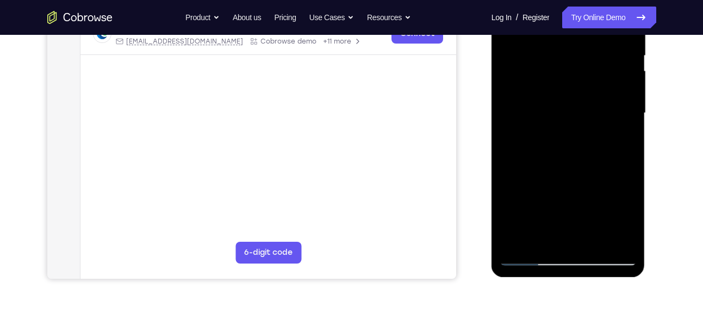
drag, startPoint x: 582, startPoint y: 199, endPoint x: 594, endPoint y: 96, distance: 104.1
click at [594, 96] on div at bounding box center [568, 113] width 137 height 305
drag, startPoint x: 571, startPoint y: 194, endPoint x: 584, endPoint y: 64, distance: 131.2
click at [584, 64] on div at bounding box center [568, 113] width 137 height 305
click at [520, 238] on div at bounding box center [568, 113] width 137 height 305
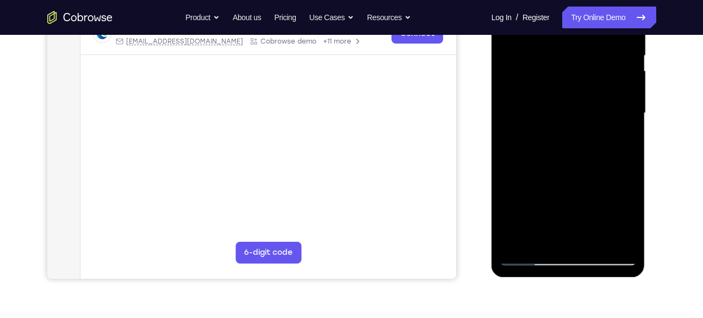
click at [592, 239] on div at bounding box center [568, 113] width 137 height 305
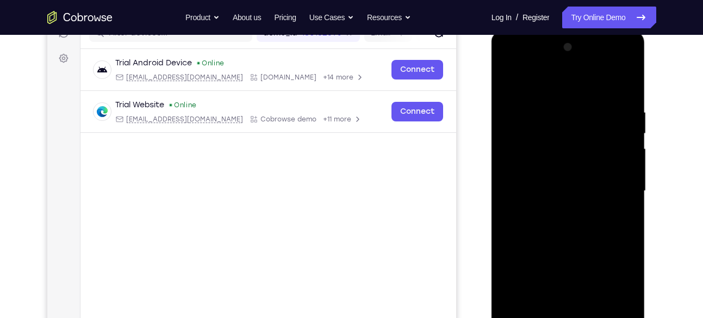
scroll to position [149, 0]
click at [561, 161] on div at bounding box center [568, 191] width 137 height 305
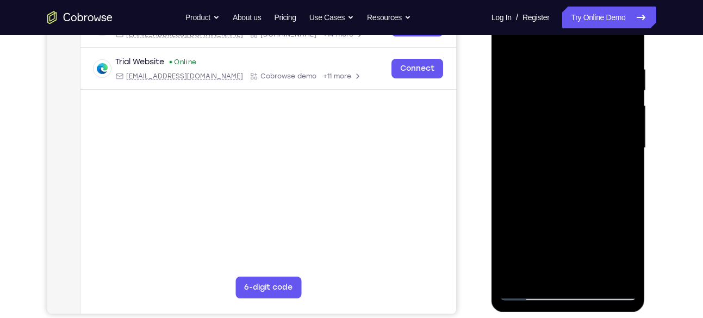
scroll to position [217, 0]
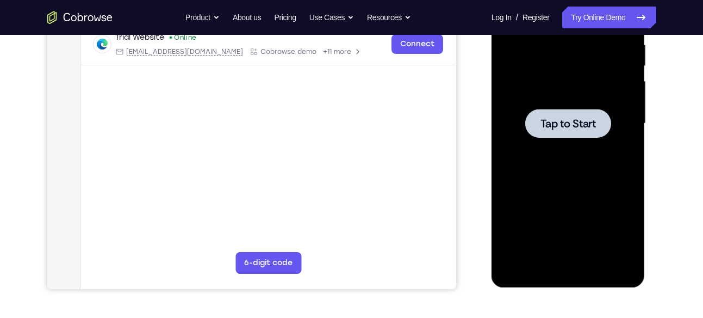
click at [621, 206] on div at bounding box center [568, 123] width 137 height 305
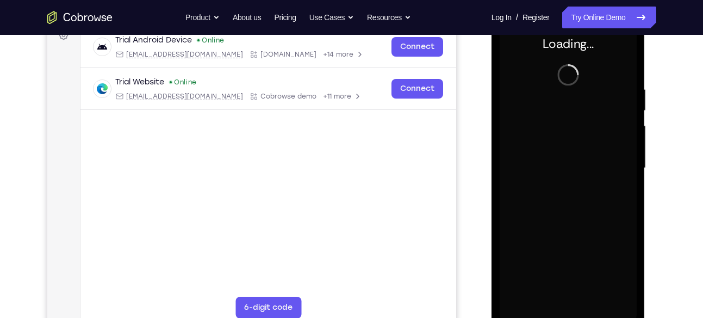
scroll to position [172, 0]
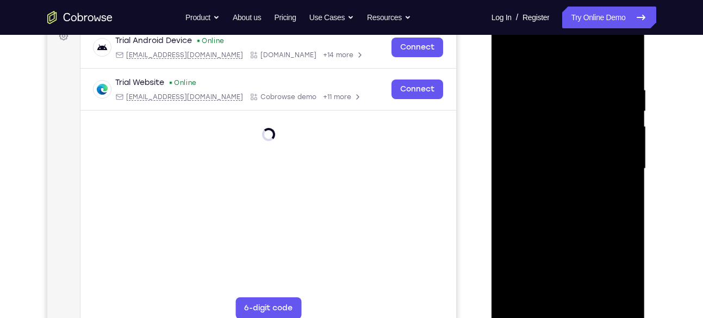
click at [608, 305] on div at bounding box center [568, 168] width 137 height 305
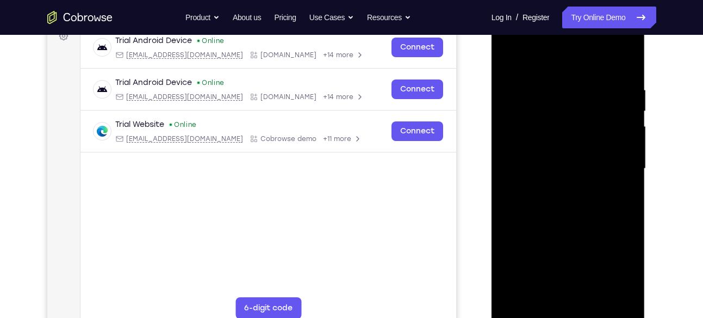
click at [604, 311] on div at bounding box center [568, 168] width 137 height 305
drag, startPoint x: 516, startPoint y: 241, endPoint x: 631, endPoint y: 218, distance: 117.7
click at [631, 218] on div at bounding box center [568, 168] width 137 height 305
click at [538, 160] on div at bounding box center [568, 168] width 137 height 305
click at [618, 269] on div at bounding box center [568, 168] width 137 height 305
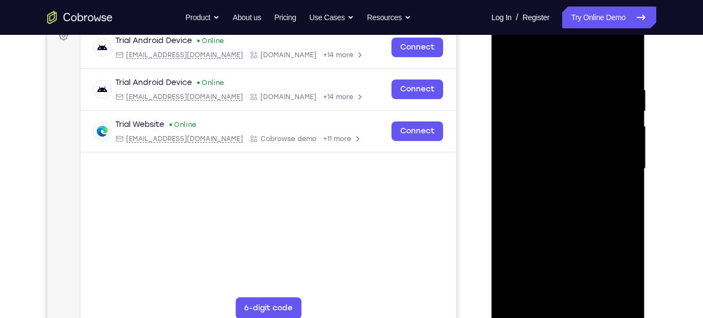
click at [572, 67] on div at bounding box center [568, 168] width 137 height 305
click at [612, 169] on div at bounding box center [568, 168] width 137 height 305
click at [556, 190] on div at bounding box center [568, 168] width 137 height 305
click at [570, 219] on div at bounding box center [568, 168] width 137 height 305
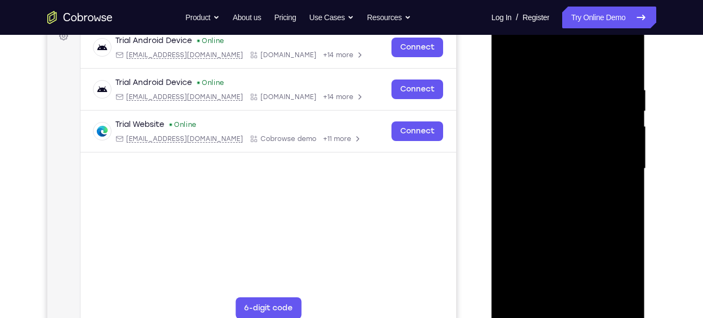
click at [577, 121] on div at bounding box center [568, 168] width 137 height 305
click at [574, 129] on div at bounding box center [568, 168] width 137 height 305
click at [572, 133] on div at bounding box center [568, 168] width 137 height 305
click at [571, 135] on div at bounding box center [568, 168] width 137 height 305
click at [557, 226] on div at bounding box center [568, 168] width 137 height 305
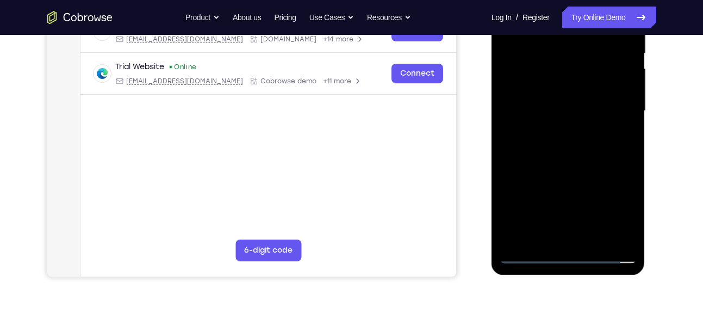
scroll to position [249, 0]
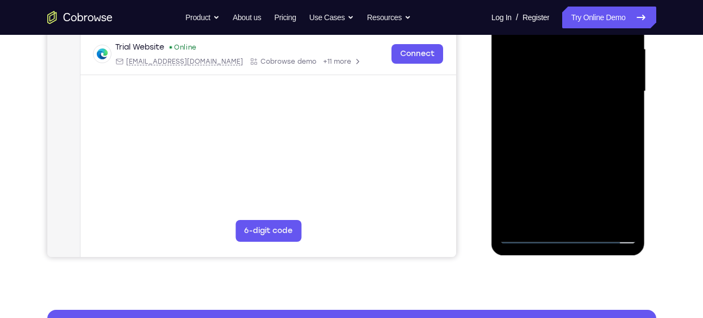
click at [562, 217] on div at bounding box center [568, 91] width 137 height 305
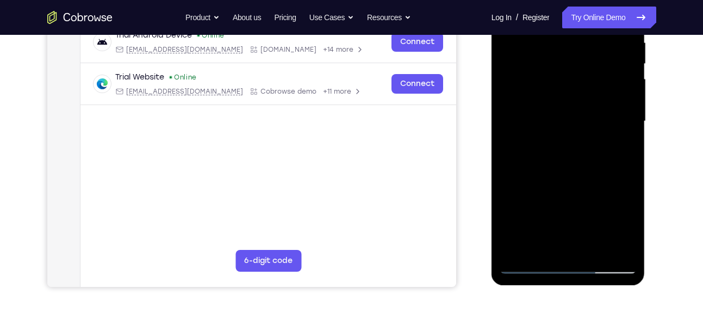
scroll to position [220, 0]
click at [585, 165] on div at bounding box center [568, 120] width 137 height 305
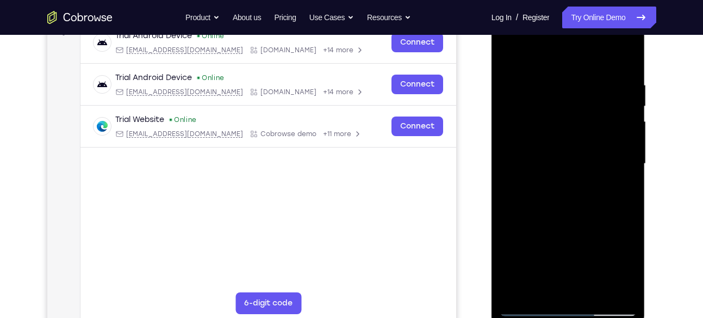
scroll to position [175, 0]
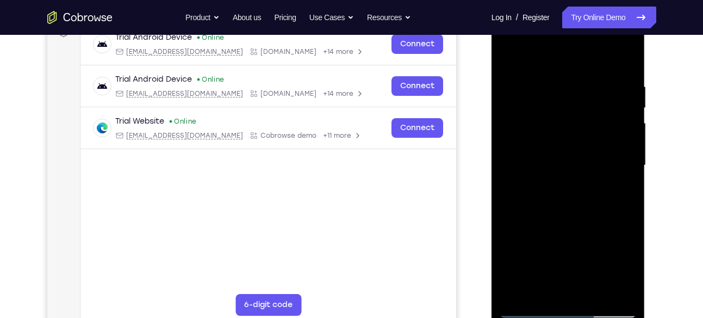
click at [596, 293] on div at bounding box center [568, 165] width 137 height 305
click at [571, 226] on div at bounding box center [568, 165] width 137 height 305
click at [576, 136] on div at bounding box center [568, 165] width 137 height 305
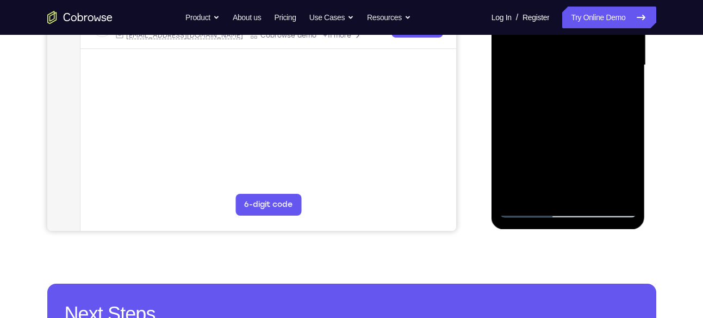
scroll to position [287, 0]
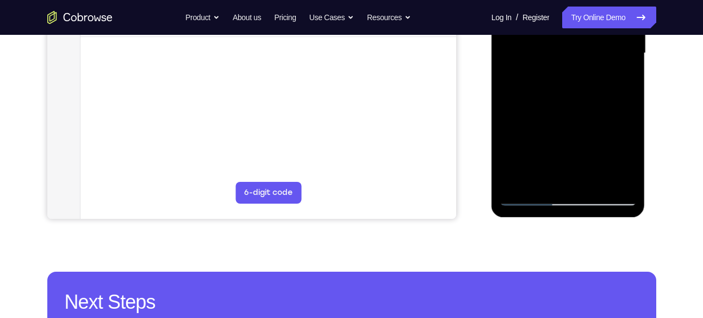
click at [523, 203] on div at bounding box center [568, 53] width 137 height 305
click at [525, 201] on div at bounding box center [568, 53] width 137 height 305
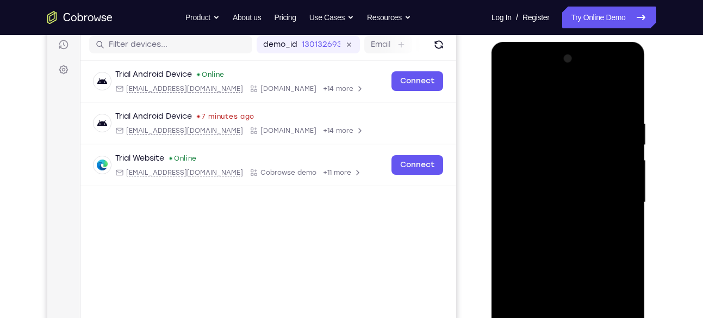
scroll to position [138, 0]
click at [515, 93] on div at bounding box center [568, 203] width 137 height 305
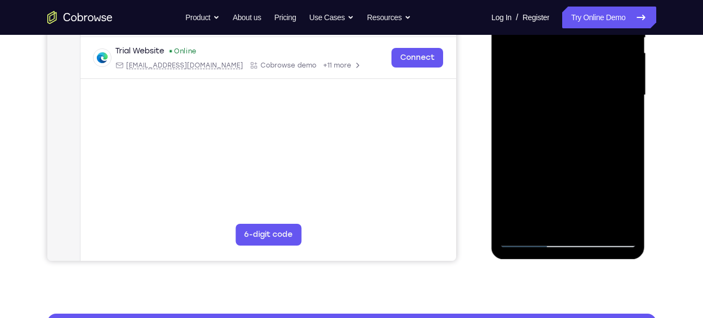
scroll to position [246, 0]
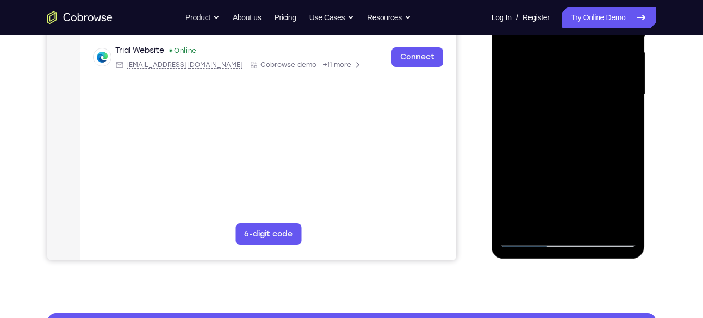
click at [616, 223] on div at bounding box center [568, 94] width 137 height 305
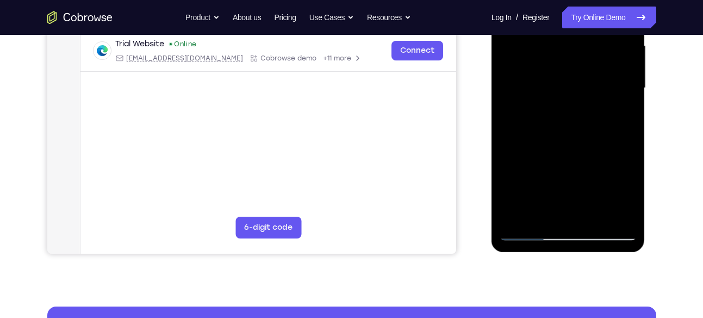
scroll to position [253, 0]
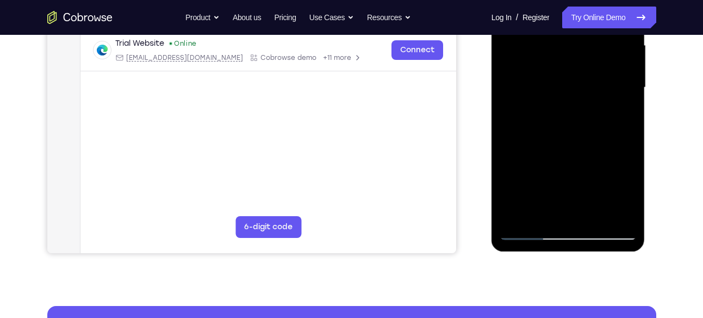
click at [515, 214] on div at bounding box center [568, 87] width 137 height 305
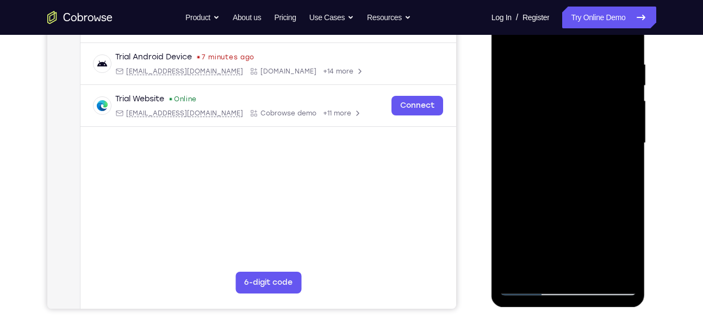
scroll to position [213, 0]
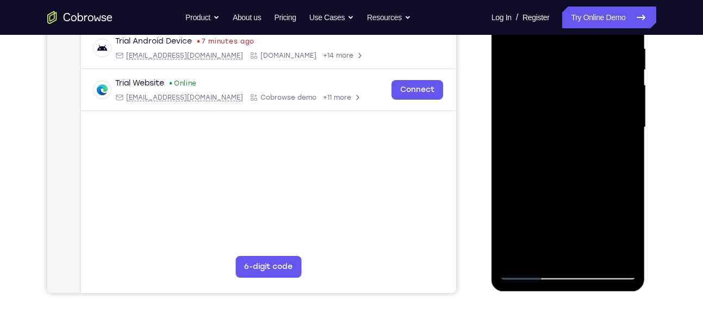
click at [507, 183] on div at bounding box center [568, 127] width 137 height 305
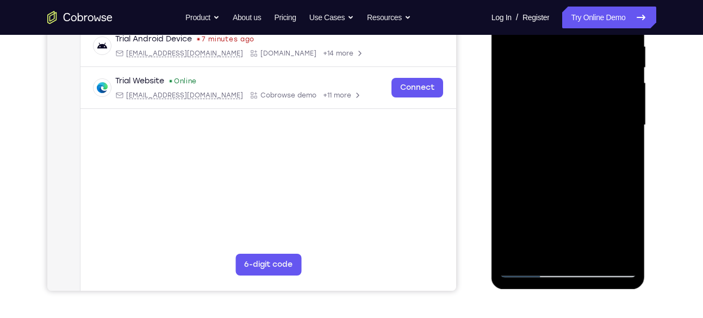
scroll to position [219, 0]
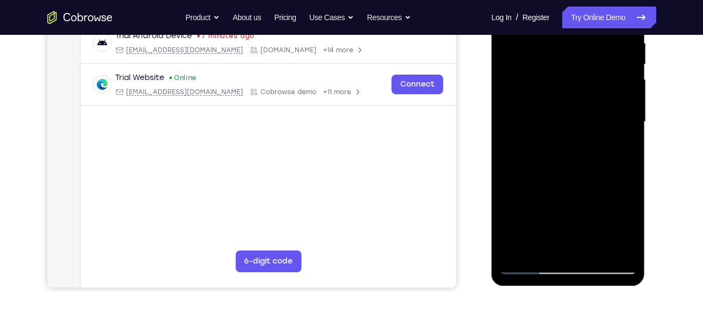
click at [633, 234] on div at bounding box center [568, 122] width 137 height 305
drag, startPoint x: 594, startPoint y: 223, endPoint x: 556, endPoint y: 241, distance: 42.3
click at [556, 241] on div at bounding box center [568, 122] width 137 height 305
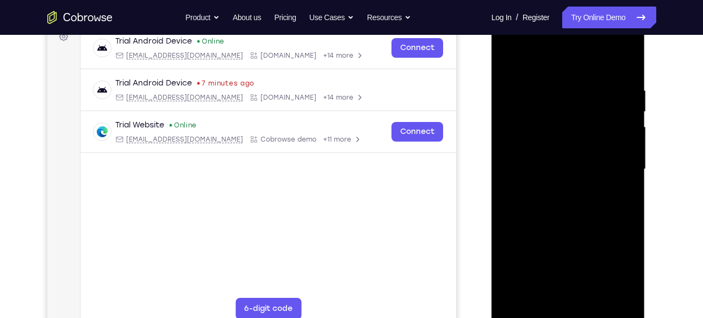
scroll to position [167, 0]
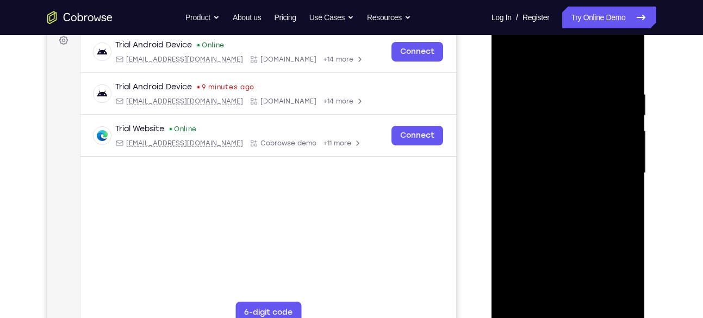
click at [634, 226] on div at bounding box center [568, 173] width 137 height 305
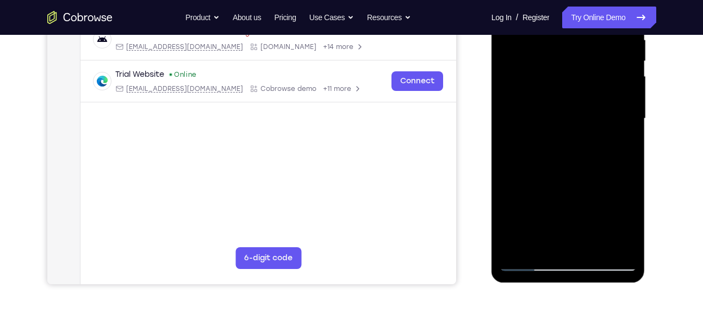
scroll to position [220, 0]
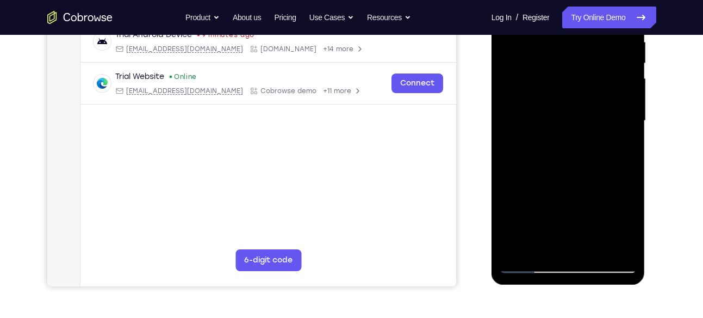
click at [627, 163] on div at bounding box center [568, 120] width 137 height 305
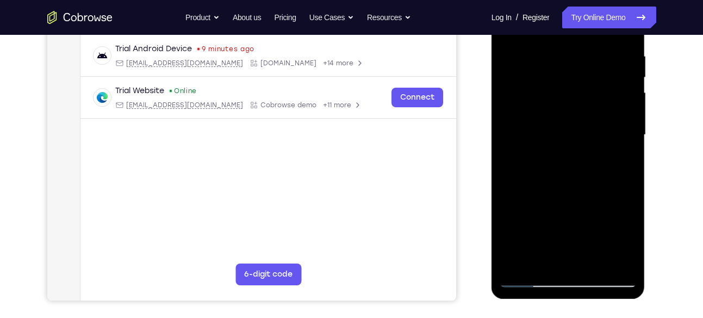
scroll to position [209, 0]
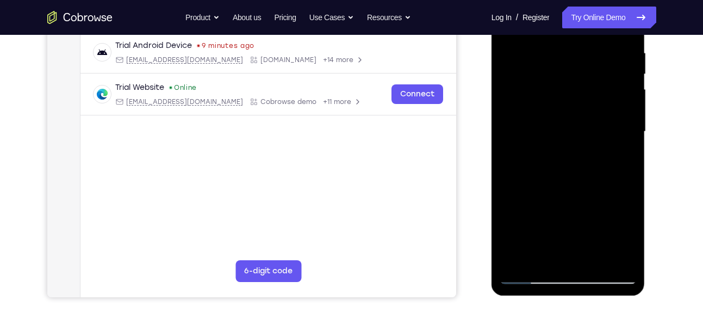
click at [629, 181] on div at bounding box center [568, 131] width 137 height 305
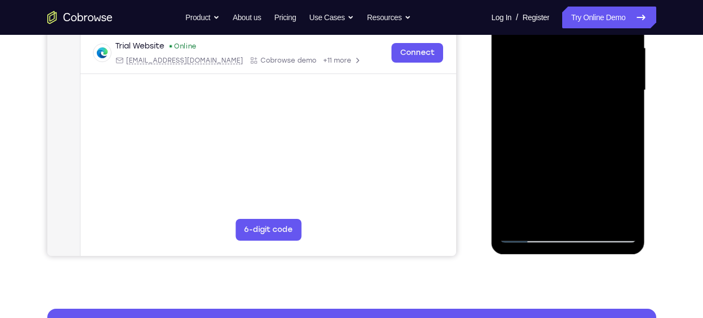
scroll to position [253, 0]
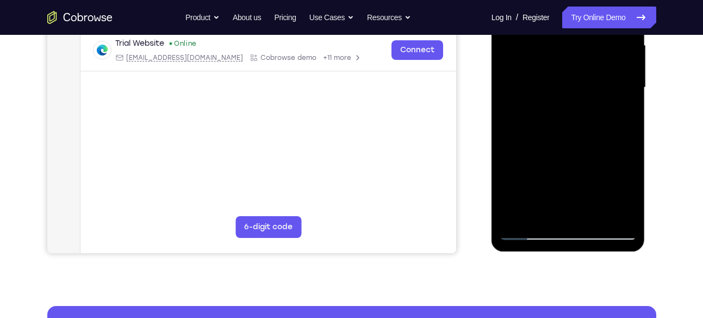
click at [618, 218] on div at bounding box center [568, 87] width 137 height 305
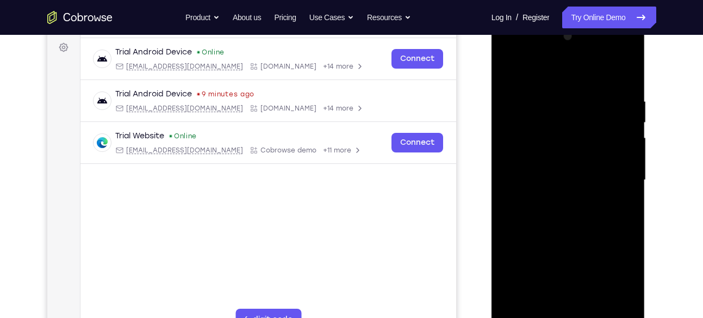
scroll to position [154, 0]
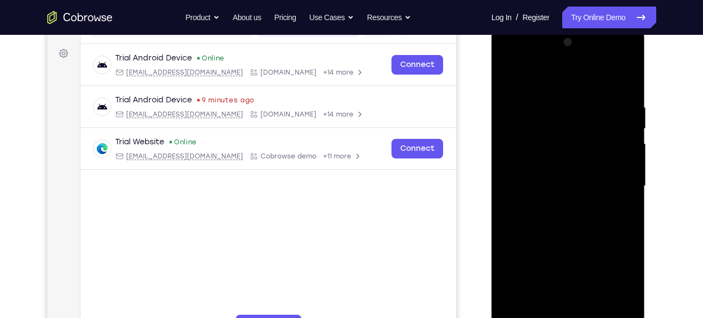
drag, startPoint x: 611, startPoint y: 163, endPoint x: 605, endPoint y: 222, distance: 59.1
click at [605, 222] on div at bounding box center [568, 186] width 137 height 305
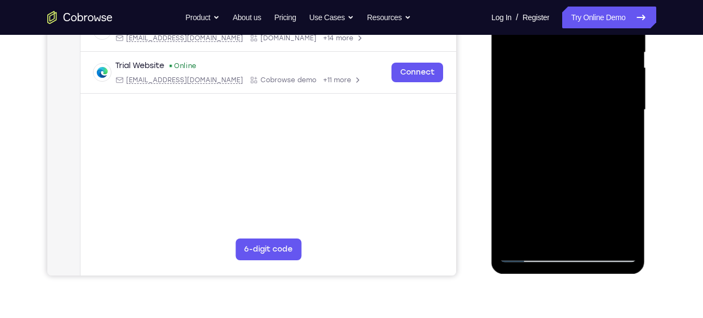
scroll to position [231, 0]
click at [531, 101] on div at bounding box center [568, 109] width 137 height 305
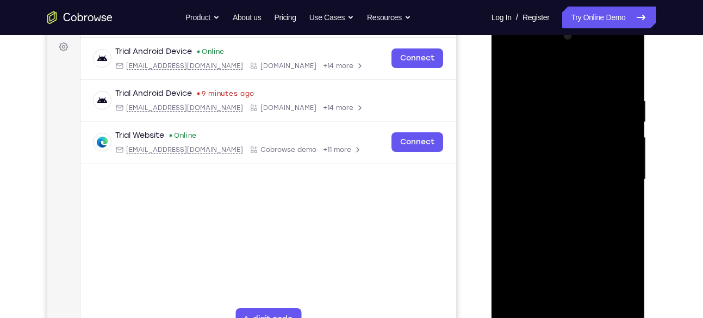
scroll to position [159, 0]
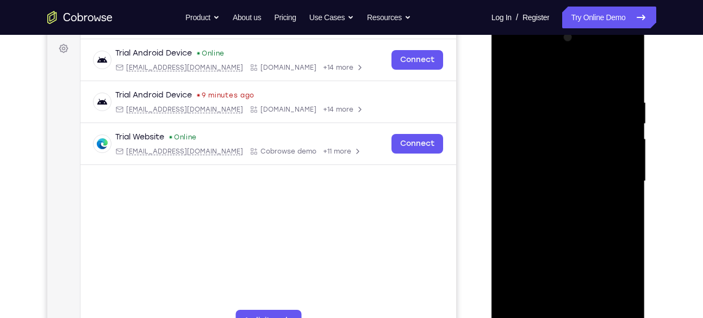
click at [623, 160] on div at bounding box center [568, 181] width 137 height 305
click at [509, 152] on div at bounding box center [568, 181] width 137 height 305
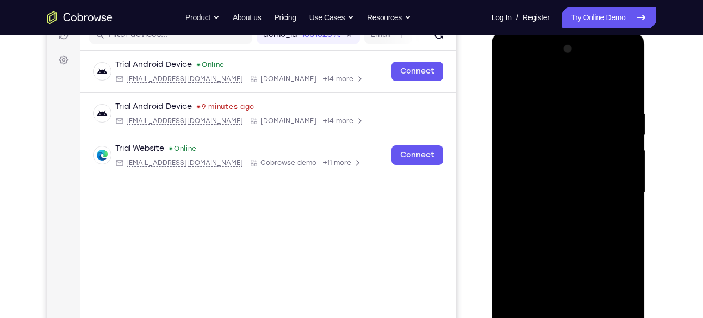
scroll to position [146, 0]
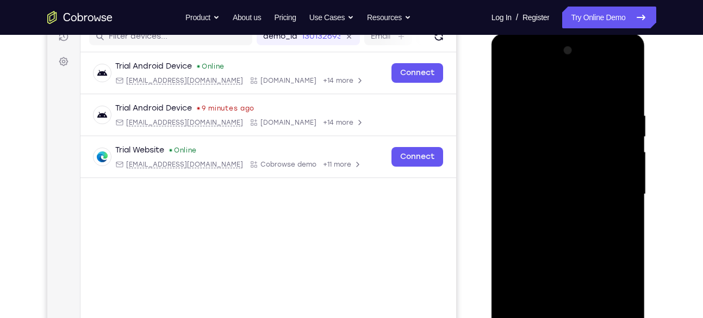
click at [629, 169] on div at bounding box center [568, 194] width 137 height 305
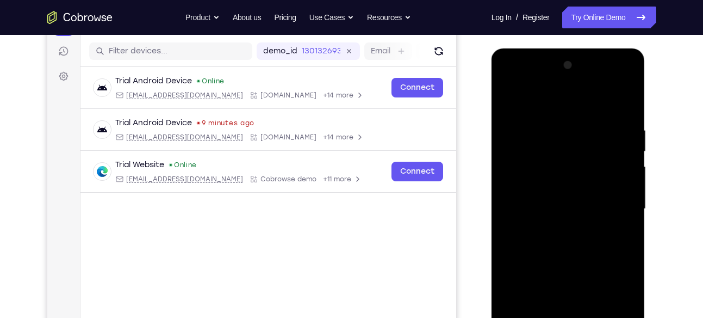
scroll to position [129, 0]
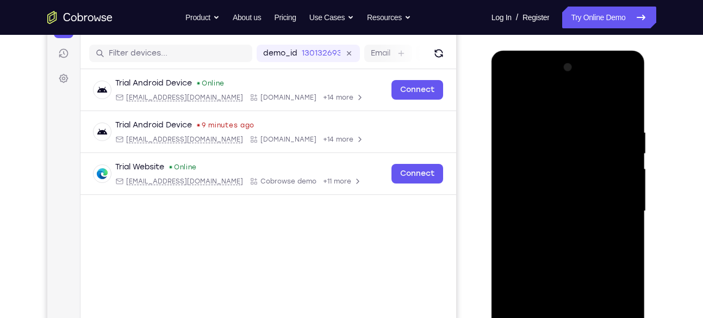
click at [634, 159] on div at bounding box center [568, 211] width 137 height 305
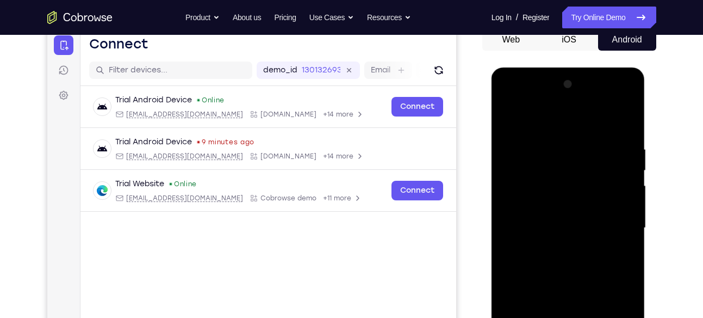
scroll to position [91, 0]
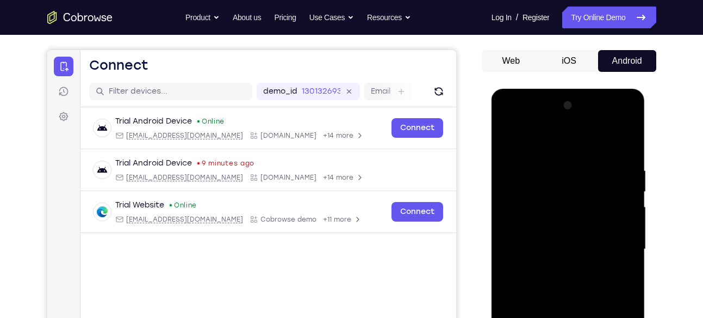
click at [630, 109] on div at bounding box center [568, 249] width 137 height 305
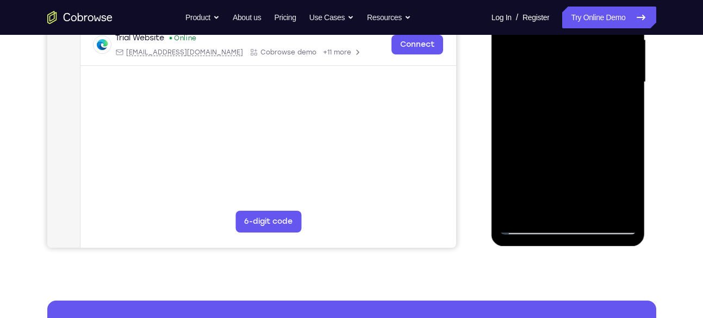
scroll to position [258, 0]
click at [590, 214] on div at bounding box center [568, 82] width 137 height 305
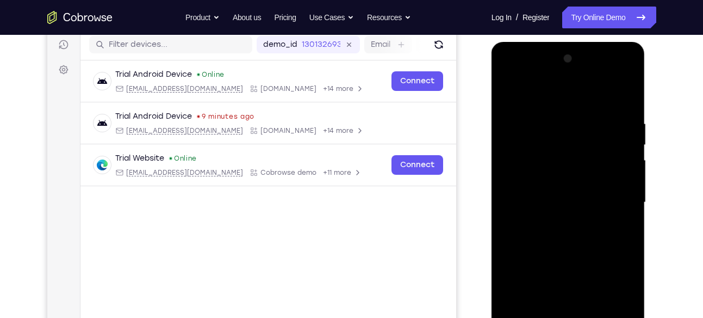
scroll to position [138, 0]
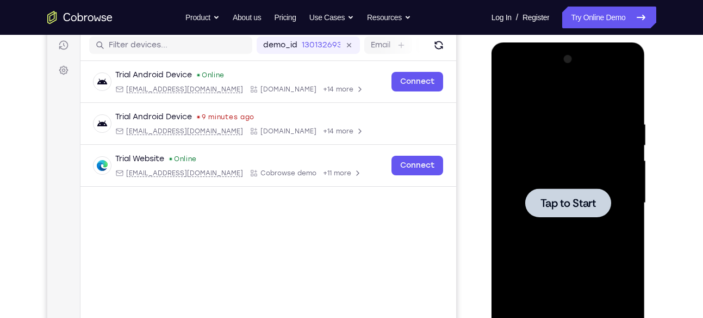
click at [569, 199] on span "Tap to Start" at bounding box center [567, 202] width 55 height 11
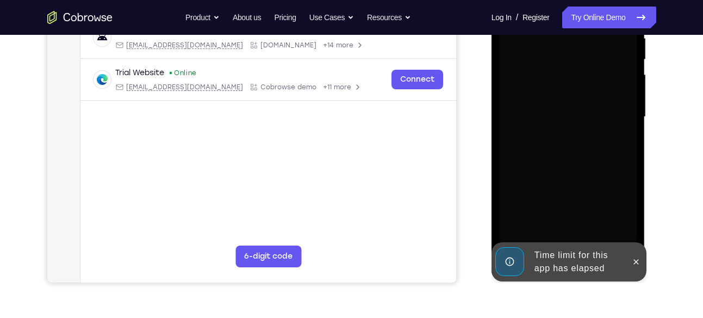
scroll to position [263, 0]
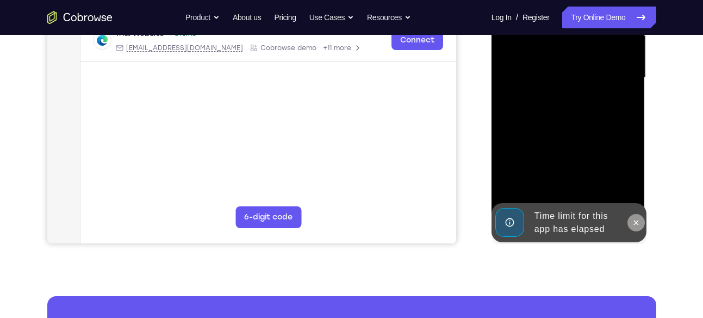
click at [632, 222] on icon at bounding box center [636, 222] width 9 height 9
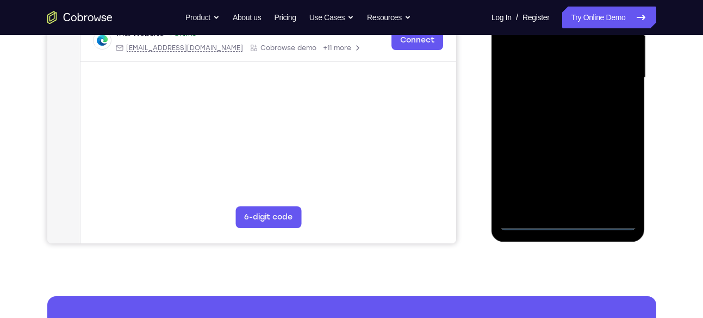
click at [607, 226] on div at bounding box center [568, 78] width 137 height 305
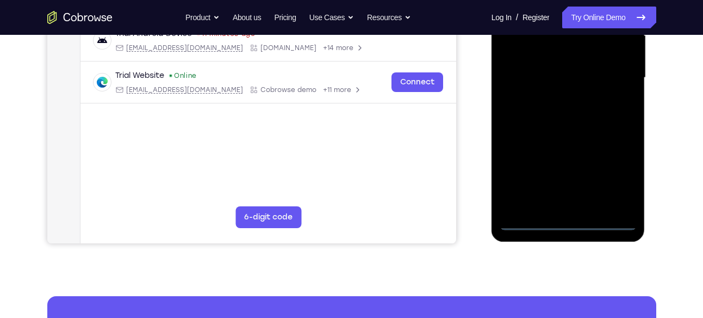
drag, startPoint x: 513, startPoint y: 165, endPoint x: 581, endPoint y: 172, distance: 67.7
click at [581, 172] on div at bounding box center [568, 78] width 137 height 305
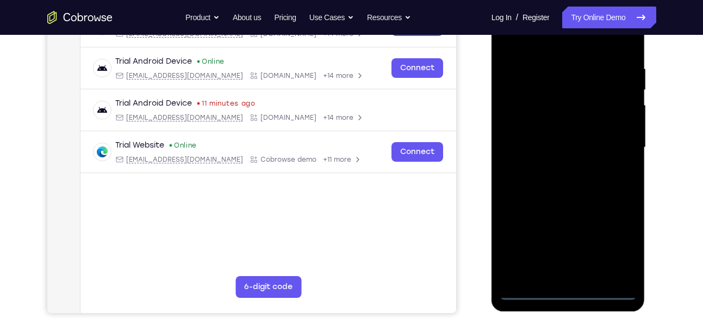
scroll to position [169, 0]
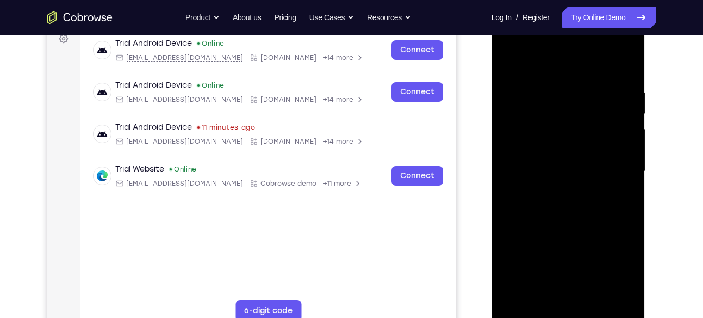
click at [530, 158] on div at bounding box center [568, 171] width 137 height 305
click at [614, 264] on div at bounding box center [568, 171] width 137 height 305
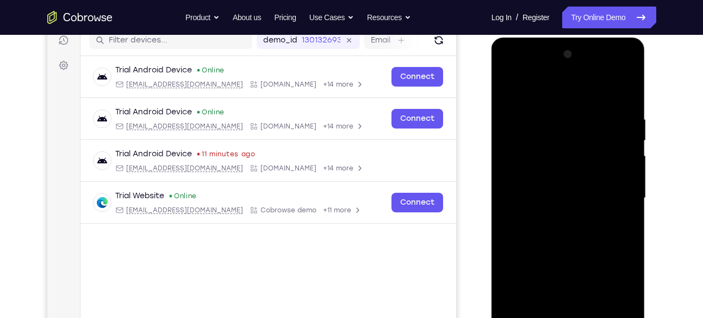
scroll to position [134, 0]
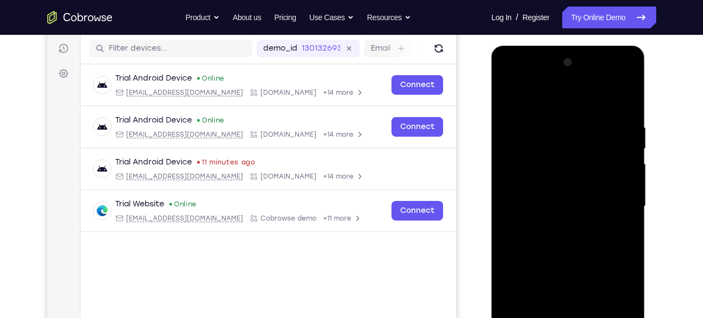
click at [540, 99] on div at bounding box center [568, 206] width 137 height 305
click at [615, 200] on div at bounding box center [568, 206] width 137 height 305
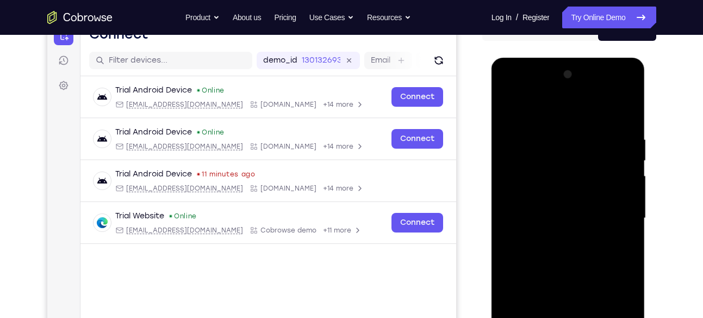
scroll to position [121, 0]
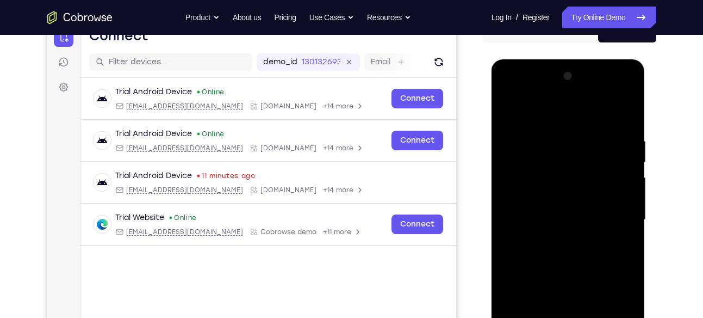
click at [548, 238] on div at bounding box center [568, 219] width 137 height 305
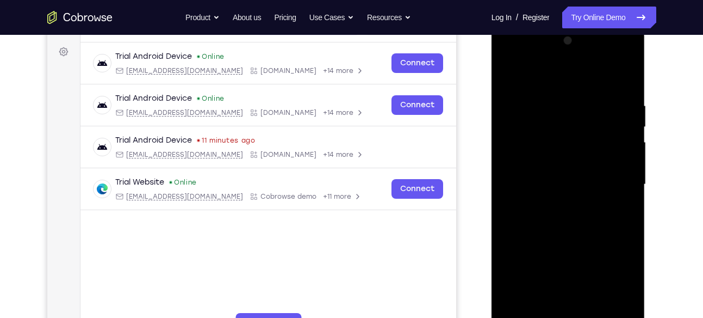
click at [562, 237] on div at bounding box center [568, 184] width 137 height 305
click at [571, 135] on div at bounding box center [568, 184] width 137 height 305
click at [561, 154] on div at bounding box center [568, 184] width 137 height 305
click at [568, 157] on div at bounding box center [568, 184] width 137 height 305
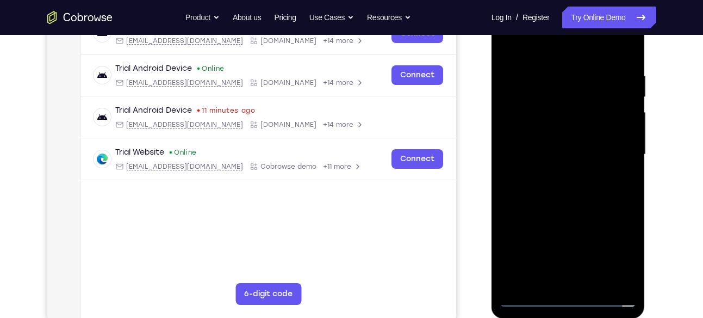
scroll to position [187, 0]
click at [570, 216] on div at bounding box center [568, 154] width 137 height 305
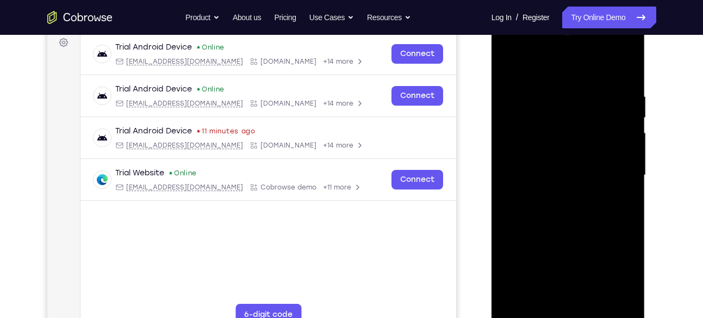
scroll to position [241, 0]
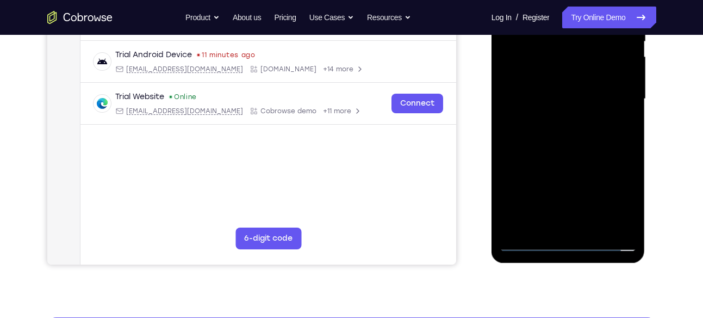
click at [573, 223] on div at bounding box center [568, 99] width 137 height 305
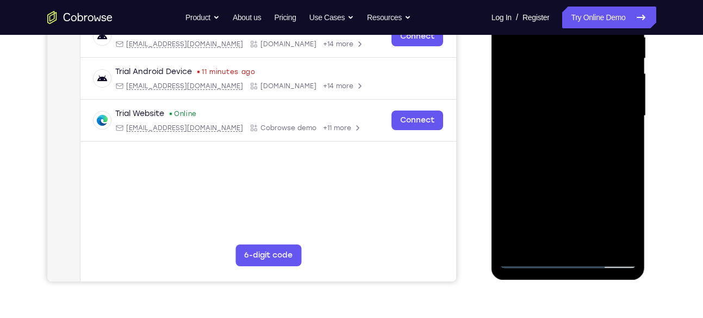
scroll to position [225, 0]
click at [573, 161] on div at bounding box center [568, 115] width 137 height 305
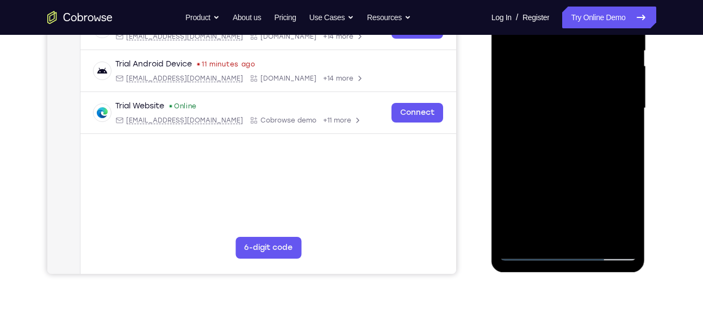
scroll to position [233, 0]
click at [592, 233] on div at bounding box center [568, 107] width 137 height 305
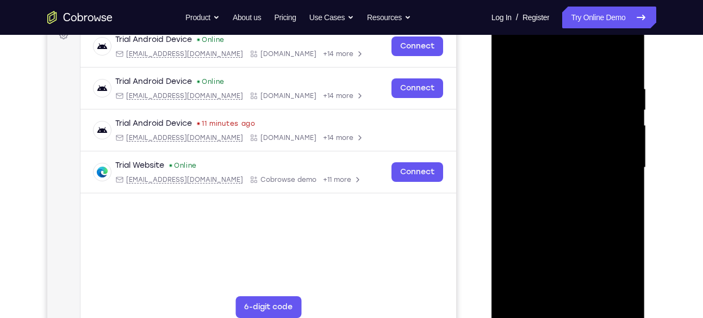
scroll to position [172, 0]
click at [569, 228] on div at bounding box center [568, 168] width 137 height 305
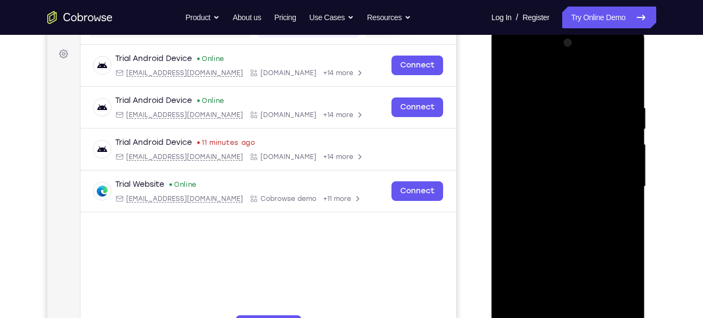
scroll to position [153, 0]
click at [565, 161] on div at bounding box center [568, 187] width 137 height 305
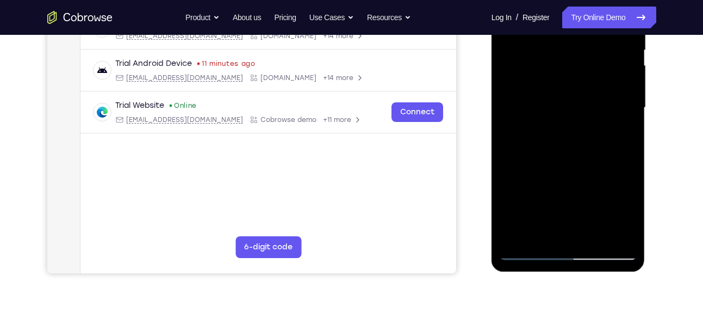
scroll to position [233, 0]
click at [531, 256] on div at bounding box center [568, 107] width 137 height 305
click at [544, 229] on div at bounding box center [568, 107] width 137 height 305
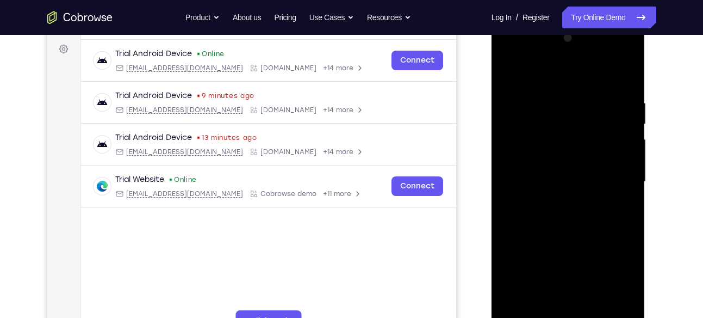
scroll to position [155, 0]
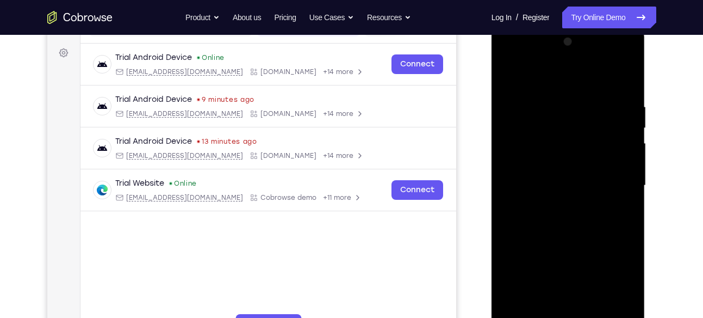
click at [589, 163] on div at bounding box center [568, 185] width 137 height 305
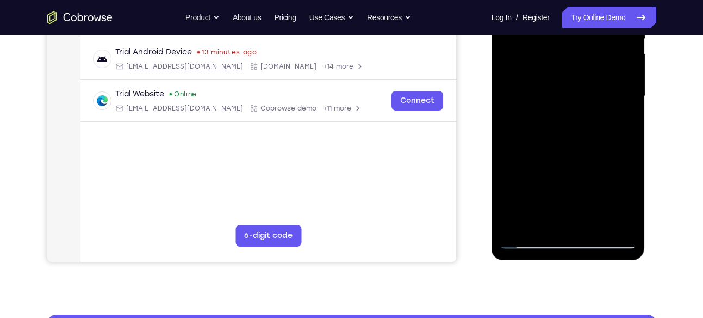
scroll to position [245, 0]
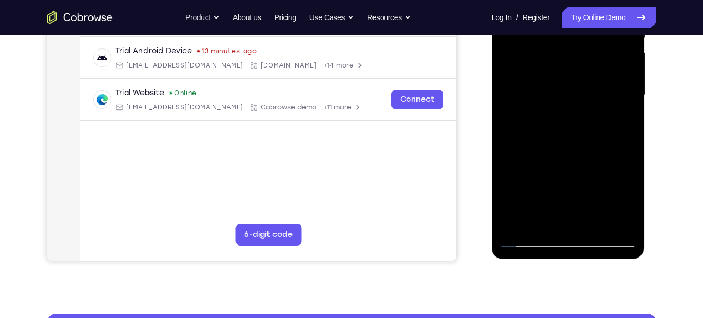
click at [592, 178] on div at bounding box center [568, 95] width 137 height 305
click at [592, 157] on div at bounding box center [568, 95] width 137 height 305
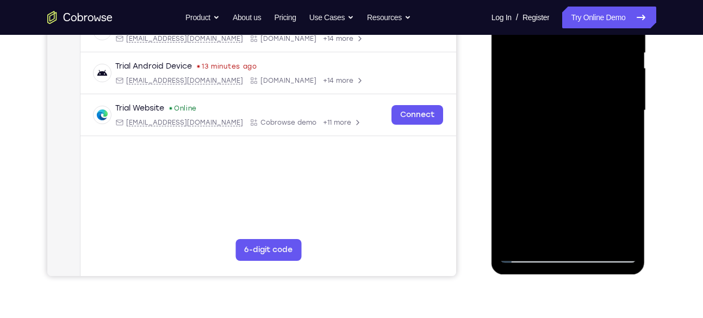
scroll to position [229, 0]
click at [603, 147] on div at bounding box center [568, 111] width 137 height 305
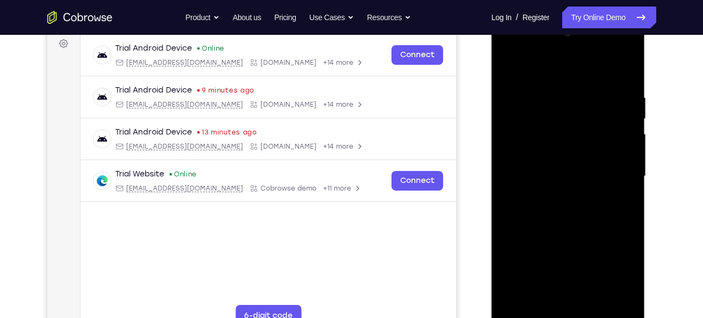
scroll to position [163, 0]
